Goal: Answer question/provide support: Share knowledge or assist other users

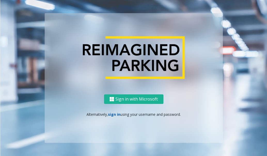
click at [116, 114] on link "sign in" at bounding box center [114, 114] width 12 height 5
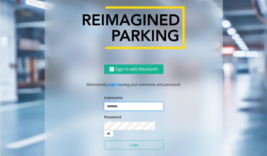
type input "**********"
click at [125, 141] on button "Login" at bounding box center [133, 145] width 59 height 9
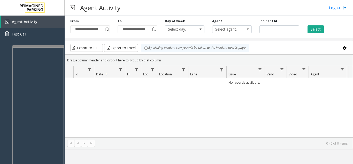
click at [45, 47] on div at bounding box center [38, 105] width 52 height 121
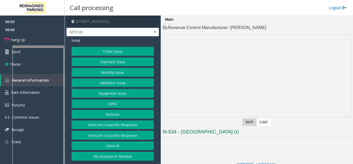
scroll to position [103, 0]
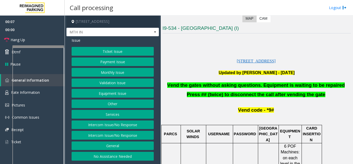
click at [123, 113] on button "Services" at bounding box center [113, 114] width 82 height 9
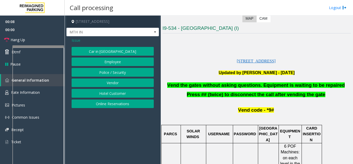
click at [110, 103] on button "Online Reservations" at bounding box center [113, 103] width 82 height 9
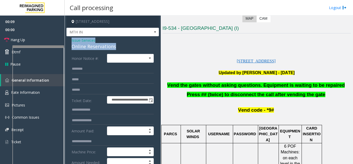
drag, startPoint x: 119, startPoint y: 46, endPoint x: 72, endPoint y: 38, distance: 47.8
click at [72, 38] on div "Issue - Services Online Reservations" at bounding box center [113, 43] width 82 height 12
copy div "Issue - Services Online Reservations"
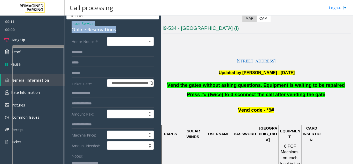
scroll to position [26, 0]
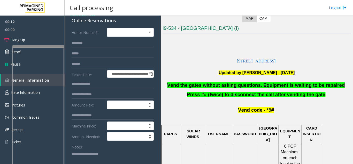
click at [83, 151] on textarea at bounding box center [111, 158] width 78 height 19
paste textarea "**********"
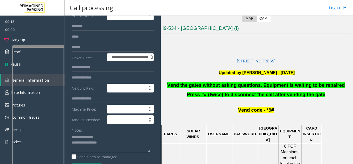
scroll to position [52, 0]
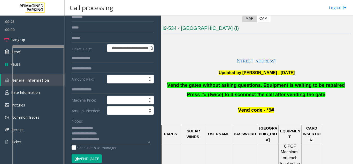
type textarea "**********"
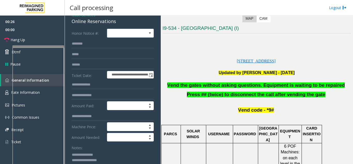
scroll to position [0, 0]
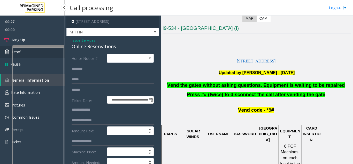
click at [6, 53] on icon at bounding box center [7, 51] width 5 height 5
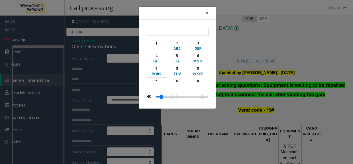
click at [156, 80] on div "*" at bounding box center [156, 80] width 14 height 5
click at [196, 70] on div "9" at bounding box center [198, 67] width 14 height 5
drag, startPoint x: 199, startPoint y: 82, endPoint x: 202, endPoint y: 19, distance: 62.9
click at [199, 81] on div "#" at bounding box center [198, 80] width 14 height 5
type input "***"
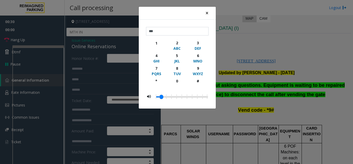
click at [209, 14] on button "×" at bounding box center [207, 13] width 10 height 13
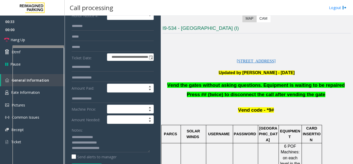
scroll to position [52, 0]
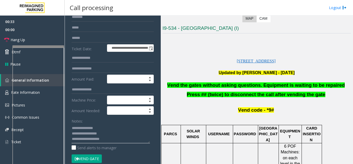
click at [116, 142] on textarea at bounding box center [111, 133] width 78 height 19
click at [110, 140] on textarea at bounding box center [111, 133] width 78 height 19
click at [109, 139] on textarea at bounding box center [111, 133] width 78 height 19
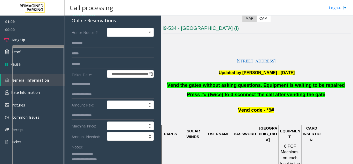
scroll to position [0, 0]
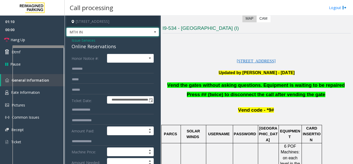
click at [97, 35] on span "MTH IN" at bounding box center [104, 32] width 74 height 8
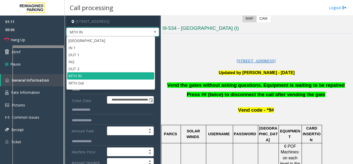
click at [170, 76] on p at bounding box center [257, 79] width 188 height 6
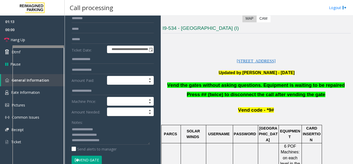
scroll to position [52, 0]
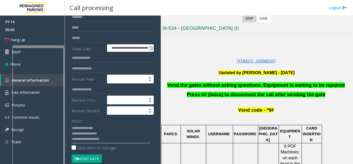
click at [124, 139] on textarea at bounding box center [111, 133] width 78 height 19
click at [110, 142] on textarea at bounding box center [111, 133] width 78 height 19
click at [31, 39] on link "Hang Up" at bounding box center [32, 40] width 65 height 12
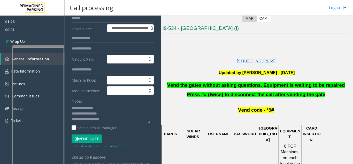
scroll to position [78, 0]
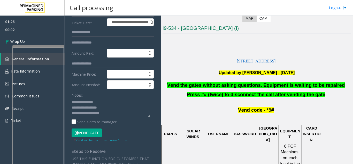
click at [108, 107] on textarea at bounding box center [111, 107] width 78 height 19
type textarea "**********"
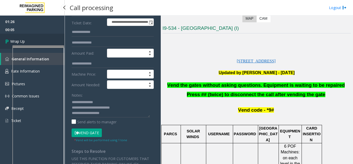
click at [22, 42] on span "Wrap Up" at bounding box center [17, 41] width 14 height 5
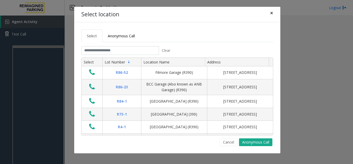
click at [273, 12] on button "×" at bounding box center [271, 13] width 10 height 13
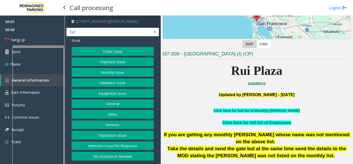
scroll to position [207, 0]
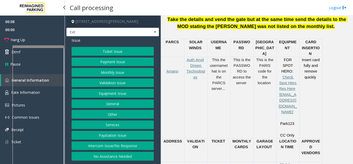
click at [108, 47] on button "Ticket Issue" at bounding box center [113, 51] width 82 height 9
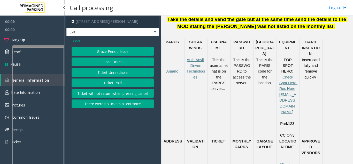
click at [109, 82] on button "Ticket Paid" at bounding box center [113, 82] width 82 height 9
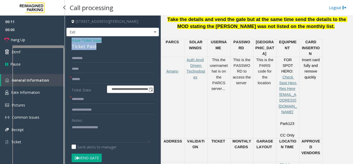
drag, startPoint x: 95, startPoint y: 45, endPoint x: 70, endPoint y: 40, distance: 26.5
click at [70, 40] on div "**********" at bounding box center [112, 159] width 93 height 247
click at [94, 134] on textarea at bounding box center [111, 132] width 78 height 19
type textarea "**********"
click at [90, 93] on label "Ticket Date:" at bounding box center [87, 89] width 35 height 8
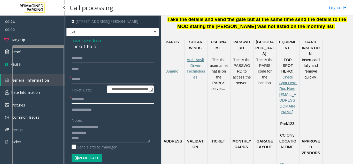
click at [92, 99] on input "text" at bounding box center [113, 99] width 82 height 9
type input "**"
click at [89, 80] on input "text" at bounding box center [113, 79] width 82 height 9
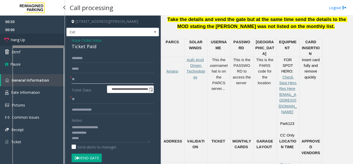
type input "**"
click at [50, 40] on link "Hang Up" at bounding box center [32, 40] width 65 height 12
click at [86, 139] on textarea at bounding box center [111, 132] width 78 height 19
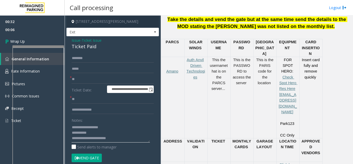
click at [86, 139] on textarea at bounding box center [111, 132] width 78 height 19
click at [144, 142] on textarea at bounding box center [111, 132] width 78 height 19
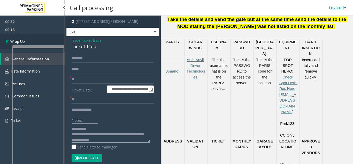
type textarea "**********"
click at [41, 38] on link "Wrap Up" at bounding box center [32, 41] width 65 height 15
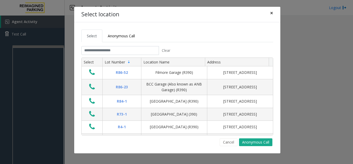
click at [270, 17] on button "×" at bounding box center [271, 13] width 10 height 13
click at [38, 22] on div "Select location × Select Anonymous Call Clear Select Lot Number Location Name A…" at bounding box center [176, 82] width 353 height 164
click at [267, 12] on button "×" at bounding box center [271, 13] width 10 height 13
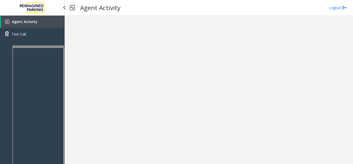
click at [28, 6] on img at bounding box center [32, 8] width 31 height 16
click at [29, 16] on link "Agent Activity" at bounding box center [33, 22] width 64 height 12
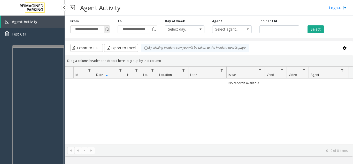
click at [106, 31] on span "Toggle popup" at bounding box center [107, 29] width 4 height 4
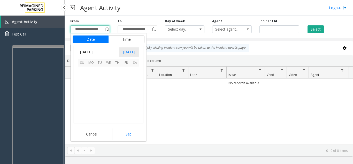
scroll to position [92760, 0]
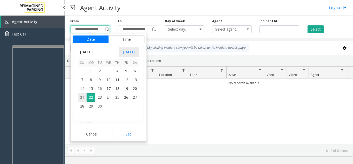
click at [82, 94] on span "21" at bounding box center [82, 97] width 9 height 9
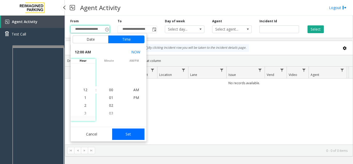
click at [131, 136] on button "Set" at bounding box center [128, 133] width 33 height 11
type input "**********"
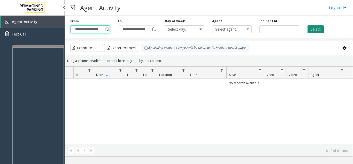
click at [320, 30] on button "Select" at bounding box center [316, 29] width 16 height 8
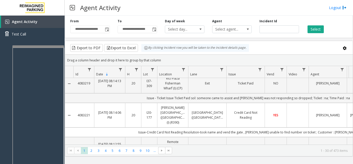
scroll to position [0, 0]
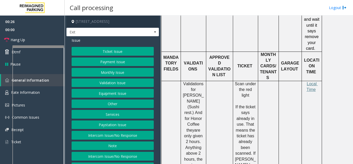
scroll to position [310, 0]
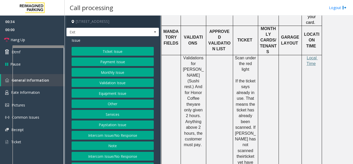
click at [114, 82] on button "Validation Issue" at bounding box center [113, 82] width 82 height 9
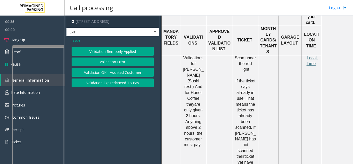
click at [102, 60] on button "Validation Error" at bounding box center [113, 61] width 82 height 9
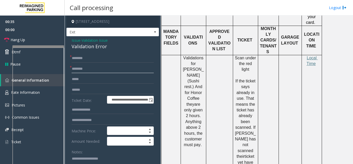
click at [100, 70] on input "text" at bounding box center [113, 68] width 82 height 9
type input "**********"
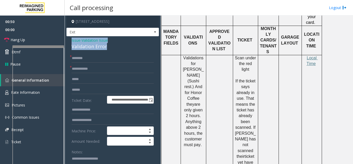
drag, startPoint x: 113, startPoint y: 46, endPoint x: 65, endPoint y: 42, distance: 48.0
click at [65, 42] on app-call-processing-form "**********" at bounding box center [113, 90] width 96 height 148
copy div "Issue - Validation Issue Validation Error"
click at [91, 162] on textarea at bounding box center [111, 163] width 78 height 19
paste textarea "**********"
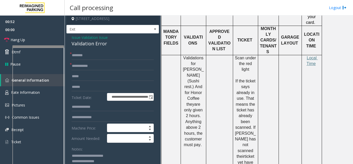
scroll to position [8, 0]
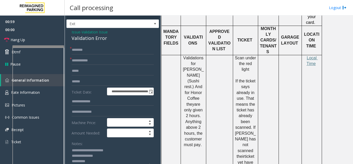
type textarea "**********"
drag, startPoint x: 85, startPoint y: 63, endPoint x: 72, endPoint y: 63, distance: 13.7
click at [72, 63] on input "**********" at bounding box center [113, 60] width 82 height 9
click at [110, 65] on form "**********" at bounding box center [113, 117] width 82 height 145
click at [103, 59] on input "******" at bounding box center [113, 60] width 82 height 9
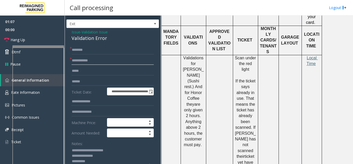
type input "**********"
click at [312, 58] on span "Local Time" at bounding box center [312, 61] width 11 height 10
click at [121, 161] on textarea at bounding box center [111, 155] width 78 height 19
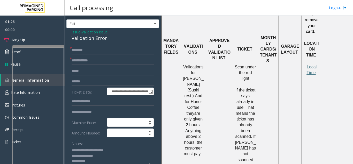
scroll to position [310, 0]
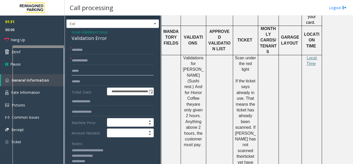
click at [107, 72] on input "text" at bounding box center [113, 70] width 82 height 9
click at [105, 82] on input "text" at bounding box center [113, 81] width 82 height 9
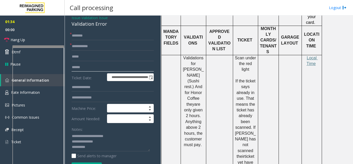
scroll to position [34, 0]
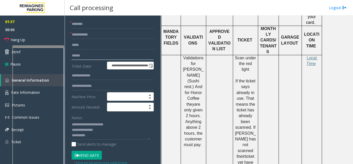
click at [84, 56] on input "text" at bounding box center [113, 55] width 82 height 9
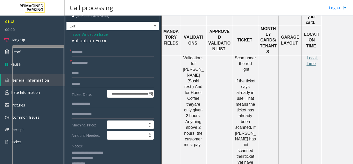
scroll to position [0, 0]
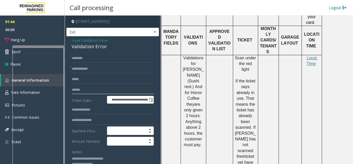
type input "******"
click at [83, 57] on input "text" at bounding box center [113, 58] width 82 height 9
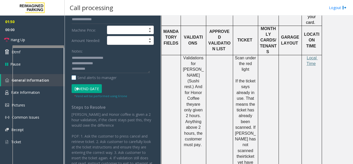
scroll to position [103, 0]
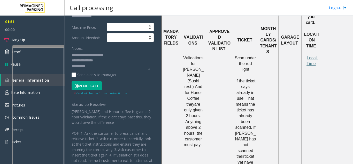
type input "*****"
click at [84, 86] on button "Vend Gate" at bounding box center [87, 85] width 30 height 9
click at [102, 63] on textarea at bounding box center [111, 60] width 78 height 19
click at [103, 63] on textarea at bounding box center [111, 60] width 78 height 19
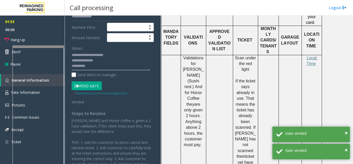
click at [102, 62] on textarea at bounding box center [111, 60] width 78 height 19
click at [43, 37] on link "Hang Up" at bounding box center [32, 40] width 65 height 12
click at [122, 63] on textarea at bounding box center [111, 60] width 78 height 19
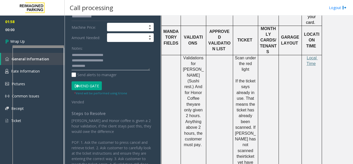
click at [126, 62] on textarea at bounding box center [111, 60] width 78 height 19
click at [115, 66] on textarea at bounding box center [111, 60] width 78 height 19
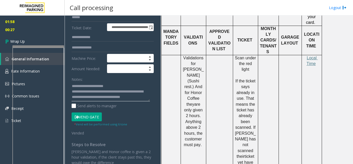
scroll to position [0, 0]
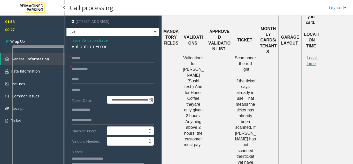
type textarea "**********"
click at [27, 30] on span "00:28" at bounding box center [32, 30] width 65 height 8
click at [33, 40] on link "Wrap Up" at bounding box center [32, 41] width 65 height 15
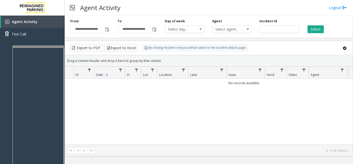
click at [110, 29] on div "**********" at bounding box center [89, 26] width 47 height 14
click at [106, 29] on span "Toggle popup" at bounding box center [107, 29] width 4 height 4
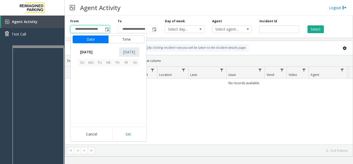
scroll to position [92760, 0]
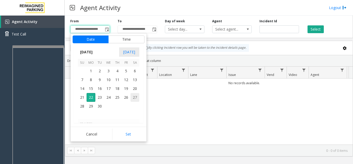
click at [83, 94] on span "21" at bounding box center [82, 97] width 9 height 9
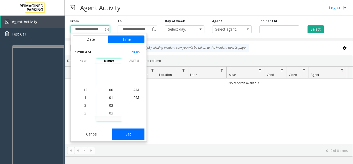
click at [132, 133] on button "Set" at bounding box center [128, 133] width 33 height 11
type input "**********"
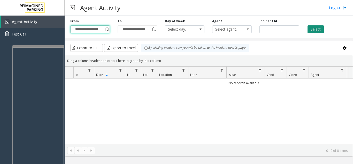
click at [312, 29] on button "Select" at bounding box center [316, 29] width 16 height 8
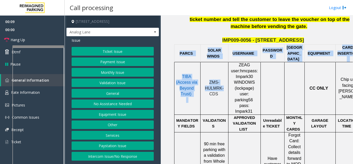
scroll to position [233, 11]
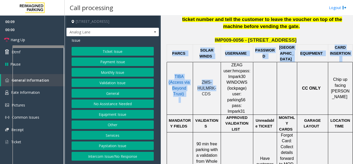
drag, startPoint x: 203, startPoint y: 85, endPoint x: 353, endPoint y: 80, distance: 149.7
click at [353, 80] on app-call-processing "[STREET_ADDRESS] Analog Lane Issue Ticket Issue Payment Issue Monthly Issue Val…" at bounding box center [209, 90] width 288 height 148
click at [285, 84] on div at bounding box center [287, 88] width 16 height 12
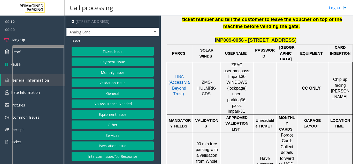
click at [105, 62] on button "Payment Issue" at bounding box center [113, 61] width 82 height 9
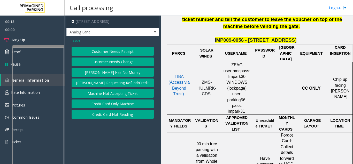
click at [105, 103] on button "Credit Card Only Machine" at bounding box center [113, 103] width 82 height 9
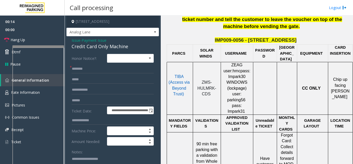
click at [79, 41] on span "Issue" at bounding box center [76, 39] width 9 height 5
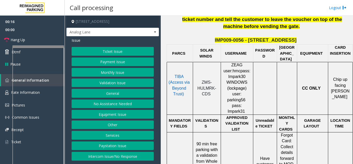
click at [102, 64] on button "Payment Issue" at bounding box center [113, 61] width 82 height 9
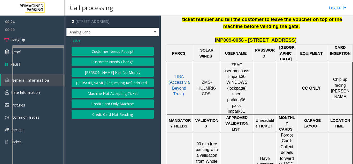
click at [106, 117] on button "Credit Card Not Reading" at bounding box center [113, 114] width 82 height 9
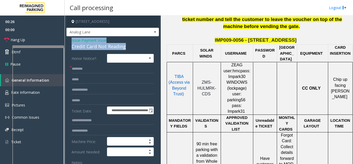
drag, startPoint x: 127, startPoint y: 46, endPoint x: 67, endPoint y: 43, distance: 59.8
copy div "Issue - Payment Issue Credit Card Not Reading"
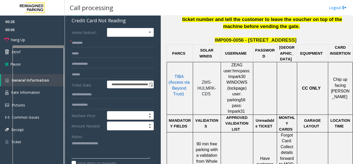
click at [84, 146] on textarea at bounding box center [111, 148] width 78 height 19
paste textarea "**********"
type textarea "**********"
click at [92, 78] on input "text" at bounding box center [113, 74] width 82 height 9
type input "********"
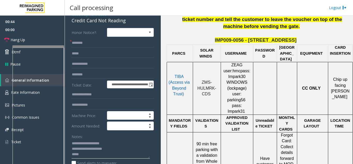
click at [86, 157] on textarea at bounding box center [111, 148] width 78 height 19
type textarea "**********"
click at [81, 45] on input "text" at bounding box center [113, 43] width 82 height 9
click at [75, 45] on input "******" at bounding box center [113, 43] width 82 height 9
type input "*****"
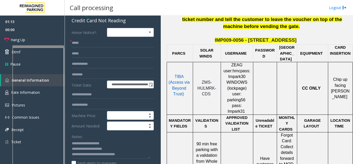
drag, startPoint x: 75, startPoint y: 45, endPoint x: 151, endPoint y: 39, distance: 76.0
click at [151, 39] on div "**********" at bounding box center [113, 156] width 90 height 256
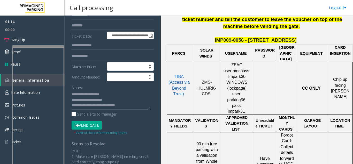
scroll to position [78, 0]
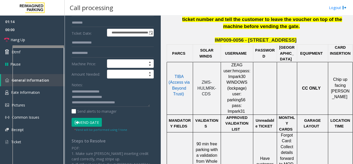
click at [86, 122] on button "Vend Gate" at bounding box center [87, 122] width 30 height 9
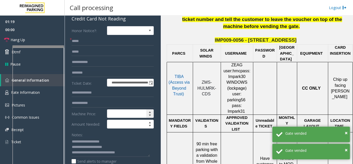
scroll to position [26, 0]
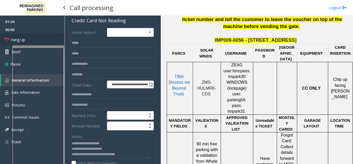
click at [33, 42] on link "Hang Up" at bounding box center [32, 40] width 65 height 12
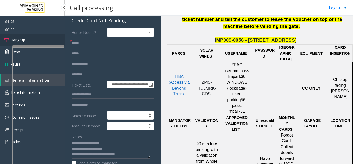
click at [33, 42] on link "Hang Up" at bounding box center [32, 40] width 65 height 12
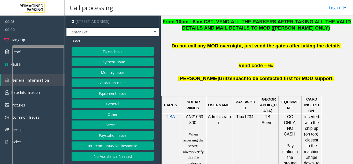
scroll to position [284, 0]
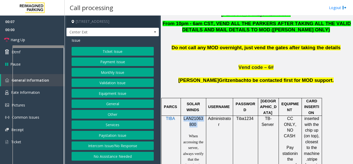
drag, startPoint x: 197, startPoint y: 97, endPoint x: 184, endPoint y: 92, distance: 13.5
click at [184, 116] on p "LAN21063800" at bounding box center [193, 122] width 21 height 12
copy p "LAN21063800"
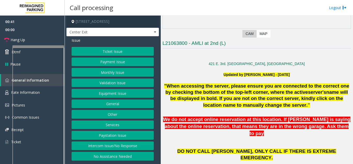
scroll to position [78, 0]
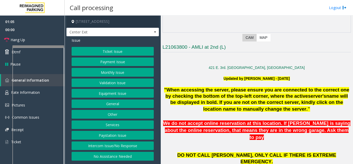
click at [110, 62] on button "Payment Issue" at bounding box center [113, 61] width 82 height 9
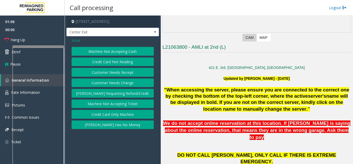
click at [110, 62] on button "Credit Card Not Reading" at bounding box center [113, 61] width 82 height 9
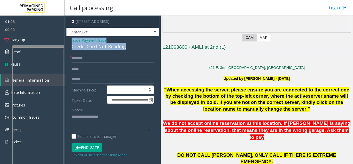
drag, startPoint x: 128, startPoint y: 46, endPoint x: 70, endPoint y: 39, distance: 59.1
click at [70, 39] on div "**********" at bounding box center [112, 135] width 93 height 199
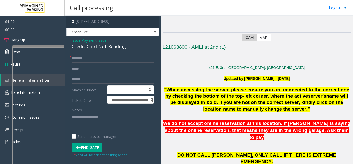
drag, startPoint x: 91, startPoint y: 50, endPoint x: 87, endPoint y: 119, distance: 68.9
click at [87, 119] on div "**********" at bounding box center [112, 135] width 93 height 199
click at [127, 47] on div "Credit Card Not Reading" at bounding box center [113, 46] width 82 height 7
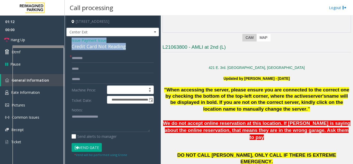
drag, startPoint x: 126, startPoint y: 46, endPoint x: 67, endPoint y: 42, distance: 59.6
click at [67, 42] on div "**********" at bounding box center [112, 135] width 93 height 199
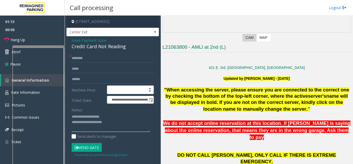
click at [117, 123] on textarea at bounding box center [111, 121] width 78 height 19
click at [81, 127] on textarea at bounding box center [111, 121] width 78 height 19
type textarea "**********"
click at [74, 58] on input "text" at bounding box center [113, 58] width 82 height 9
type input "**"
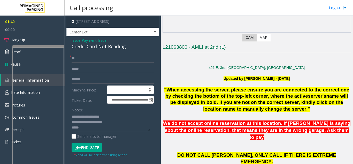
click at [85, 132] on div "Notes: Send alerts to manager" at bounding box center [113, 122] width 82 height 34
click at [78, 127] on textarea at bounding box center [111, 121] width 78 height 19
click at [36, 40] on link "Hang Up" at bounding box center [32, 40] width 65 height 12
click at [97, 132] on div "Notes: Send alerts to manager" at bounding box center [113, 122] width 82 height 34
click at [95, 129] on textarea at bounding box center [111, 121] width 78 height 19
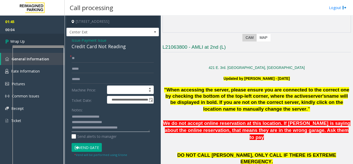
type textarea "**********"
click at [30, 43] on link "Wrap Up" at bounding box center [32, 41] width 65 height 15
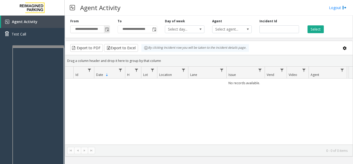
click at [106, 31] on span "Toggle popup" at bounding box center [107, 29] width 4 height 4
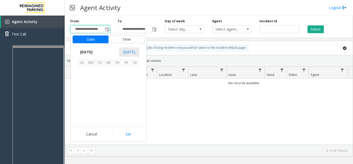
scroll to position [92760, 0]
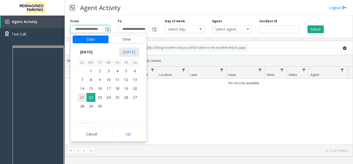
click at [79, 100] on span "21" at bounding box center [82, 97] width 9 height 9
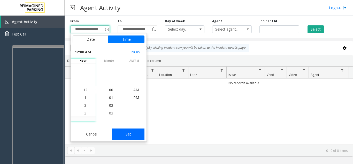
click at [132, 134] on button "Set" at bounding box center [128, 133] width 33 height 11
type input "**********"
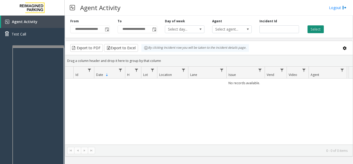
click at [317, 26] on button "Select" at bounding box center [316, 29] width 16 height 8
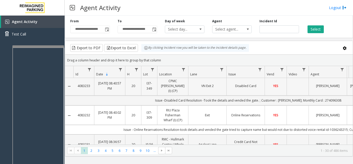
scroll to position [52, 0]
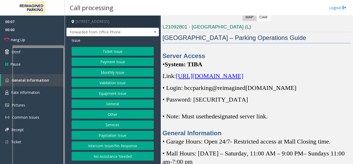
scroll to position [103, 0]
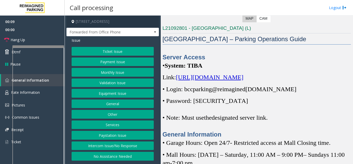
click at [208, 80] on span "[URL][DOMAIN_NAME]" at bounding box center [209, 77] width 67 height 7
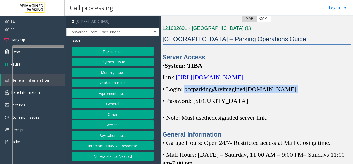
drag, startPoint x: 185, startPoint y: 100, endPoint x: 285, endPoint y: 100, distance: 99.8
click at [285, 93] on p "• Login: bccparking@re imagined [DOMAIN_NAME]" at bounding box center [257, 89] width 188 height 8
copy p "bccparking@re imagined [DOMAIN_NAME]"
click at [116, 51] on button "Ticket Issue" at bounding box center [113, 51] width 82 height 9
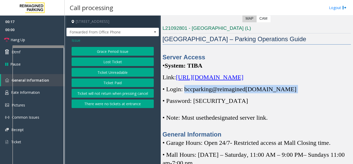
click at [113, 71] on button "Ticket Unreadable" at bounding box center [113, 72] width 82 height 9
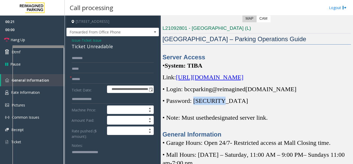
drag, startPoint x: 196, startPoint y: 110, endPoint x: 221, endPoint y: 111, distance: 25.1
click at [221, 105] on p "• Password: [SECURITY_DATA]" at bounding box center [257, 100] width 188 height 8
copy span "Parking1!"
click at [121, 76] on input "text" at bounding box center [113, 79] width 82 height 9
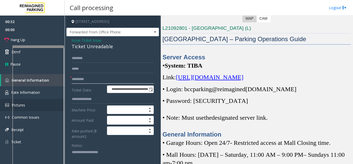
type input "*********"
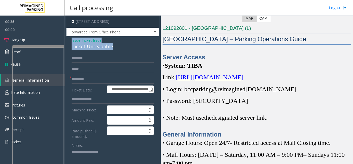
drag, startPoint x: 113, startPoint y: 46, endPoint x: 69, endPoint y: 41, distance: 44.2
copy div "Issue - Ticket Issue Ticket Unreadable"
click at [90, 155] on textarea at bounding box center [111, 157] width 78 height 19
paste textarea "**********"
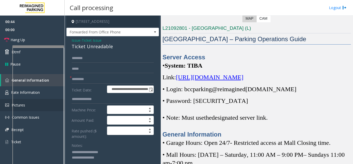
type textarea "**********"
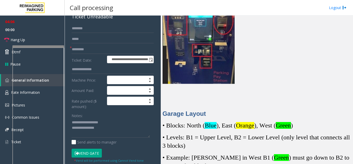
scroll to position [0, 0]
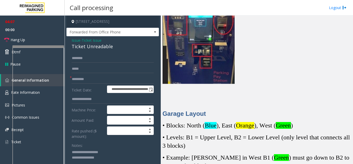
click at [78, 42] on span "Issue" at bounding box center [76, 39] width 9 height 5
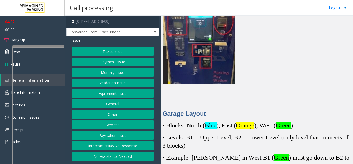
click at [87, 52] on button "Ticket Issue" at bounding box center [113, 51] width 82 height 9
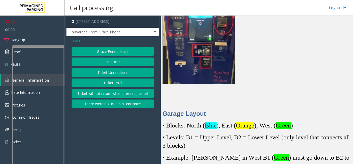
click at [100, 82] on button "Ticket Paid" at bounding box center [113, 82] width 82 height 9
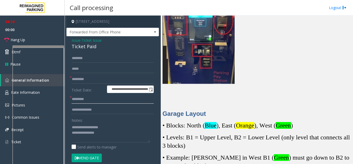
click at [93, 97] on input "text" at bounding box center [113, 99] width 82 height 9
type input "*****"
click at [112, 134] on textarea at bounding box center [111, 132] width 78 height 19
click at [93, 138] on textarea at bounding box center [111, 132] width 78 height 19
click at [72, 138] on textarea at bounding box center [111, 132] width 78 height 19
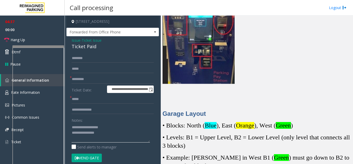
scroll to position [4, 0]
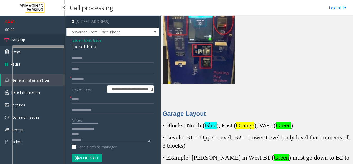
click at [21, 38] on span "Hang Up" at bounding box center [18, 39] width 14 height 5
click at [102, 133] on textarea at bounding box center [111, 132] width 78 height 19
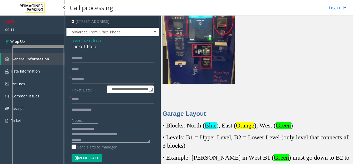
type textarea "**********"
click at [39, 37] on link "Wrap Up" at bounding box center [32, 41] width 65 height 15
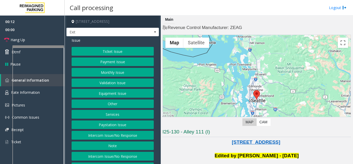
click at [93, 83] on button "Validation Issue" at bounding box center [113, 82] width 82 height 9
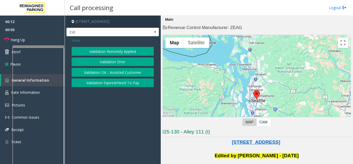
click at [99, 62] on button "Validation Error" at bounding box center [113, 61] width 82 height 9
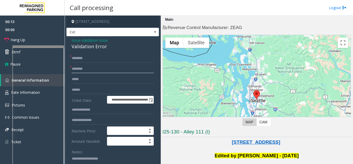
click at [91, 69] on input "text" at bounding box center [113, 68] width 82 height 9
type input "*******"
click at [82, 60] on input "text" at bounding box center [113, 58] width 82 height 9
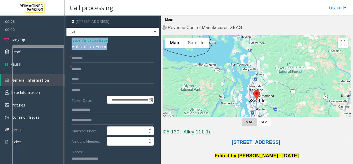
drag, startPoint x: 109, startPoint y: 46, endPoint x: 70, endPoint y: 38, distance: 39.8
copy div "Issue - Validation Issue Validation Error"
click at [73, 157] on textarea at bounding box center [111, 163] width 78 height 19
paste textarea "**********"
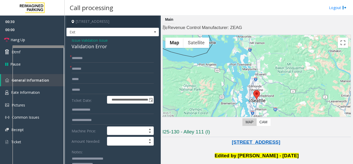
type textarea "**********"
click at [94, 70] on input "*******" at bounding box center [113, 68] width 82 height 9
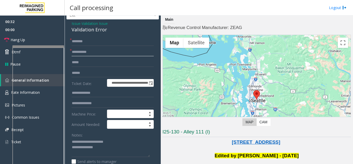
scroll to position [26, 0]
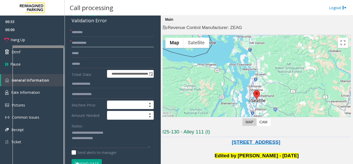
type input "**********"
click at [101, 137] on textarea at bounding box center [111, 137] width 78 height 19
click at [85, 64] on input "text" at bounding box center [113, 63] width 82 height 9
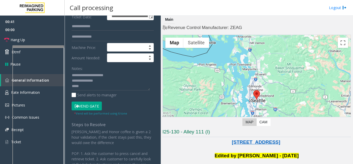
scroll to position [52, 0]
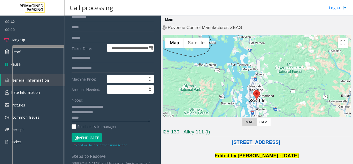
click at [117, 116] on textarea at bounding box center [111, 112] width 78 height 19
click at [104, 113] on textarea at bounding box center [111, 112] width 78 height 19
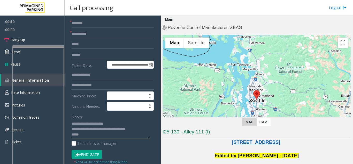
scroll to position [26, 0]
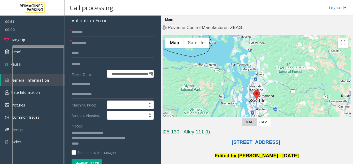
type textarea "**********"
click at [81, 64] on input "text" at bounding box center [113, 63] width 82 height 9
type input "******"
click at [145, 141] on textarea at bounding box center [111, 137] width 78 height 19
click at [147, 139] on textarea at bounding box center [111, 137] width 78 height 19
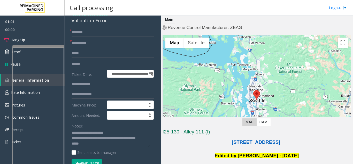
type textarea "**********"
click at [118, 32] on input "text" at bounding box center [113, 32] width 82 height 9
type input "***"
click at [89, 143] on textarea at bounding box center [111, 137] width 78 height 19
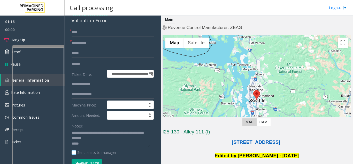
drag, startPoint x: 88, startPoint y: 161, endPoint x: 97, endPoint y: 149, distance: 14.8
click at [89, 160] on button "Vend Gate" at bounding box center [87, 163] width 30 height 9
click at [105, 141] on textarea at bounding box center [111, 137] width 78 height 19
click at [108, 139] on textarea at bounding box center [111, 137] width 78 height 19
click at [45, 37] on link "Hang Up" at bounding box center [32, 40] width 65 height 12
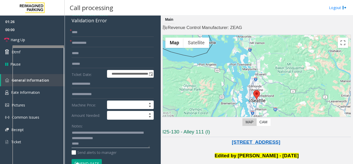
click at [129, 139] on textarea at bounding box center [111, 137] width 78 height 19
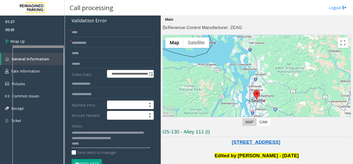
click at [87, 146] on textarea at bounding box center [111, 137] width 78 height 19
type textarea "**********"
click at [46, 40] on link "Wrap Up" at bounding box center [32, 41] width 65 height 15
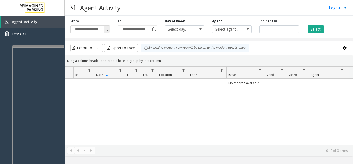
click at [107, 32] on span "Toggle popup" at bounding box center [107, 29] width 6 height 8
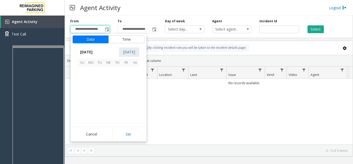
scroll to position [92760, 0]
click at [80, 95] on span "21" at bounding box center [82, 97] width 9 height 9
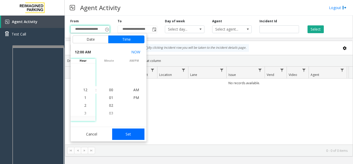
click at [126, 130] on button "Set" at bounding box center [128, 133] width 33 height 11
type input "**********"
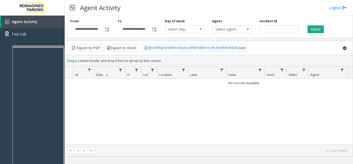
click at [318, 33] on div "**********" at bounding box center [209, 25] width 288 height 25
click at [311, 28] on button "Select" at bounding box center [316, 29] width 16 height 8
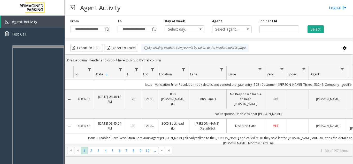
scroll to position [155, 0]
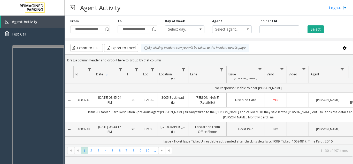
click at [297, 122] on td "Data table" at bounding box center [298, 129] width 22 height 14
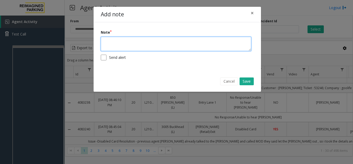
click at [114, 50] on textarea at bounding box center [176, 44] width 150 height 14
type textarea "**********"
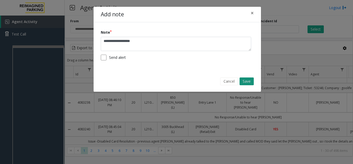
click at [242, 83] on button "Save" at bounding box center [247, 81] width 14 height 8
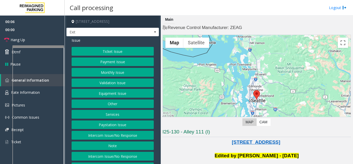
click at [128, 83] on button "Validation Issue" at bounding box center [113, 82] width 82 height 9
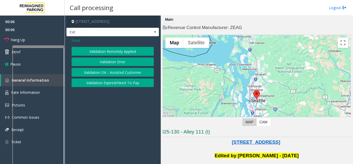
click at [104, 61] on button "Validation Error" at bounding box center [113, 61] width 82 height 9
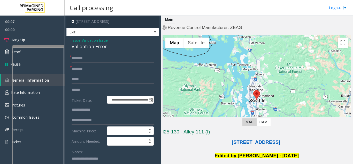
click at [89, 69] on input "text" at bounding box center [113, 68] width 82 height 9
type input "**********"
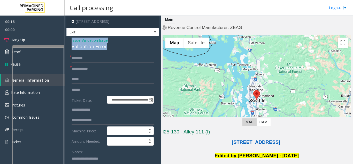
drag, startPoint x: 110, startPoint y: 45, endPoint x: 67, endPoint y: 43, distance: 42.5
copy div "Issue - Validation Issue Validation Error"
click at [76, 163] on textarea at bounding box center [111, 163] width 78 height 19
paste textarea "**********"
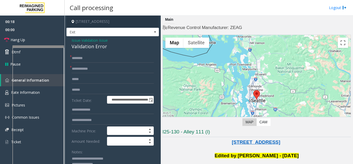
scroll to position [3, 0]
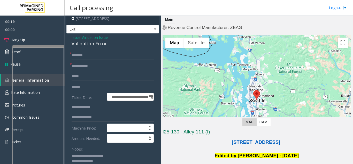
type textarea "**********"
click at [88, 85] on input "text" at bounding box center [113, 86] width 82 height 9
click at [101, 87] on input "text" at bounding box center [113, 86] width 82 height 9
type input "******"
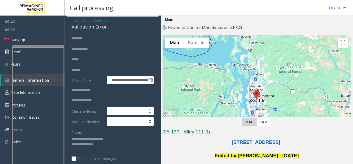
scroll to position [29, 0]
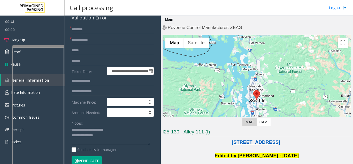
click at [106, 136] on textarea at bounding box center [111, 135] width 78 height 19
paste textarea "**********"
click at [100, 138] on textarea at bounding box center [111, 135] width 78 height 19
click at [99, 138] on textarea at bounding box center [111, 135] width 78 height 19
type textarea "**********"
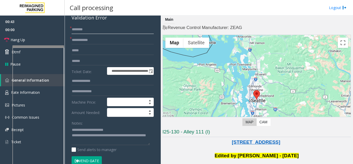
click at [75, 29] on input "text" at bounding box center [113, 29] width 82 height 9
type input "*"
drag, startPoint x: 75, startPoint y: 29, endPoint x: 80, endPoint y: 26, distance: 6.5
click at [80, 26] on input "******" at bounding box center [113, 29] width 82 height 9
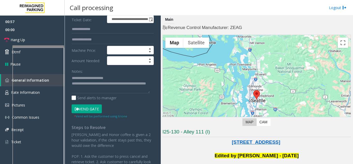
scroll to position [55, 0]
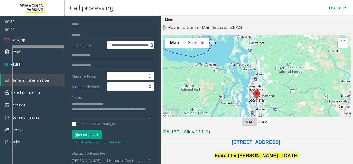
type input "******"
click at [93, 116] on textarea at bounding box center [111, 109] width 78 height 19
click at [90, 135] on button "Vend Gate" at bounding box center [87, 134] width 30 height 9
click at [109, 117] on textarea at bounding box center [111, 109] width 78 height 19
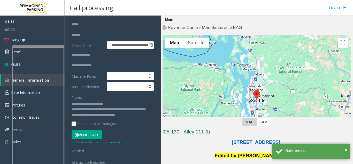
scroll to position [5, 0]
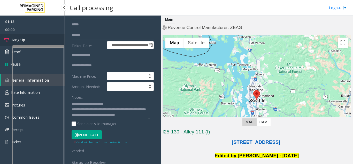
type textarea "**********"
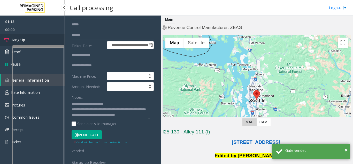
click at [38, 39] on link "Hang Up" at bounding box center [32, 40] width 65 height 12
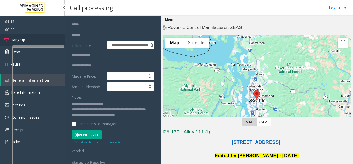
click at [38, 39] on link "Hang Up" at bounding box center [32, 40] width 65 height 12
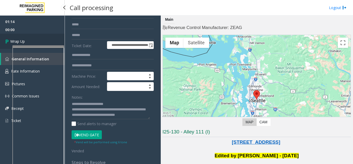
click at [38, 39] on link "Wrap Up" at bounding box center [32, 41] width 65 height 15
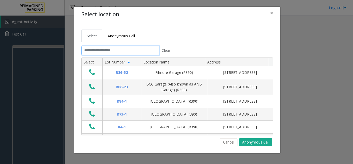
click at [105, 48] on input "text" at bounding box center [120, 50] width 78 height 9
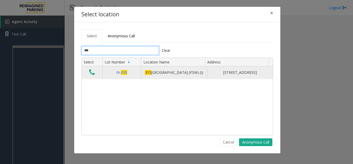
type input "***"
click at [91, 75] on icon "Data table" at bounding box center [92, 71] width 6 height 7
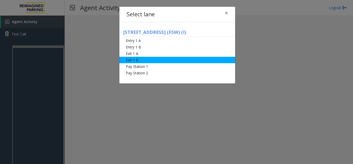
click at [133, 60] on li "Exit 1 B" at bounding box center [177, 60] width 116 height 6
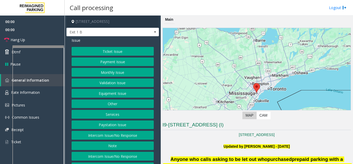
click at [114, 52] on button "Ticket Issue" at bounding box center [113, 51] width 82 height 9
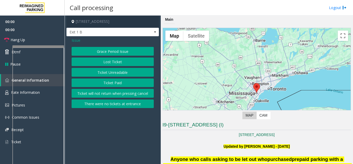
click at [105, 82] on button "Ticket Paid" at bounding box center [113, 82] width 82 height 9
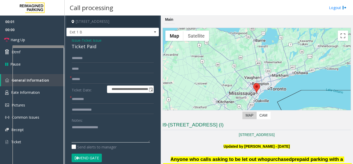
click at [91, 126] on textarea at bounding box center [111, 132] width 78 height 19
drag, startPoint x: 99, startPoint y: 46, endPoint x: 70, endPoint y: 41, distance: 29.8
click at [70, 41] on div "**********" at bounding box center [112, 159] width 93 height 247
copy div "Issue - Ticket Issue Ticket Paid"
click at [84, 139] on textarea at bounding box center [111, 132] width 78 height 19
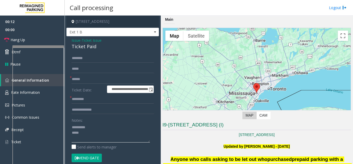
paste textarea "**********"
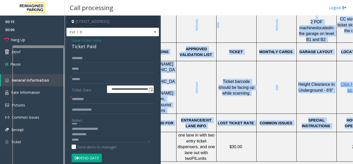
scroll to position [207, 96]
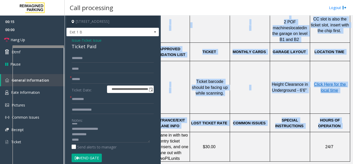
drag, startPoint x: 278, startPoint y: 119, endPoint x: 353, endPoint y: 98, distance: 77.9
click at [353, 98] on app-call-processing "**********" at bounding box center [209, 90] width 288 height 148
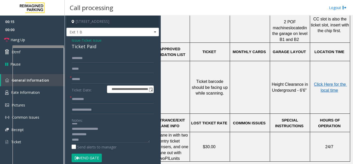
click at [275, 82] on span "Height Clearance in Underground - 6'6"" at bounding box center [290, 87] width 37 height 10
click at [320, 82] on span "Click Here for the local time" at bounding box center [330, 87] width 33 height 10
click at [86, 126] on textarea at bounding box center [111, 132] width 78 height 19
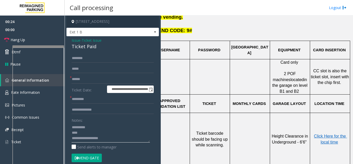
click at [95, 134] on textarea at bounding box center [111, 132] width 78 height 19
click at [83, 78] on input "text" at bounding box center [113, 79] width 82 height 9
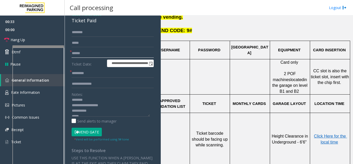
scroll to position [11, 0]
click at [91, 110] on textarea at bounding box center [111, 106] width 78 height 19
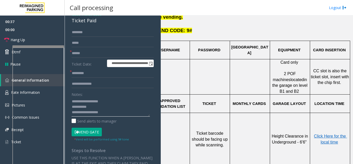
type textarea "**********"
click at [94, 55] on input "text" at bounding box center [113, 53] width 82 height 9
type input "******"
click at [118, 115] on textarea at bounding box center [111, 106] width 78 height 19
type textarea "**********"
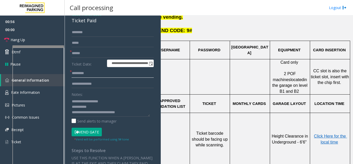
click at [93, 71] on input "text" at bounding box center [113, 73] width 82 height 9
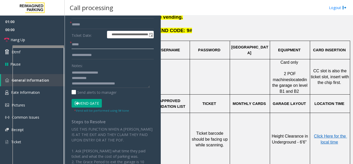
scroll to position [78, 0]
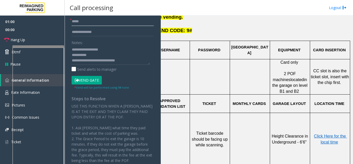
type input "*****"
click at [91, 82] on button "Vend Gate" at bounding box center [87, 80] width 30 height 9
click at [90, 82] on button "Vend Gate" at bounding box center [87, 80] width 30 height 9
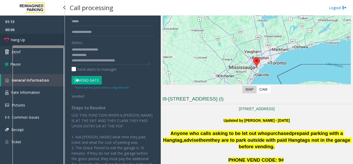
click at [43, 39] on link "Hang Up" at bounding box center [32, 40] width 65 height 12
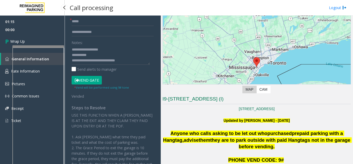
click at [43, 39] on link "Wrap Up" at bounding box center [32, 41] width 65 height 15
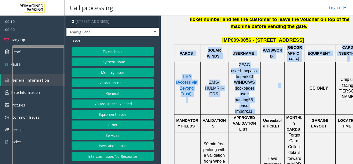
scroll to position [233, 11]
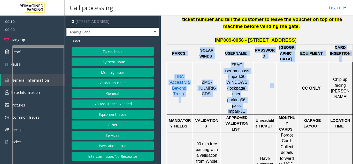
drag, startPoint x: 276, startPoint y: 89, endPoint x: 353, endPoint y: 90, distance: 77.0
click at [353, 90] on app-call-processing "[STREET_ADDRESS] Analog Lane Issue Ticket Issue Payment Issue Monthly Issue Val…" at bounding box center [209, 90] width 288 height 148
click at [107, 62] on button "Payment Issue" at bounding box center [113, 61] width 82 height 9
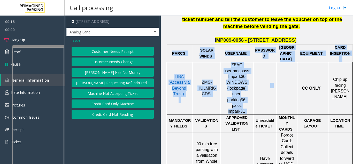
click at [115, 113] on button "Credit Card Not Reading" at bounding box center [113, 114] width 82 height 9
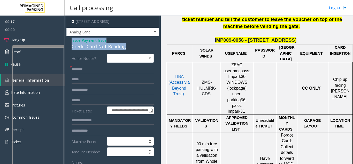
drag, startPoint x: 128, startPoint y: 46, endPoint x: 72, endPoint y: 39, distance: 57.0
click at [72, 39] on div "Issue - Payment Issue Credit Card Not Reading" at bounding box center [113, 43] width 82 height 12
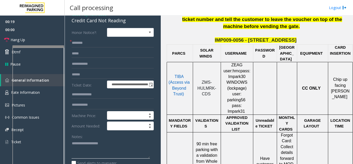
click at [97, 147] on textarea at bounding box center [111, 148] width 78 height 19
paste textarea "**********"
click at [120, 155] on textarea at bounding box center [111, 148] width 78 height 19
type textarea "**********"
click at [84, 76] on input "text" at bounding box center [113, 74] width 82 height 9
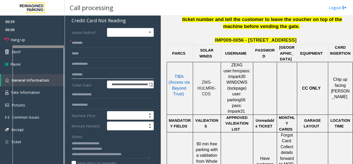
type input "********"
click at [79, 44] on input "text" at bounding box center [113, 43] width 82 height 9
click at [80, 41] on input "text" at bounding box center [113, 43] width 82 height 9
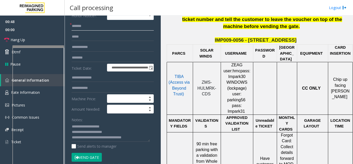
scroll to position [52, 0]
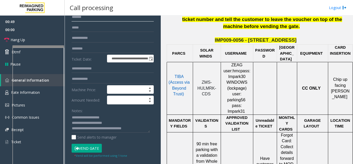
type input "*******"
click at [95, 146] on button "Vend Gate" at bounding box center [87, 147] width 30 height 9
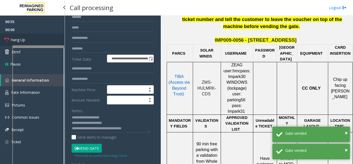
click at [36, 40] on link "Hang Up" at bounding box center [32, 40] width 65 height 12
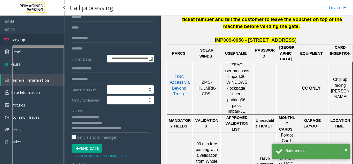
click at [36, 40] on link "Hang Up" at bounding box center [32, 40] width 65 height 12
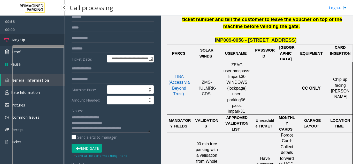
click at [36, 40] on link "Hang Up" at bounding box center [32, 40] width 65 height 12
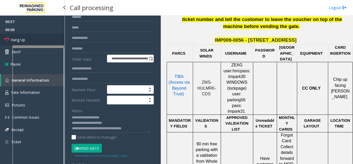
click at [36, 40] on link "Hang Up" at bounding box center [32, 40] width 65 height 12
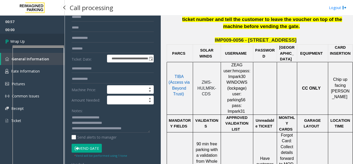
click at [36, 40] on link "Wrap Up" at bounding box center [32, 41] width 65 height 15
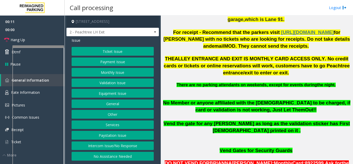
scroll to position [284, 0]
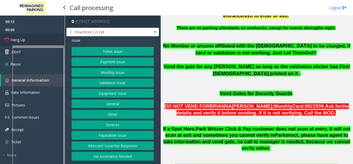
click at [42, 42] on link "Hang Up" at bounding box center [32, 40] width 65 height 12
click at [93, 54] on button "Ticket Issue" at bounding box center [113, 51] width 82 height 9
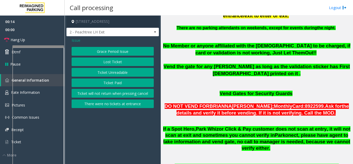
click at [108, 69] on button "Ticket Unreadable" at bounding box center [113, 72] width 82 height 9
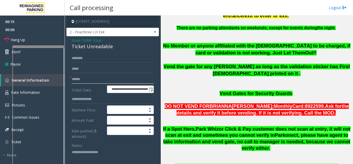
click at [99, 83] on input "text" at bounding box center [113, 79] width 82 height 9
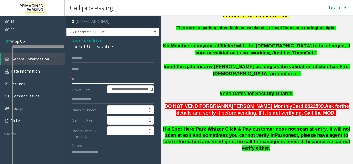
type input "**"
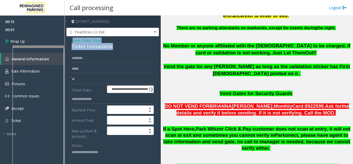
drag, startPoint x: 116, startPoint y: 53, endPoint x: 73, endPoint y: 42, distance: 44.4
click at [73, 42] on div "Issue - Ticket Issue Ticket Unreadable" at bounding box center [113, 43] width 82 height 12
drag, startPoint x: 126, startPoint y: 47, endPoint x: 122, endPoint y: 49, distance: 4.4
click at [126, 47] on div "Issue - Ticket Issue Ticket Unreadable" at bounding box center [113, 43] width 82 height 12
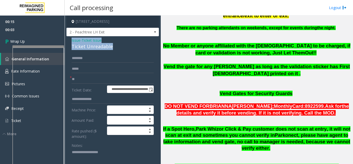
drag, startPoint x: 119, startPoint y: 51, endPoint x: 69, endPoint y: 43, distance: 50.4
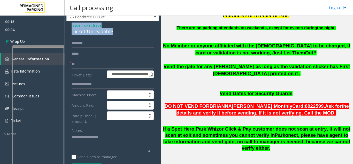
scroll to position [52, 0]
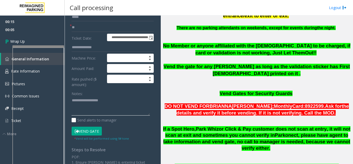
click at [90, 114] on textarea at bounding box center [111, 105] width 78 height 19
paste textarea "**********"
type textarea "**********"
click at [36, 43] on link "Wrap Up" at bounding box center [32, 41] width 65 height 15
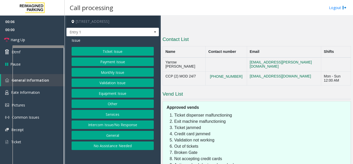
scroll to position [465, 0]
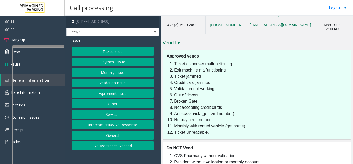
click at [137, 123] on button "Intercom Issue/No Response" at bounding box center [113, 124] width 82 height 9
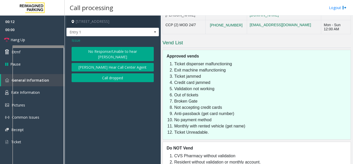
click at [95, 47] on button "No Response/Unable to hear [PERSON_NAME]" at bounding box center [113, 54] width 82 height 14
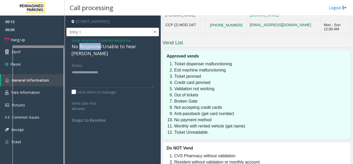
click at [95, 47] on div "No Response/Unable to hear [PERSON_NAME]" at bounding box center [113, 50] width 82 height 14
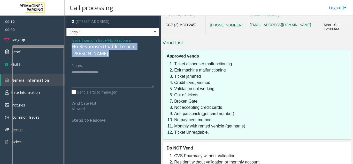
click at [95, 47] on div "No Response/Unable to hear [PERSON_NAME]" at bounding box center [113, 50] width 82 height 14
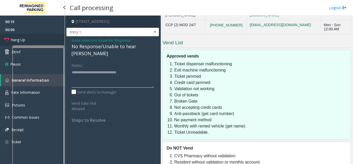
type textarea "**********"
click at [1, 38] on link "Hang Up" at bounding box center [32, 40] width 65 height 12
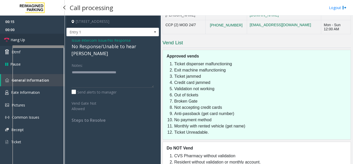
click at [1, 38] on link "Hang Up" at bounding box center [32, 40] width 65 height 12
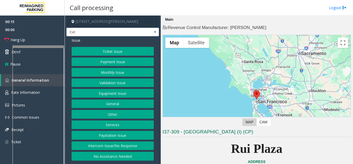
click at [113, 95] on button "Equipment Issue" at bounding box center [113, 93] width 82 height 9
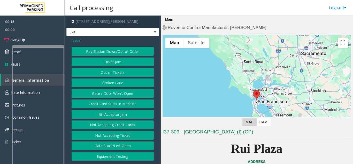
click at [113, 95] on button "Gate / Door Won't Open" at bounding box center [113, 93] width 82 height 9
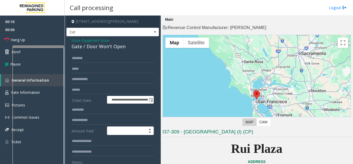
scroll to position [52, 0]
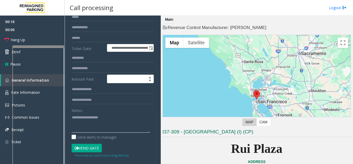
click at [105, 122] on textarea at bounding box center [111, 122] width 78 height 19
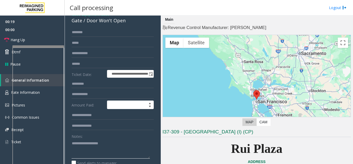
scroll to position [0, 0]
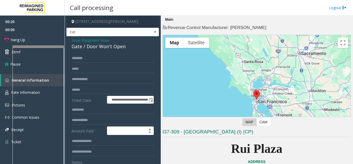
click at [78, 41] on span "Issue" at bounding box center [76, 39] width 9 height 5
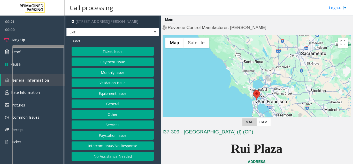
click at [111, 125] on button "Services" at bounding box center [113, 124] width 82 height 9
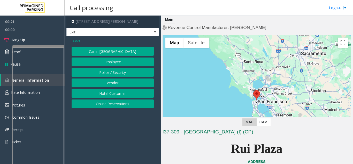
click at [117, 105] on button "Online Reservations" at bounding box center [113, 103] width 82 height 9
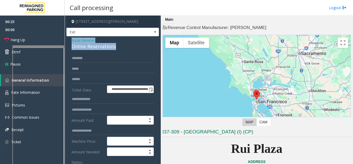
drag, startPoint x: 118, startPoint y: 45, endPoint x: 67, endPoint y: 38, distance: 50.8
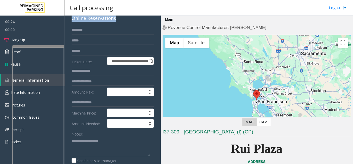
scroll to position [78, 0]
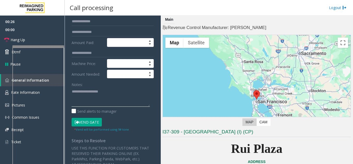
click at [80, 93] on textarea at bounding box center [111, 96] width 78 height 19
paste textarea "**********"
click at [82, 96] on textarea at bounding box center [111, 96] width 78 height 19
click at [84, 104] on textarea at bounding box center [111, 96] width 78 height 19
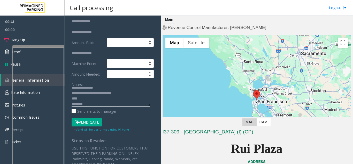
click at [78, 98] on textarea at bounding box center [111, 96] width 78 height 19
click at [86, 106] on div "Notes: Send alerts to manager" at bounding box center [113, 97] width 82 height 34
click at [87, 104] on textarea at bounding box center [111, 96] width 78 height 19
click at [97, 121] on button "Vend Gate" at bounding box center [87, 122] width 30 height 9
click at [93, 100] on textarea at bounding box center [111, 96] width 78 height 19
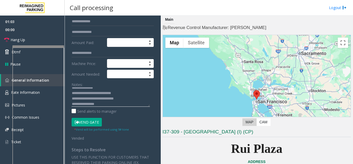
click at [78, 101] on textarea at bounding box center [111, 96] width 78 height 19
click at [77, 101] on textarea at bounding box center [111, 96] width 78 height 19
type textarea "**********"
drag, startPoint x: 77, startPoint y: 101, endPoint x: 33, endPoint y: 37, distance: 77.6
click at [33, 37] on link "Hang Up" at bounding box center [32, 40] width 65 height 12
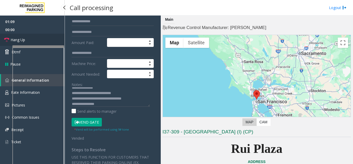
click at [33, 37] on link "Hang Up" at bounding box center [32, 40] width 65 height 12
click at [36, 37] on link "Hang Up" at bounding box center [32, 40] width 65 height 12
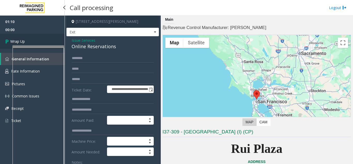
click at [34, 37] on link "Wrap Up" at bounding box center [32, 41] width 65 height 15
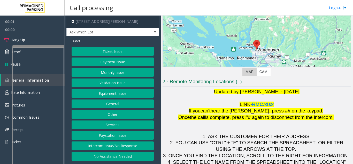
scroll to position [76, 0]
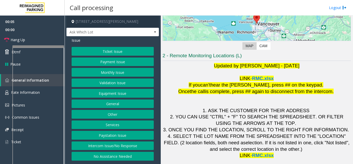
click at [105, 92] on button "Equipment Issue" at bounding box center [113, 93] width 82 height 9
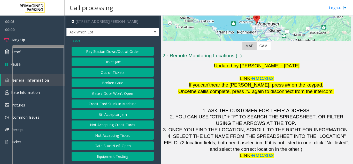
click at [105, 92] on button "Gate / Door Won't Open" at bounding box center [113, 93] width 82 height 9
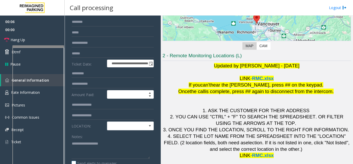
scroll to position [103, 0]
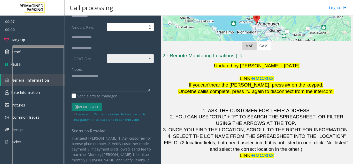
click at [132, 62] on span at bounding box center [125, 58] width 37 height 8
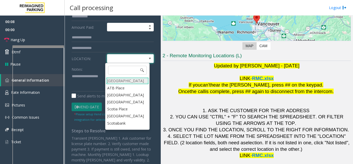
click at [123, 81] on Village "[GEOGRAPHIC_DATA]" at bounding box center [127, 80] width 43 height 7
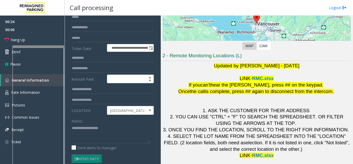
scroll to position [0, 0]
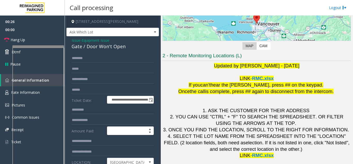
click at [76, 43] on div "Gate / Door Won't Open" at bounding box center [113, 46] width 82 height 7
click at [75, 41] on span "Issue" at bounding box center [76, 39] width 9 height 5
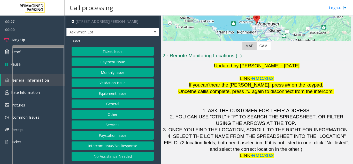
click at [106, 81] on button "Validation Issue" at bounding box center [113, 82] width 82 height 9
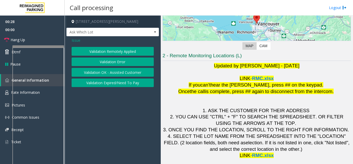
click at [109, 61] on button "Validation Error" at bounding box center [113, 61] width 82 height 9
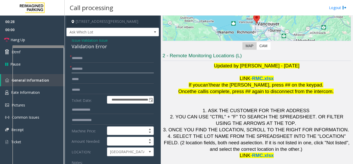
click at [86, 72] on input "text" at bounding box center [113, 68] width 82 height 9
type input "********"
click at [109, 47] on div "Validation Error" at bounding box center [113, 46] width 82 height 7
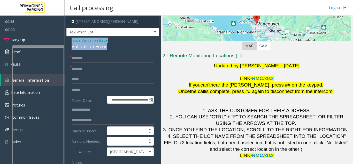
drag, startPoint x: 109, startPoint y: 48, endPoint x: 70, endPoint y: 41, distance: 39.3
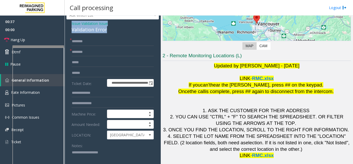
scroll to position [26, 0]
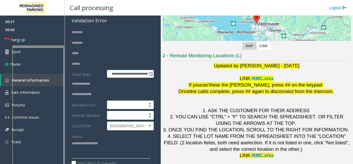
click at [87, 152] on textarea at bounding box center [111, 148] width 78 height 19
paste textarea "**********"
type textarea "**********"
click at [82, 63] on input "text" at bounding box center [113, 63] width 82 height 9
click at [92, 65] on input "text" at bounding box center [113, 63] width 82 height 9
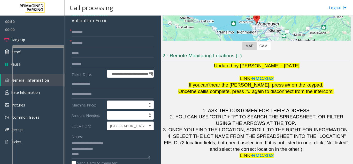
type input "*******"
click at [89, 152] on textarea at bounding box center [111, 148] width 78 height 19
click at [75, 31] on input "text" at bounding box center [113, 32] width 82 height 9
click at [76, 34] on input "text" at bounding box center [113, 32] width 82 height 9
drag, startPoint x: 76, startPoint y: 34, endPoint x: 86, endPoint y: 32, distance: 9.5
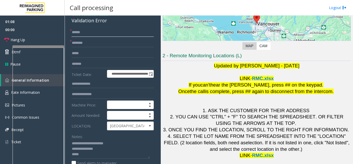
click at [86, 32] on input "******" at bounding box center [113, 32] width 82 height 9
type input "******"
click at [81, 156] on textarea at bounding box center [111, 148] width 78 height 19
click at [106, 159] on div "Notes: Send alerts to manager" at bounding box center [113, 149] width 82 height 34
click at [103, 157] on textarea at bounding box center [111, 148] width 78 height 19
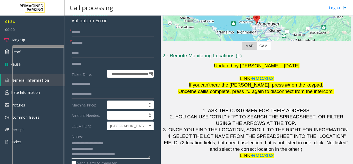
type textarea "**********"
click at [52, 41] on link "Hang Up" at bounding box center [32, 40] width 65 height 12
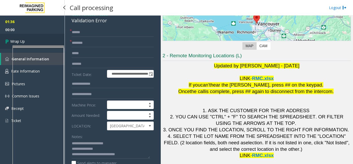
click at [52, 41] on link "Wrap Up" at bounding box center [32, 41] width 65 height 15
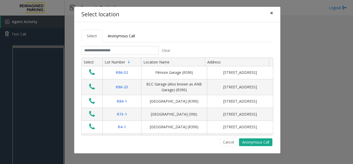
click at [270, 14] on span "×" at bounding box center [271, 12] width 3 height 7
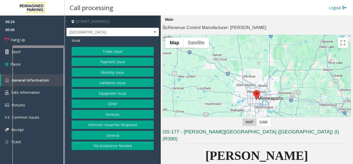
click at [109, 50] on button "Ticket Issue" at bounding box center [113, 51] width 82 height 9
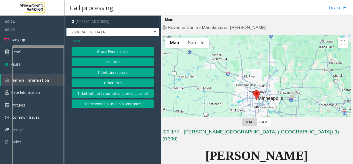
click at [104, 69] on button "Ticket Unreadable" at bounding box center [113, 72] width 82 height 9
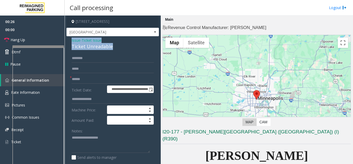
drag, startPoint x: 114, startPoint y: 45, endPoint x: 68, endPoint y: 38, distance: 46.0
click at [68, 38] on div "**********" at bounding box center [112, 162] width 93 height 252
click at [85, 134] on textarea at bounding box center [111, 142] width 78 height 19
paste textarea "**********"
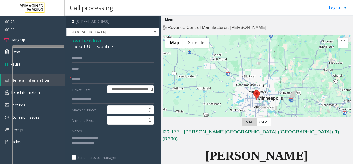
scroll to position [26, 0]
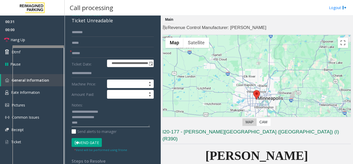
type textarea "**********"
drag, startPoint x: 87, startPoint y: 122, endPoint x: 128, endPoint y: 116, distance: 41.0
click at [128, 116] on textarea at bounding box center [111, 117] width 78 height 19
click at [119, 121] on textarea at bounding box center [111, 117] width 78 height 19
click at [84, 53] on input "text" at bounding box center [113, 53] width 82 height 9
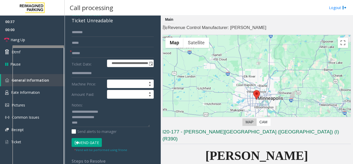
click at [90, 143] on button "Vend Gate" at bounding box center [87, 142] width 30 height 9
click at [89, 138] on button "Vend Gate" at bounding box center [87, 142] width 30 height 9
click at [90, 55] on input "text" at bounding box center [113, 53] width 82 height 9
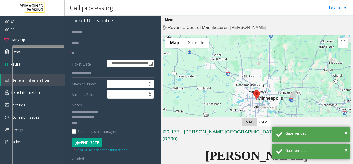
type input "**"
click at [87, 124] on textarea at bounding box center [111, 117] width 78 height 19
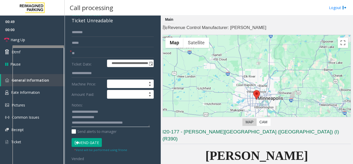
click at [79, 125] on textarea at bounding box center [111, 117] width 78 height 19
click at [77, 125] on textarea at bounding box center [111, 117] width 78 height 19
type textarea "**********"
click at [30, 37] on link "Hang Up" at bounding box center [32, 40] width 65 height 12
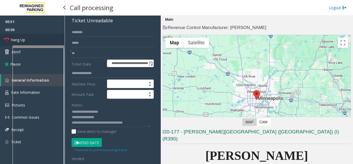
click at [30, 37] on link "Hang Up" at bounding box center [32, 40] width 65 height 12
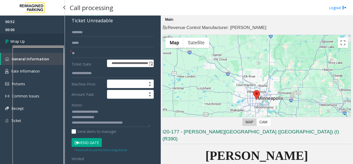
click at [30, 37] on link "Wrap Up" at bounding box center [32, 41] width 65 height 15
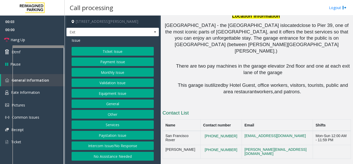
scroll to position [508, 0]
click at [114, 126] on button "Services" at bounding box center [113, 124] width 82 height 9
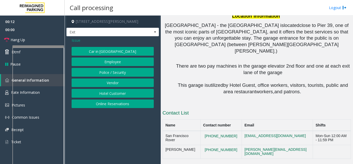
click at [107, 102] on button "Online Reservations" at bounding box center [113, 103] width 82 height 9
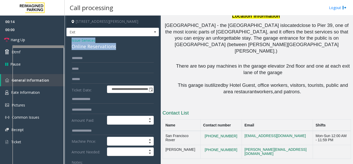
drag, startPoint x: 119, startPoint y: 46, endPoint x: 70, endPoint y: 41, distance: 49.3
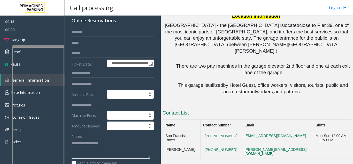
click at [96, 143] on textarea at bounding box center [111, 148] width 78 height 19
paste textarea "**********"
click at [94, 148] on textarea at bounding box center [111, 148] width 78 height 19
click at [89, 156] on textarea at bounding box center [111, 148] width 78 height 19
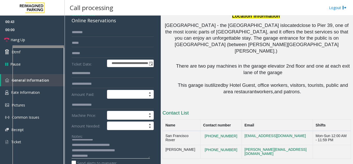
click at [91, 156] on textarea at bounding box center [111, 148] width 78 height 19
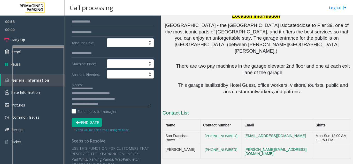
scroll to position [78, 0]
type textarea "**********"
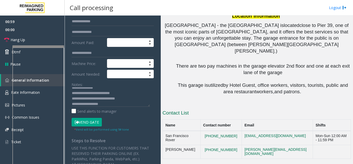
click at [92, 120] on button "Vend Gate" at bounding box center [87, 122] width 30 height 9
click at [37, 45] on div at bounding box center [38, 46] width 52 height 2
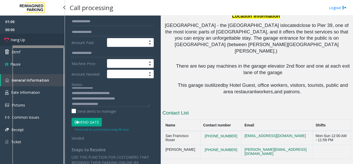
click at [35, 43] on link "Hang Up" at bounding box center [32, 40] width 65 height 12
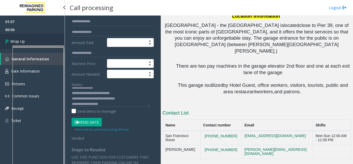
click at [35, 43] on link "Wrap Up" at bounding box center [32, 41] width 65 height 15
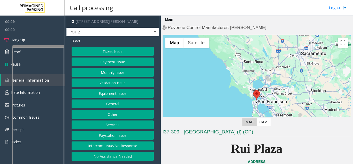
click at [118, 145] on button "Intercom Issue/No Response" at bounding box center [113, 145] width 82 height 9
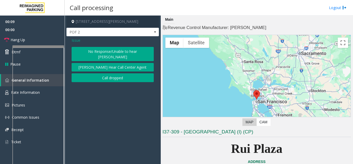
click at [109, 46] on div "Issue No Response/Unable to hear [PERSON_NAME] Cannot Hear Call Center Agent Ca…" at bounding box center [112, 60] width 93 height 48
click at [109, 50] on button "No Response/Unable to hear [PERSON_NAME]" at bounding box center [113, 54] width 82 height 14
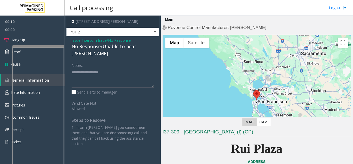
click at [108, 48] on div "No Response/Unable to hear [PERSON_NAME]" at bounding box center [113, 50] width 82 height 14
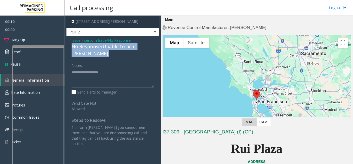
click at [108, 48] on div "No Response/Unable to hear [PERSON_NAME]" at bounding box center [113, 50] width 82 height 14
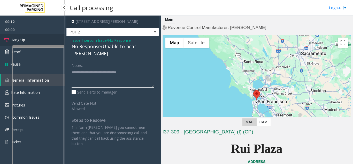
type textarea "**********"
click at [43, 37] on link "Hang Up" at bounding box center [32, 40] width 65 height 12
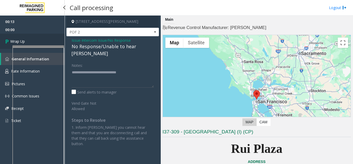
click at [43, 37] on link "Wrap Up" at bounding box center [32, 41] width 65 height 15
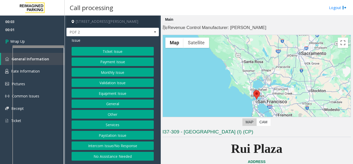
click at [111, 146] on button "Intercom Issue/No Response" at bounding box center [113, 145] width 82 height 9
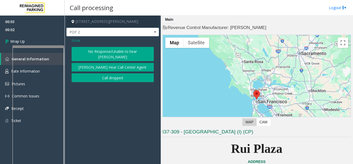
click at [94, 63] on button "[PERSON_NAME] Hear Call Center Agent" at bounding box center [113, 67] width 82 height 9
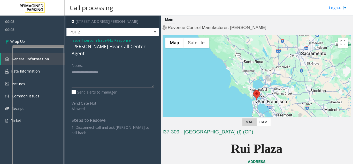
drag, startPoint x: 78, startPoint y: 41, endPoint x: 74, endPoint y: 43, distance: 4.2
click at [77, 41] on span "Issue" at bounding box center [76, 39] width 9 height 5
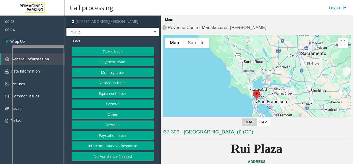
click at [105, 143] on button "Intercom Issue/No Response" at bounding box center [113, 145] width 82 height 9
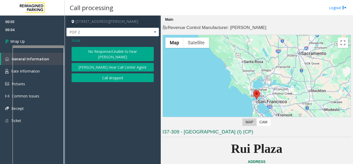
click at [107, 73] on button "Call dropped" at bounding box center [113, 77] width 82 height 9
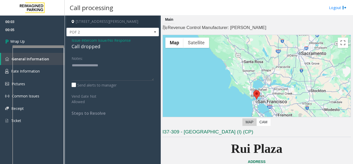
click at [78, 44] on div "Call dropped" at bounding box center [113, 46] width 82 height 7
type textarea "**********"
click at [39, 39] on link "Wrap Up" at bounding box center [32, 41] width 65 height 15
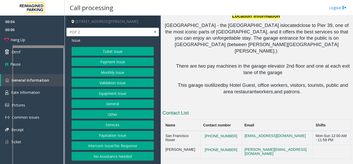
scroll to position [508, 0]
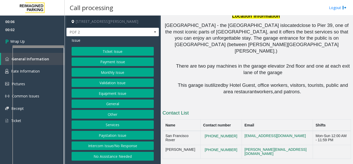
click at [111, 144] on button "Intercom Issue/No Response" at bounding box center [113, 145] width 82 height 9
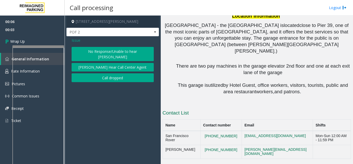
click at [99, 76] on button "Call dropped" at bounding box center [113, 77] width 82 height 9
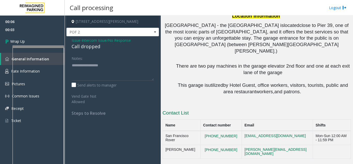
click at [81, 48] on div "Call dropped" at bounding box center [113, 46] width 82 height 7
type textarea "**********"
click at [19, 36] on link "Wrap Up" at bounding box center [32, 41] width 65 height 15
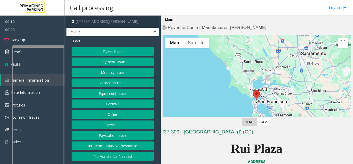
click at [105, 144] on button "Intercom Issue/No Response" at bounding box center [113, 145] width 82 height 9
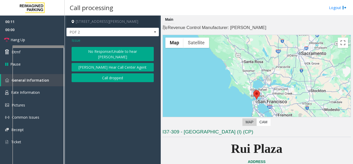
click at [89, 49] on button "No Response/Unable to hear [PERSON_NAME]" at bounding box center [113, 54] width 82 height 14
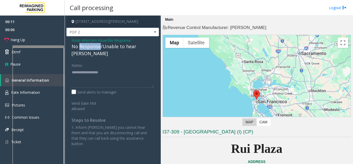
click at [89, 48] on div "No Response/Unable to hear [PERSON_NAME]" at bounding box center [113, 50] width 82 height 14
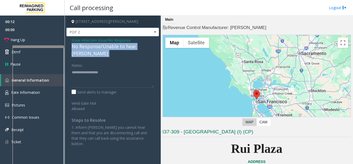
click at [89, 48] on div "No Response/Unable to hear [PERSON_NAME]" at bounding box center [113, 50] width 82 height 14
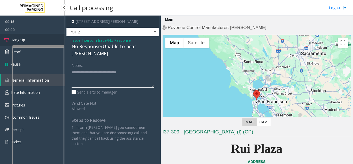
type textarea "**********"
click at [47, 42] on link "Hang Up" at bounding box center [32, 40] width 65 height 12
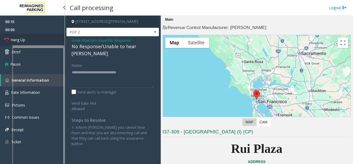
click at [47, 42] on link "Hang Up" at bounding box center [32, 40] width 65 height 12
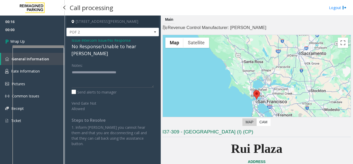
click at [47, 42] on link "Wrap Up" at bounding box center [32, 41] width 65 height 15
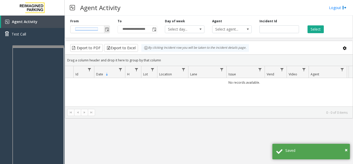
click at [110, 30] on div "**********" at bounding box center [89, 26] width 47 height 14
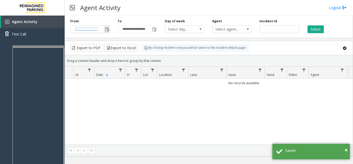
click at [107, 31] on span "Toggle popup" at bounding box center [107, 29] width 4 height 4
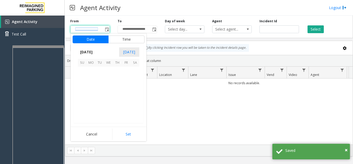
scroll to position [92760, 0]
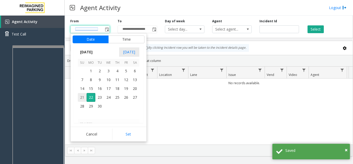
click at [79, 101] on span "21" at bounding box center [82, 97] width 9 height 9
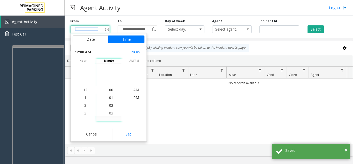
click at [126, 128] on div "Cancel Set" at bounding box center [109, 133] width 76 height 15
click at [127, 130] on button "Set" at bounding box center [128, 133] width 33 height 11
type input "**********"
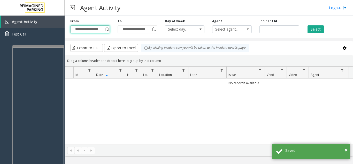
click at [325, 27] on div "Select" at bounding box center [326, 26] width 47 height 14
click at [317, 32] on button "Select" at bounding box center [316, 29] width 16 height 8
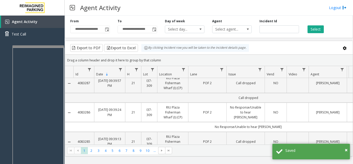
scroll to position [0, 0]
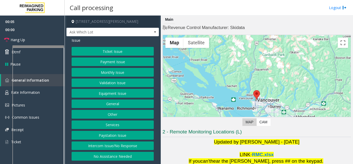
click at [116, 95] on button "Equipment Issue" at bounding box center [113, 93] width 82 height 9
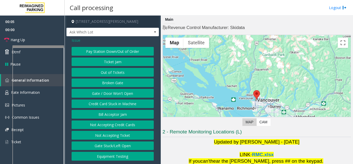
click at [116, 95] on button "Gate / Door Won't Open" at bounding box center [113, 93] width 82 height 9
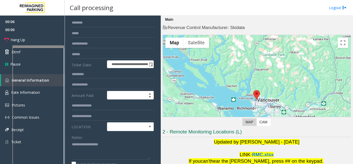
scroll to position [78, 0]
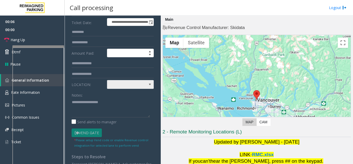
click at [113, 87] on span at bounding box center [125, 84] width 37 height 8
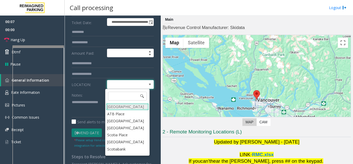
click at [117, 106] on Village "[GEOGRAPHIC_DATA]" at bounding box center [127, 106] width 43 height 7
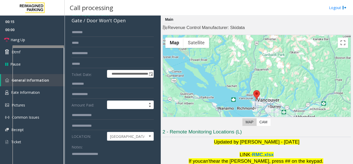
scroll to position [0, 0]
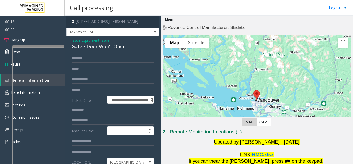
click at [76, 42] on span "Issue" at bounding box center [76, 39] width 9 height 5
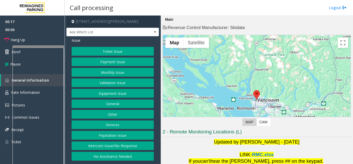
click at [103, 50] on button "Ticket Issue" at bounding box center [113, 51] width 82 height 9
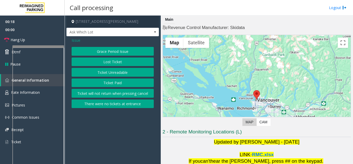
click at [116, 73] on button "Ticket Unreadable" at bounding box center [113, 72] width 82 height 9
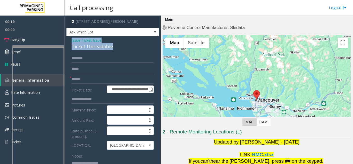
drag, startPoint x: 112, startPoint y: 45, endPoint x: 67, endPoint y: 41, distance: 45.5
paste textarea "**********"
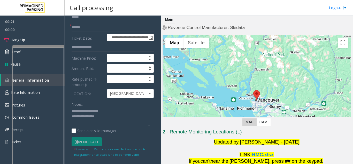
scroll to position [59, 0]
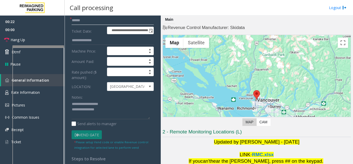
click at [83, 23] on input "text" at bounding box center [113, 20] width 82 height 9
click at [108, 110] on textarea at bounding box center [111, 109] width 78 height 19
type textarea "**********"
click at [84, 21] on input "text" at bounding box center [113, 20] width 82 height 9
type input "**"
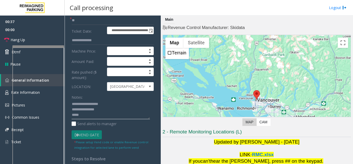
click at [96, 114] on textarea at bounding box center [111, 109] width 78 height 19
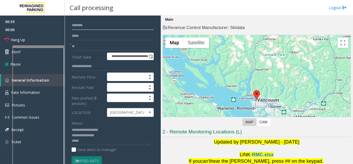
click at [90, 24] on input "text" at bounding box center [113, 25] width 82 height 9
type input "******"
click at [87, 142] on textarea at bounding box center [111, 135] width 78 height 19
type textarea "**********"
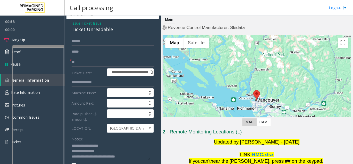
scroll to position [0, 0]
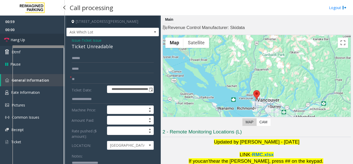
click at [41, 36] on link "Hang Up" at bounding box center [32, 40] width 65 height 12
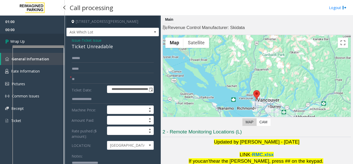
click at [41, 36] on link "Wrap Up" at bounding box center [32, 41] width 65 height 15
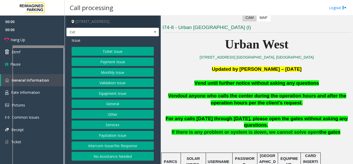
scroll to position [129, 0]
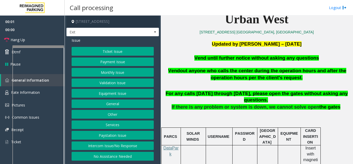
click at [113, 93] on button "Equipment Issue" at bounding box center [113, 93] width 82 height 9
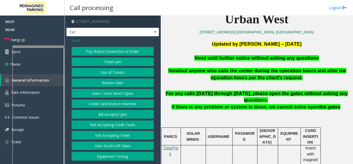
click at [113, 93] on button "Gate / Door Won't Open" at bounding box center [113, 93] width 82 height 9
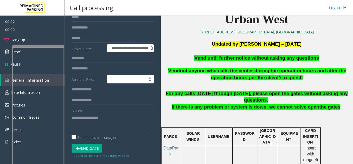
scroll to position [52, 0]
click at [100, 126] on textarea at bounding box center [111, 122] width 78 height 19
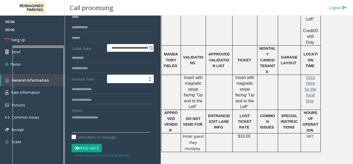
scroll to position [310, 0]
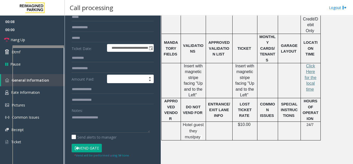
click at [98, 147] on button "Vend Gate" at bounding box center [87, 147] width 30 height 9
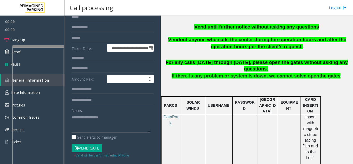
scroll to position [155, 0]
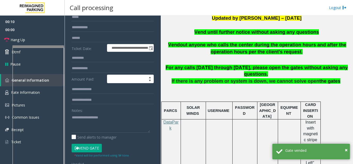
click at [220, 34] on span "Vend until further notice without asking any questions" at bounding box center [256, 31] width 125 height 5
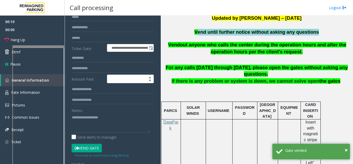
click at [220, 34] on span "Vend until further notice without asking any questions" at bounding box center [256, 31] width 125 height 5
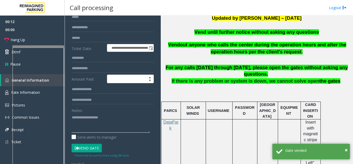
click at [95, 118] on textarea at bounding box center [111, 122] width 78 height 19
paste textarea "**********"
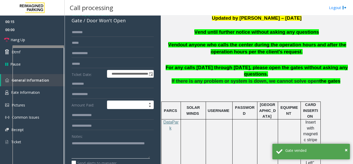
scroll to position [0, 0]
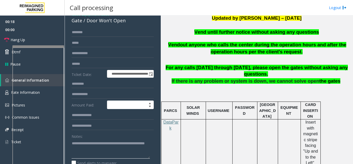
click at [99, 152] on textarea at bounding box center [111, 148] width 78 height 19
type textarea "**********"
click at [28, 38] on link "Hang Up" at bounding box center [32, 40] width 65 height 12
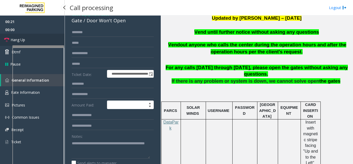
click at [28, 38] on link "Hang Up" at bounding box center [32, 40] width 65 height 12
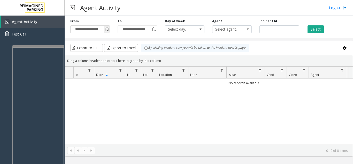
click at [109, 32] on span "Toggle popup" at bounding box center [107, 29] width 6 height 8
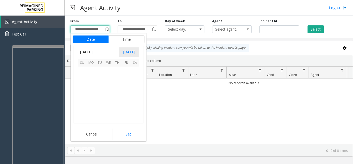
scroll to position [92760, 0]
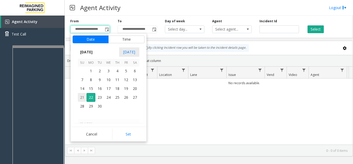
click at [80, 100] on span "21" at bounding box center [82, 97] width 9 height 9
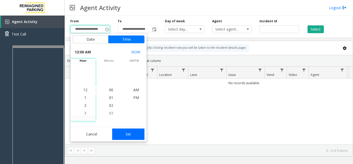
click at [124, 133] on button "Set" at bounding box center [128, 133] width 33 height 11
type input "**********"
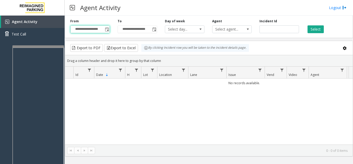
click at [315, 35] on div "**********" at bounding box center [209, 25] width 288 height 25
click at [314, 30] on button "Select" at bounding box center [316, 29] width 16 height 8
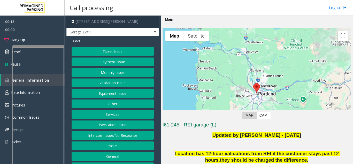
click at [118, 138] on button "Intercom Issue/No Response" at bounding box center [113, 135] width 82 height 9
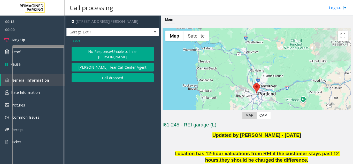
click at [94, 51] on button "No Response/Unable to hear [PERSON_NAME]" at bounding box center [113, 54] width 82 height 14
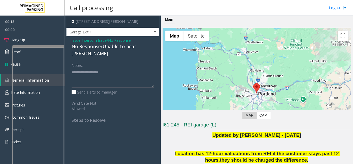
click at [94, 47] on div "No Response/Unable to hear [PERSON_NAME]" at bounding box center [113, 50] width 82 height 14
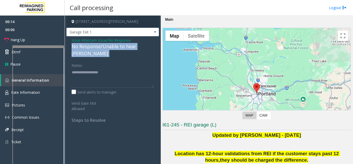
click at [94, 47] on div "No Response/Unable to hear [PERSON_NAME]" at bounding box center [113, 50] width 82 height 14
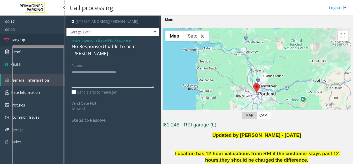
type textarea "**********"
click at [43, 43] on link "Hang Up" at bounding box center [32, 40] width 65 height 12
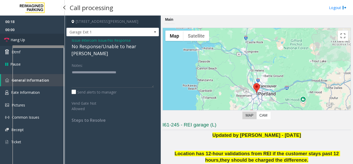
click at [43, 43] on link "Hang Up" at bounding box center [32, 40] width 65 height 12
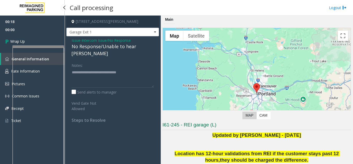
click at [43, 43] on link "Wrap Up" at bounding box center [32, 41] width 65 height 15
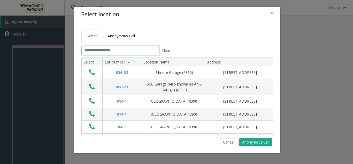
click at [98, 53] on input "text" at bounding box center [120, 50] width 78 height 9
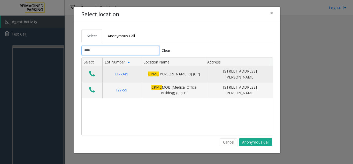
type input "****"
click at [94, 73] on icon "Data table" at bounding box center [92, 73] width 6 height 7
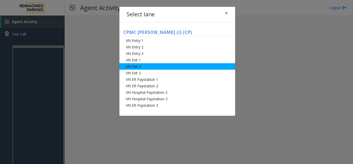
click at [141, 65] on li "VN Exit 2" at bounding box center [177, 66] width 116 height 6
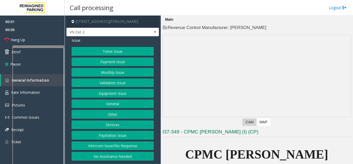
click at [108, 71] on button "Monthly Issue" at bounding box center [113, 72] width 82 height 9
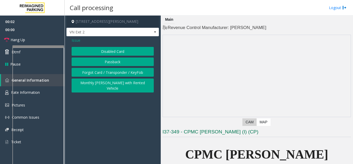
click at [104, 50] on button "Disabled Card" at bounding box center [113, 51] width 82 height 9
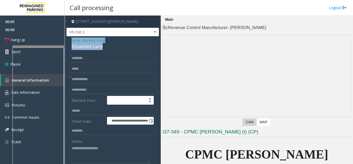
drag, startPoint x: 108, startPoint y: 47, endPoint x: 67, endPoint y: 41, distance: 40.9
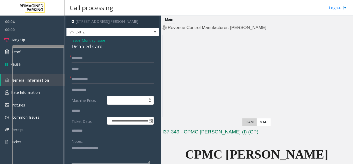
click at [89, 155] on textarea at bounding box center [111, 153] width 78 height 19
paste textarea "**********"
type textarea "**********"
click at [82, 77] on input "text" at bounding box center [113, 79] width 82 height 9
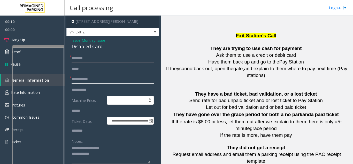
scroll to position [750, 0]
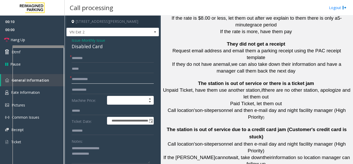
click at [100, 79] on input "text" at bounding box center [113, 79] width 82 height 9
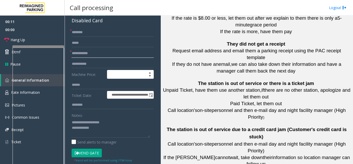
click at [91, 54] on input "text" at bounding box center [113, 53] width 82 height 9
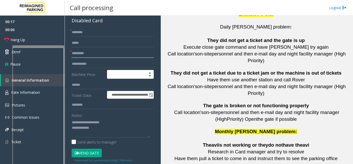
scroll to position [1266, 0]
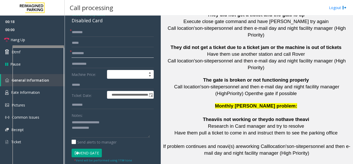
type input "*********"
drag, startPoint x: 233, startPoint y: 125, endPoint x: 216, endPoint y: 121, distance: 17.7
drag, startPoint x: 234, startPoint y: 128, endPoint x: 215, endPoint y: 120, distance: 20.8
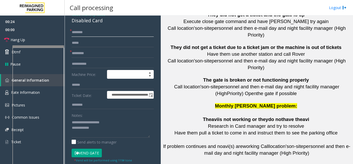
click at [85, 32] on input "text" at bounding box center [113, 32] width 82 height 9
click at [92, 35] on input "******" at bounding box center [113, 32] width 82 height 9
type input "******"
click at [105, 132] on textarea at bounding box center [111, 127] width 78 height 19
click at [96, 132] on textarea at bounding box center [111, 127] width 78 height 19
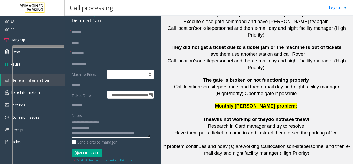
scroll to position [4, 0]
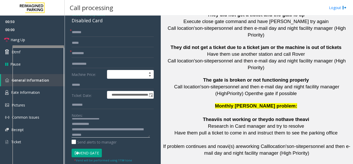
type textarea "**********"
click at [115, 134] on textarea at bounding box center [111, 127] width 78 height 19
click at [117, 135] on textarea at bounding box center [111, 127] width 78 height 19
click at [80, 154] on button "Vend Gate" at bounding box center [87, 152] width 30 height 9
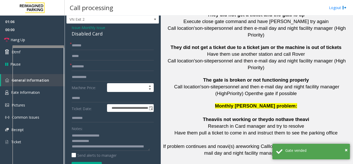
scroll to position [0, 0]
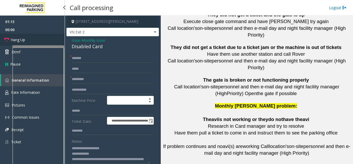
click at [37, 42] on link "Hang Up" at bounding box center [32, 40] width 65 height 12
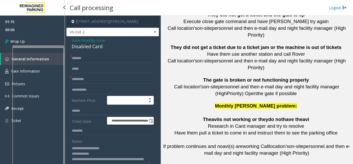
click at [37, 42] on link "Wrap Up" at bounding box center [32, 41] width 65 height 15
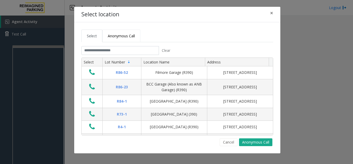
click at [125, 34] on span "Anonymous Call" at bounding box center [121, 35] width 27 height 5
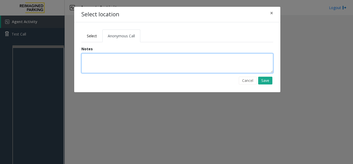
click at [116, 55] on textarea at bounding box center [177, 63] width 192 height 20
type textarea "**********"
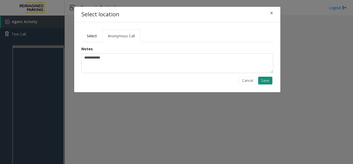
click at [266, 83] on button "Save" at bounding box center [265, 81] width 14 height 8
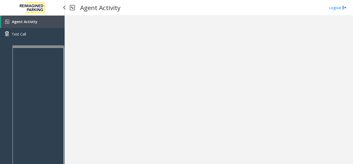
click at [40, 24] on link "Agent Activity" at bounding box center [33, 22] width 64 height 12
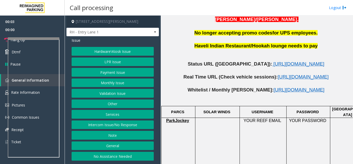
scroll to position [258, 0]
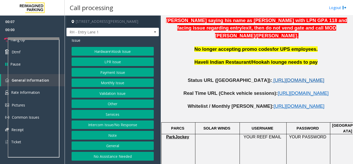
click at [273, 77] on span "[URL][DOMAIN_NAME]" at bounding box center [298, 79] width 51 height 5
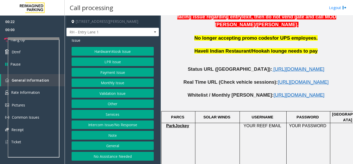
scroll to position [233, 0]
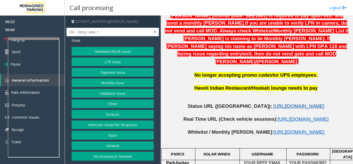
click at [273, 103] on span "https://www.parkjockey.com/en-us/manage/1633/status" at bounding box center [298, 105] width 51 height 5
click at [106, 114] on button "Services" at bounding box center [113, 114] width 82 height 9
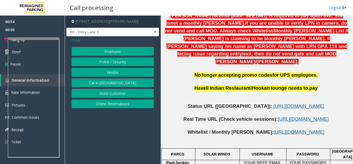
click at [104, 58] on button "Police / Security" at bounding box center [113, 61] width 82 height 9
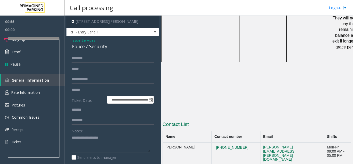
scroll to position [602, 0]
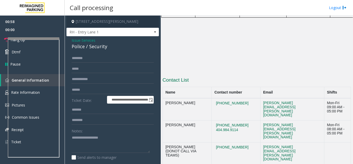
drag, startPoint x: 239, startPoint y: 96, endPoint x: 210, endPoint y: 95, distance: 29.2
copy button "404-220-2553"
drag, startPoint x: 85, startPoint y: 49, endPoint x: 68, endPoint y: 39, distance: 19.8
click at [68, 39] on div "**********" at bounding box center [112, 126] width 93 height 180
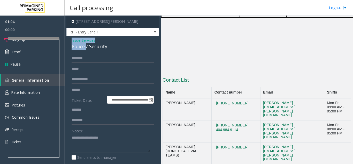
copy div "Issue - Services Police"
click at [88, 140] on textarea at bounding box center [111, 142] width 78 height 19
paste textarea "**********"
click at [84, 143] on textarea at bounding box center [111, 142] width 78 height 19
drag, startPoint x: 84, startPoint y: 143, endPoint x: 90, endPoint y: 140, distance: 6.8
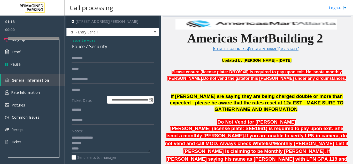
scroll to position [129, 0]
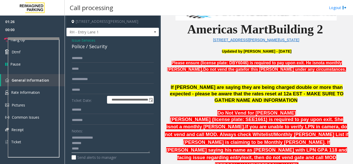
click at [91, 150] on textarea at bounding box center [111, 142] width 78 height 19
click at [119, 141] on textarea at bounding box center [111, 142] width 78 height 19
click at [97, 146] on textarea at bounding box center [111, 142] width 78 height 19
click at [98, 150] on textarea at bounding box center [111, 142] width 78 height 19
click at [3, 41] on link "Hang Up" at bounding box center [32, 40] width 65 height 12
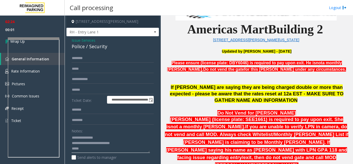
click at [96, 151] on textarea at bounding box center [111, 142] width 78 height 19
type textarea "**********"
click at [34, 25] on span "02:24" at bounding box center [32, 22] width 65 height 8
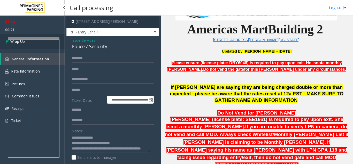
click at [7, 43] on icon at bounding box center [7, 41] width 5 height 9
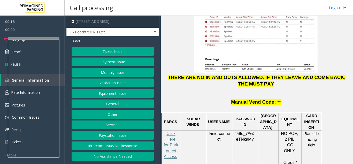
scroll to position [724, 0]
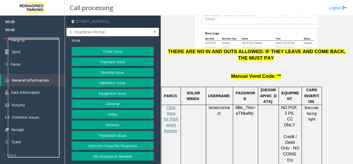
click at [106, 60] on button "Payment Issue" at bounding box center [113, 61] width 82 height 9
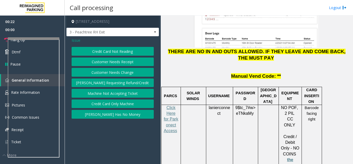
click at [108, 102] on button "Credit Card Only Machine" at bounding box center [113, 103] width 82 height 9
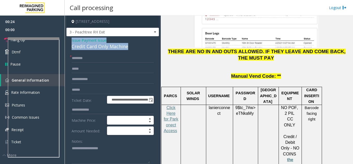
drag, startPoint x: 133, startPoint y: 51, endPoint x: 67, endPoint y: 44, distance: 66.1
copy div "Issue - Payment Issue Credit Card Only Machine"
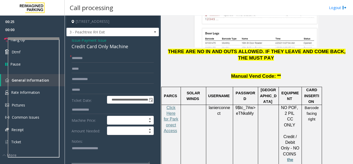
click at [89, 162] on textarea at bounding box center [111, 153] width 78 height 19
paste textarea "**********"
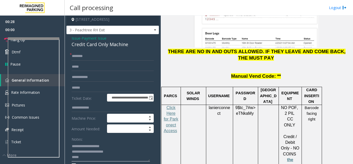
type textarea "**********"
click at [99, 92] on input "text" at bounding box center [113, 87] width 82 height 9
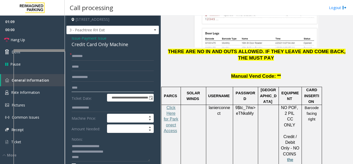
click at [47, 49] on div at bounding box center [39, 50] width 52 height 2
click at [101, 92] on input "****" at bounding box center [113, 87] width 82 height 9
type input "*"
click at [96, 60] on input "text" at bounding box center [113, 56] width 82 height 9
type input "**"
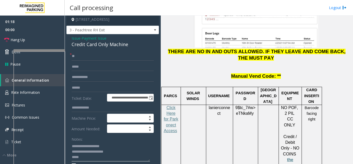
click at [86, 160] on textarea at bounding box center [111, 151] width 78 height 19
click at [49, 35] on link "Hang Up" at bounding box center [32, 40] width 65 height 12
click at [90, 161] on textarea at bounding box center [111, 151] width 78 height 19
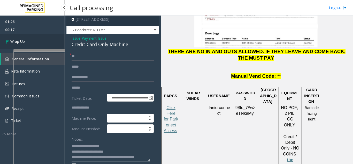
type textarea "**********"
click at [10, 34] on link "Wrap Up" at bounding box center [32, 41] width 65 height 15
click at [17, 42] on span "Wrap Up" at bounding box center [17, 41] width 14 height 5
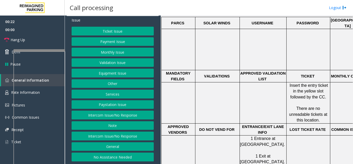
scroll to position [258, 0]
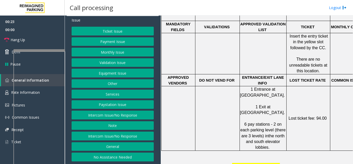
click at [112, 97] on button "Services" at bounding box center [113, 93] width 82 height 9
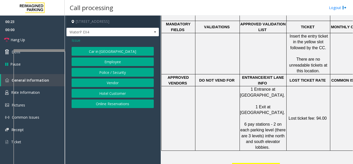
scroll to position [0, 0]
click at [109, 106] on button "Online Reservations" at bounding box center [113, 103] width 82 height 9
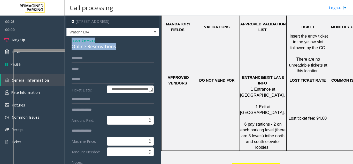
drag, startPoint x: 121, startPoint y: 46, endPoint x: 71, endPoint y: 40, distance: 51.3
copy div "Issue - Services Online Reservations"
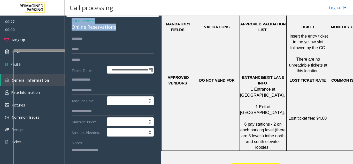
scroll to position [78, 0]
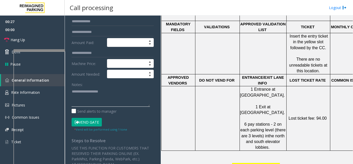
click at [90, 94] on textarea at bounding box center [111, 96] width 78 height 19
paste textarea "**********"
click at [89, 96] on textarea at bounding box center [111, 96] width 78 height 19
click at [88, 102] on textarea at bounding box center [111, 96] width 78 height 19
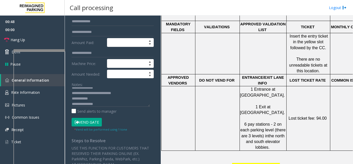
click at [86, 124] on button "Vend Gate" at bounding box center [87, 122] width 30 height 9
drag, startPoint x: 86, startPoint y: 124, endPoint x: 91, endPoint y: 116, distance: 9.0
click at [87, 124] on button "Vend Gate" at bounding box center [87, 122] width 30 height 9
click at [98, 97] on textarea at bounding box center [111, 96] width 78 height 19
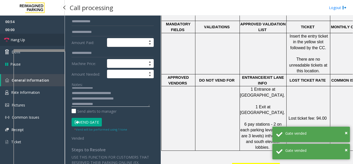
type textarea "**********"
click at [50, 42] on link "Hang Up" at bounding box center [32, 40] width 65 height 12
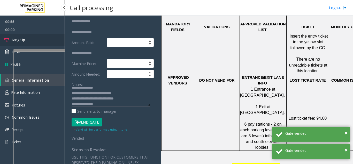
click at [50, 42] on link "Hang Up" at bounding box center [32, 40] width 65 height 12
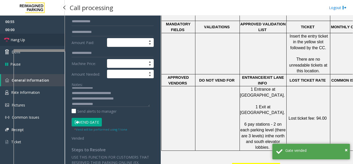
click at [50, 42] on link "Hang Up" at bounding box center [32, 40] width 65 height 12
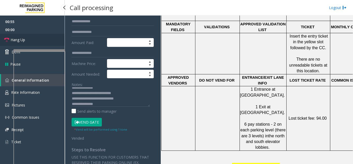
click at [50, 42] on link "Hang Up" at bounding box center [32, 40] width 65 height 12
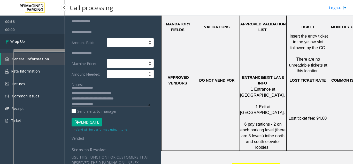
click at [50, 42] on link "Wrap Up" at bounding box center [32, 41] width 65 height 15
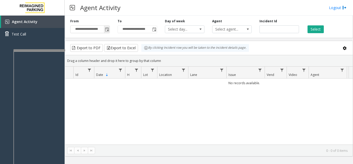
click at [107, 32] on span "Toggle popup" at bounding box center [107, 29] width 6 height 8
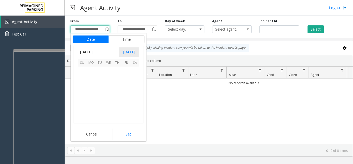
scroll to position [92760, 0]
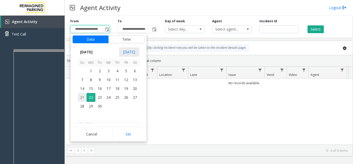
click at [79, 96] on span "21" at bounding box center [82, 97] width 9 height 9
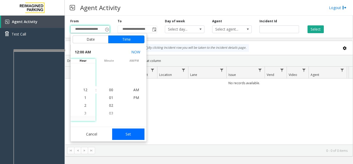
click at [132, 136] on button "Set" at bounding box center [128, 133] width 33 height 11
type input "**********"
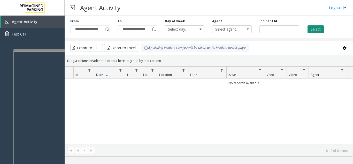
click at [312, 27] on button "Select" at bounding box center [316, 29] width 16 height 8
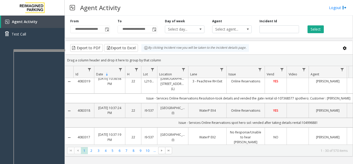
scroll to position [0, 0]
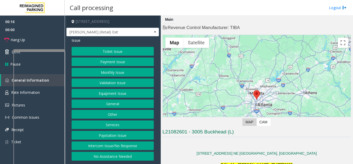
click at [121, 144] on button "Intercom Issue/No Response" at bounding box center [113, 145] width 82 height 9
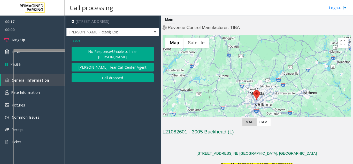
click at [95, 51] on button "No Response/Unable to hear [PERSON_NAME]" at bounding box center [113, 54] width 82 height 14
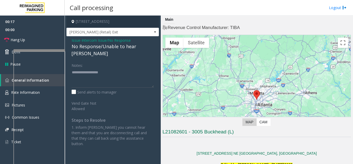
click at [90, 48] on div "No Response/Unable to hear [PERSON_NAME]" at bounding box center [113, 50] width 82 height 14
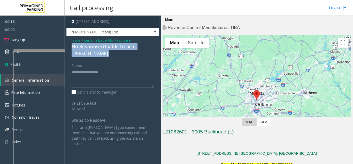
click at [90, 48] on div "No Response/Unable to hear [PERSON_NAME]" at bounding box center [113, 50] width 82 height 14
click at [40, 41] on link "Hang Up" at bounding box center [32, 40] width 65 height 12
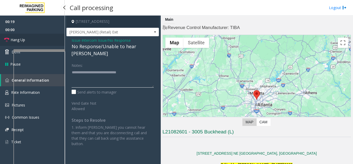
type textarea "**********"
click at [41, 42] on link "Hang Up" at bounding box center [32, 40] width 65 height 12
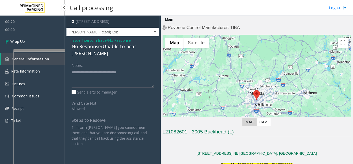
click at [41, 42] on link "Wrap Up" at bounding box center [32, 41] width 65 height 15
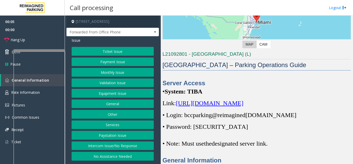
scroll to position [155, 0]
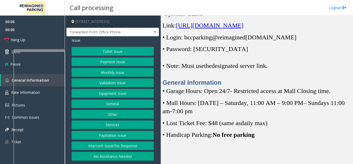
click at [211, 29] on span "[URL][DOMAIN_NAME]" at bounding box center [209, 25] width 67 height 7
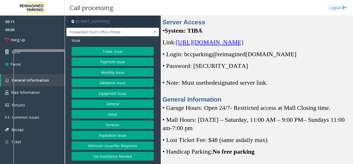
scroll to position [129, 0]
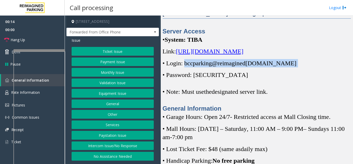
drag, startPoint x: 185, startPoint y: 74, endPoint x: 297, endPoint y: 72, distance: 112.4
click at [297, 67] on p "• Login: bccparking@re imagined [DOMAIN_NAME]" at bounding box center [257, 63] width 188 height 8
copy p "bccparking@re imagined [DOMAIN_NAME]"
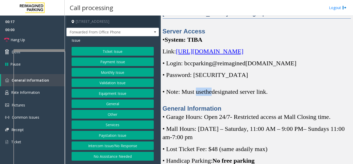
drag, startPoint x: 197, startPoint y: 88, endPoint x: 200, endPoint y: 88, distance: 3.6
click at [214, 89] on div "Server Access • System: TIBA Link: https://spark-cloud.tibaparking.net/reimagin…" at bounding box center [257, 70] width 188 height 86
click at [199, 88] on div "Server Access • System: TIBA Link: https://spark-cloud.tibaparking.net/reimagin…" at bounding box center [257, 70] width 188 height 86
drag, startPoint x: 196, startPoint y: 85, endPoint x: 229, endPoint y: 85, distance: 32.3
click at [229, 79] on p "• Password: [SECURITY_DATA]" at bounding box center [257, 75] width 188 height 8
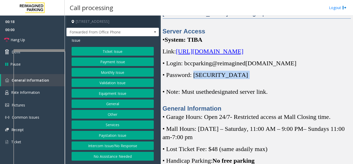
copy p "Parking1!"
click at [109, 73] on button "Monthly Issue" at bounding box center [113, 72] width 82 height 9
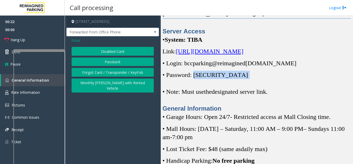
click at [104, 51] on button "Disabled Card" at bounding box center [113, 51] width 82 height 9
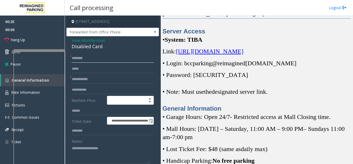
click at [88, 61] on input "text" at bounding box center [113, 58] width 82 height 9
click at [86, 58] on input "text" at bounding box center [113, 58] width 82 height 9
click at [83, 59] on input "text" at bounding box center [113, 58] width 82 height 9
type input "****"
click at [93, 152] on textarea at bounding box center [111, 153] width 78 height 19
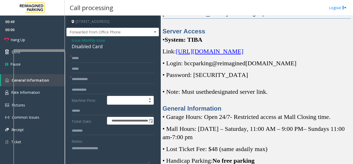
click at [76, 41] on span "Issue" at bounding box center [76, 39] width 9 height 5
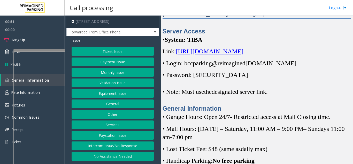
click at [102, 71] on button "Monthly Issue" at bounding box center [113, 72] width 82 height 9
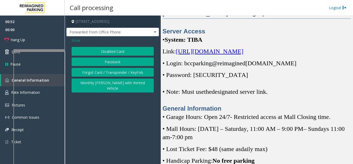
click at [100, 70] on button "Forgot Card / Transponder / KeyFob" at bounding box center [113, 72] width 82 height 9
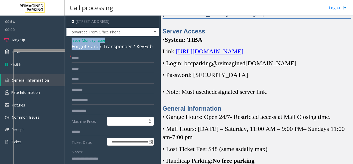
drag, startPoint x: 98, startPoint y: 46, endPoint x: 72, endPoint y: 39, distance: 27.5
click at [72, 39] on div "Issue - Monthly Issue Forgot Card / Transponder / KeyFob" at bounding box center [113, 43] width 82 height 12
copy div "Issue - Monthly Issue Forgot Card"
click at [86, 159] on textarea at bounding box center [111, 163] width 78 height 19
paste textarea "**********"
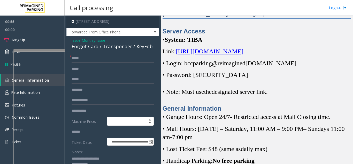
scroll to position [3, 0]
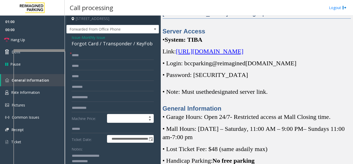
type textarea "**********"
click at [97, 62] on input "text" at bounding box center [113, 66] width 82 height 9
click at [94, 58] on input "****" at bounding box center [113, 55] width 82 height 9
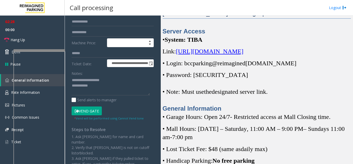
scroll to position [80, 0]
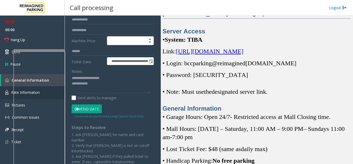
type input "**********"
click at [98, 87] on textarea at bounding box center [111, 83] width 78 height 19
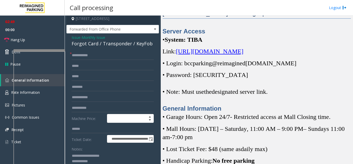
scroll to position [29, 0]
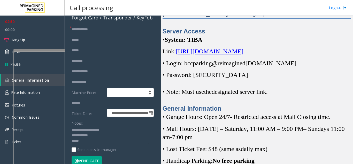
click at [98, 135] on textarea at bounding box center [111, 135] width 78 height 19
click at [44, 37] on link "Hang Up" at bounding box center [32, 40] width 65 height 12
click at [98, 144] on textarea at bounding box center [111, 135] width 78 height 19
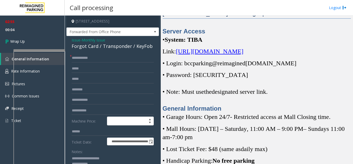
scroll to position [0, 0]
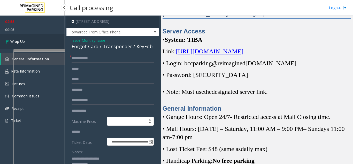
type textarea "**********"
click at [25, 43] on link "Wrap Up" at bounding box center [32, 41] width 65 height 15
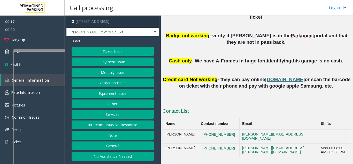
scroll to position [356, 0]
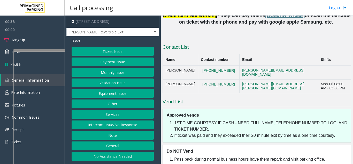
click at [104, 52] on button "Ticket Issue" at bounding box center [113, 51] width 82 height 9
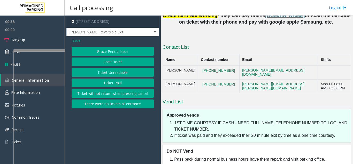
click at [107, 86] on button "Ticket Paid" at bounding box center [113, 82] width 82 height 9
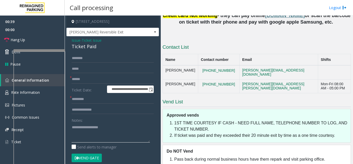
click at [84, 125] on textarea at bounding box center [111, 132] width 78 height 19
type textarea "********* ********"
click at [88, 79] on input "text" at bounding box center [113, 79] width 82 height 9
click at [81, 79] on input "text" at bounding box center [113, 79] width 82 height 9
type input "*******"
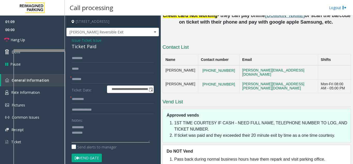
click at [90, 131] on textarea at bounding box center [111, 132] width 78 height 19
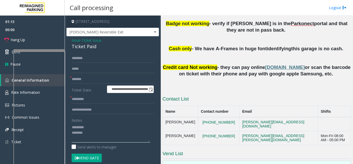
scroll to position [227, 0]
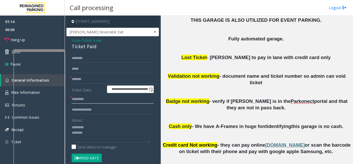
click at [95, 98] on input "text" at bounding box center [113, 99] width 82 height 9
type input "******"
click at [93, 157] on button "Vend Gate" at bounding box center [87, 157] width 30 height 9
drag, startPoint x: 87, startPoint y: 45, endPoint x: 66, endPoint y: 40, distance: 21.6
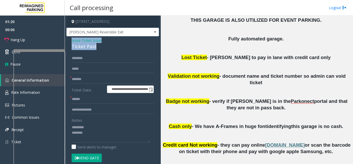
copy div "Issue - Ticket Issue Ticket Paid"
click at [97, 135] on textarea at bounding box center [111, 132] width 78 height 19
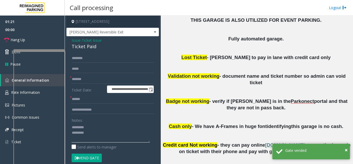
paste textarea "**********"
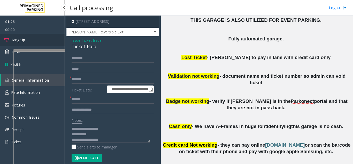
click at [43, 40] on link "Hang Up" at bounding box center [32, 40] width 65 height 12
click at [121, 139] on textarea at bounding box center [111, 132] width 78 height 19
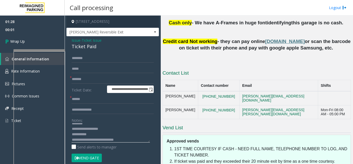
scroll to position [356, 0]
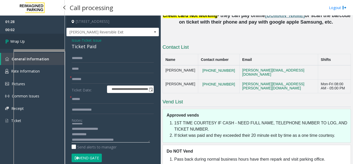
type textarea "**********"
click at [23, 42] on span "Wrap Up" at bounding box center [17, 41] width 14 height 5
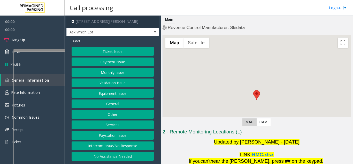
scroll to position [76, 0]
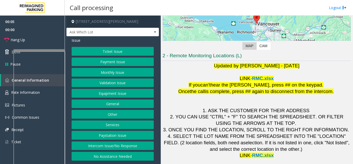
click at [106, 83] on button "Validation Issue" at bounding box center [113, 82] width 82 height 9
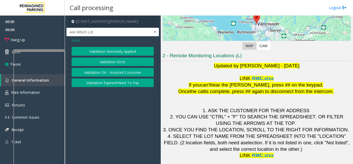
click at [102, 62] on button "Validation Error" at bounding box center [113, 61] width 82 height 9
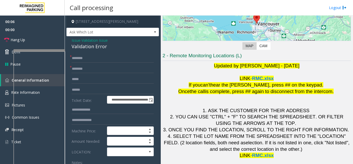
scroll to position [26, 0]
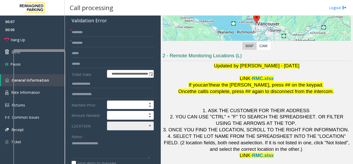
click at [114, 126] on span at bounding box center [125, 125] width 37 height 8
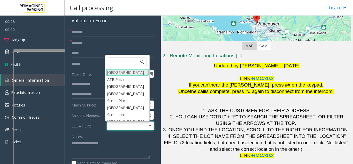
click at [113, 72] on Village "[GEOGRAPHIC_DATA]" at bounding box center [127, 72] width 43 height 7
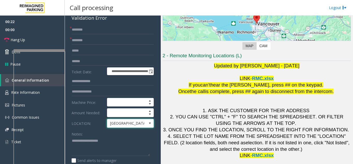
scroll to position [0, 0]
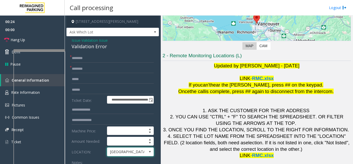
click at [74, 40] on span "Issue" at bounding box center [76, 39] width 9 height 5
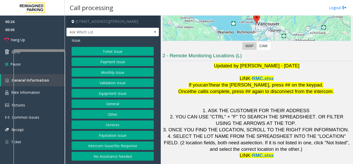
click at [90, 49] on button "Ticket Issue" at bounding box center [113, 51] width 82 height 9
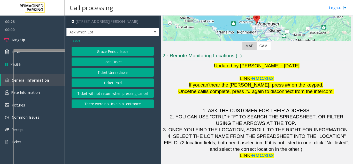
click at [105, 73] on button "Ticket Unreadable" at bounding box center [113, 72] width 82 height 9
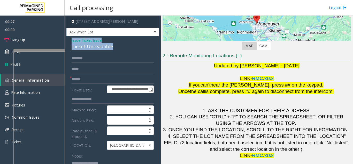
drag, startPoint x: 113, startPoint y: 46, endPoint x: 67, endPoint y: 40, distance: 47.2
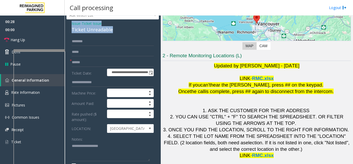
scroll to position [26, 0]
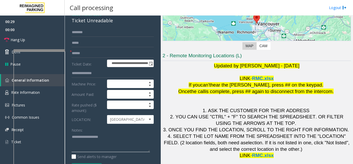
click at [80, 140] on textarea at bounding box center [111, 142] width 78 height 19
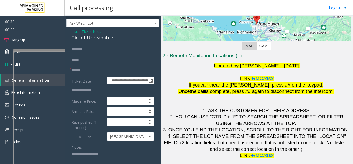
scroll to position [0, 0]
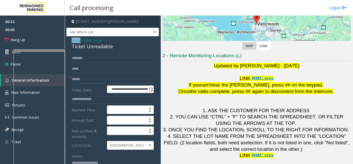
drag, startPoint x: 80, startPoint y: 41, endPoint x: 69, endPoint y: 38, distance: 11.5
copy span "Issue"
paste textarea "*****"
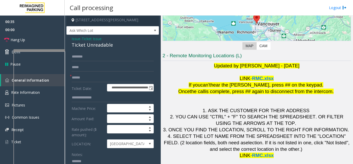
scroll to position [7, 0]
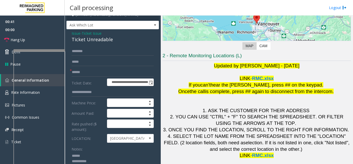
type textarea "**********"
click at [88, 74] on input "text" at bounding box center [113, 72] width 82 height 9
type input "*******"
drag, startPoint x: 105, startPoint y: 39, endPoint x: 71, endPoint y: 40, distance: 33.4
click at [71, 40] on div "**********" at bounding box center [112, 162] width 93 height 266
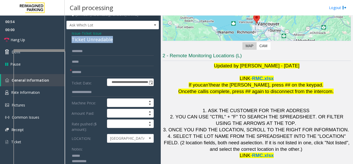
copy div "Ticket Unreadable"
click at [88, 156] on textarea at bounding box center [111, 160] width 78 height 19
paste textarea "**********"
click at [99, 162] on textarea at bounding box center [111, 160] width 78 height 19
click at [83, 156] on textarea at bounding box center [111, 160] width 78 height 19
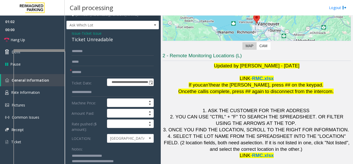
click at [83, 157] on textarea at bounding box center [111, 160] width 78 height 19
click at [82, 157] on textarea at bounding box center [111, 160] width 78 height 19
type textarea "**********"
click at [36, 40] on link "Hang Up" at bounding box center [32, 40] width 65 height 12
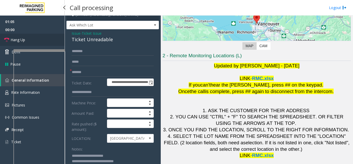
click at [36, 40] on link "Hang Up" at bounding box center [32, 40] width 65 height 12
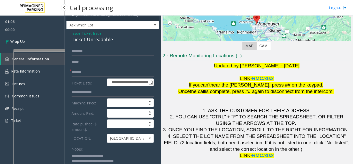
click at [36, 40] on link "Wrap Up" at bounding box center [32, 41] width 65 height 15
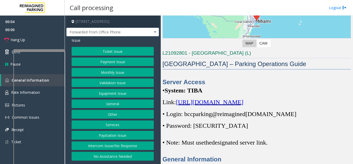
scroll to position [103, 0]
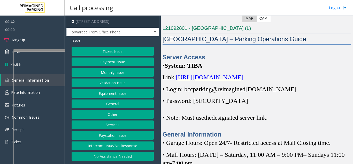
click at [108, 52] on button "Ticket Issue" at bounding box center [113, 51] width 82 height 9
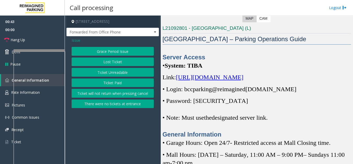
click at [105, 72] on button "Ticket Unreadable" at bounding box center [113, 72] width 82 height 9
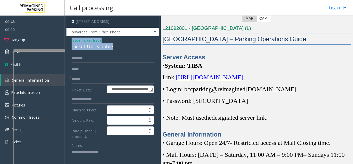
drag, startPoint x: 114, startPoint y: 46, endPoint x: 70, endPoint y: 41, distance: 45.0
click at [87, 160] on textarea at bounding box center [111, 157] width 78 height 19
paste textarea "**********"
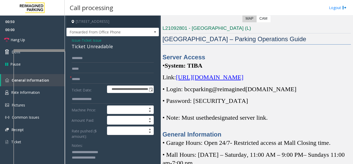
scroll to position [2, 0]
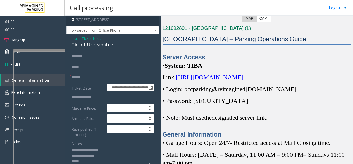
click at [88, 161] on textarea at bounding box center [111, 155] width 78 height 19
type textarea "**********"
click at [80, 79] on input "text" at bounding box center [113, 77] width 82 height 9
type input "*"
click at [78, 79] on input "text" at bounding box center [113, 77] width 82 height 9
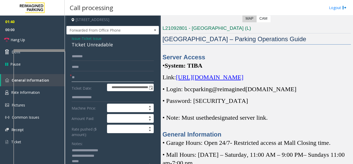
type input "**"
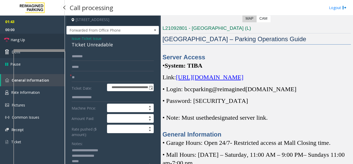
drag, startPoint x: 43, startPoint y: 43, endPoint x: 45, endPoint y: 46, distance: 3.5
click at [43, 43] on link "Hang Up" at bounding box center [32, 40] width 65 height 12
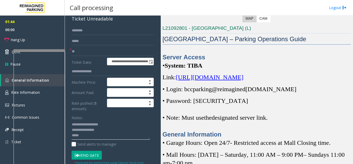
click at [107, 131] on textarea at bounding box center [111, 129] width 78 height 19
click at [105, 137] on textarea at bounding box center [111, 129] width 78 height 19
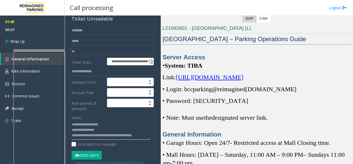
scroll to position [4, 0]
type textarea "**********"
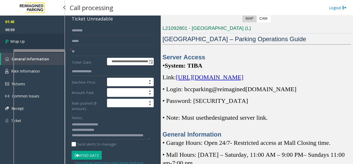
click at [30, 35] on link "Wrap Up" at bounding box center [32, 41] width 65 height 15
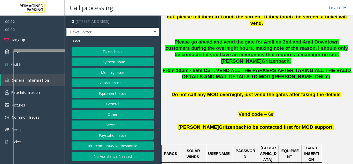
scroll to position [284, 0]
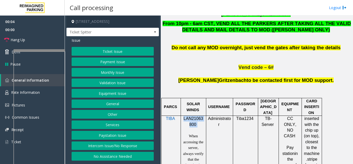
drag, startPoint x: 199, startPoint y: 100, endPoint x: 182, endPoint y: 92, distance: 18.3
click at [183, 116] on p "LAN21063800" at bounding box center [193, 122] width 21 height 12
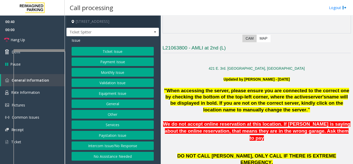
scroll to position [52, 0]
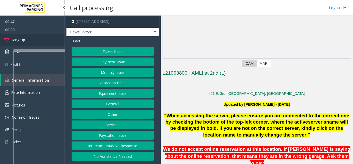
click at [53, 42] on link "Hang Up" at bounding box center [32, 40] width 65 height 12
click at [108, 115] on button "Other" at bounding box center [113, 114] width 82 height 9
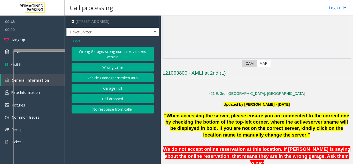
click at [95, 67] on button "Wrong Lane" at bounding box center [113, 67] width 82 height 9
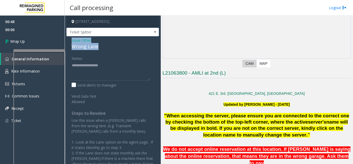
drag, startPoint x: 103, startPoint y: 46, endPoint x: 68, endPoint y: 39, distance: 35.0
click at [68, 39] on div "Issue - Other Wrong Lane Notes: Send alerts to manager Vend Gate Not Allowed St…" at bounding box center [112, 128] width 93 height 184
click at [74, 73] on textarea at bounding box center [111, 70] width 78 height 19
paste textarea "**********"
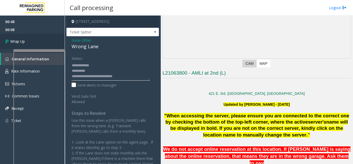
type textarea "**********"
click at [34, 45] on link "Wrap Up" at bounding box center [32, 41] width 65 height 15
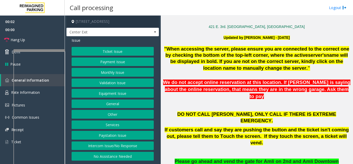
scroll to position [155, 0]
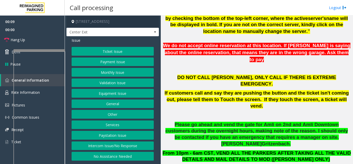
click at [102, 52] on button "Ticket Issue" at bounding box center [113, 51] width 82 height 9
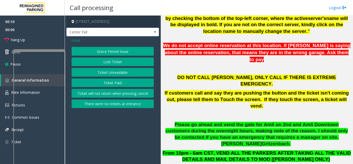
click at [107, 81] on button "Ticket Paid" at bounding box center [113, 82] width 82 height 9
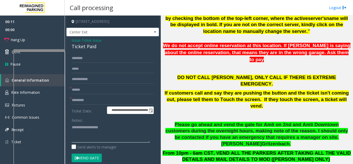
click at [90, 126] on textarea at bounding box center [111, 132] width 78 height 19
click at [85, 132] on textarea at bounding box center [111, 132] width 78 height 19
click at [81, 131] on textarea at bounding box center [111, 132] width 78 height 19
type textarea "**********"
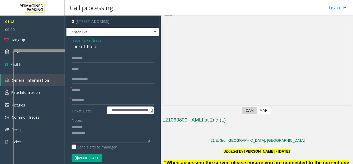
scroll to position [0, 0]
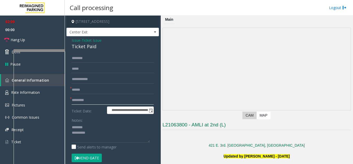
click at [79, 99] on input "text" at bounding box center [113, 100] width 82 height 9
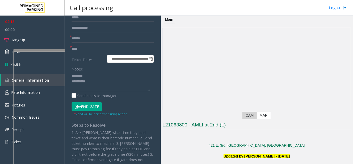
scroll to position [52, 0]
type input "****"
click at [87, 105] on button "Vend Gate" at bounding box center [87, 106] width 30 height 9
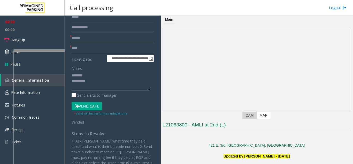
click at [79, 39] on input "text" at bounding box center [113, 38] width 82 height 9
paste input "**********"
type input "*"
click at [43, 40] on link "Hang Up" at bounding box center [32, 40] width 65 height 12
click at [82, 36] on input "text" at bounding box center [113, 38] width 82 height 9
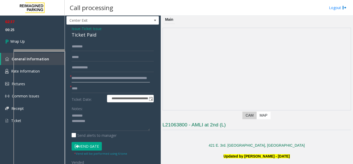
scroll to position [0, 0]
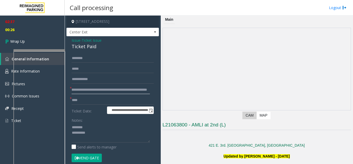
type input "**********"
drag, startPoint x: 95, startPoint y: 46, endPoint x: 68, endPoint y: 38, distance: 27.9
click at [68, 38] on div "**********" at bounding box center [112, 145] width 93 height 218
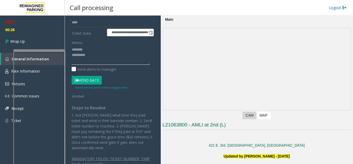
click at [101, 54] on textarea at bounding box center [111, 54] width 78 height 19
paste textarea "**********"
click at [79, 62] on textarea at bounding box center [111, 54] width 78 height 19
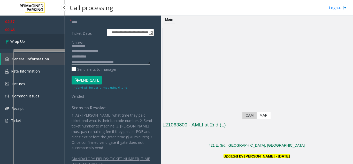
type textarea "**********"
click at [46, 42] on link "Wrap Up" at bounding box center [32, 41] width 65 height 15
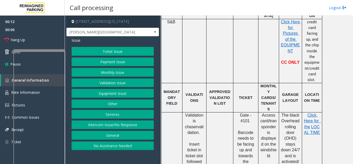
scroll to position [207, 0]
click at [116, 64] on button "Payment Issue" at bounding box center [113, 61] width 82 height 9
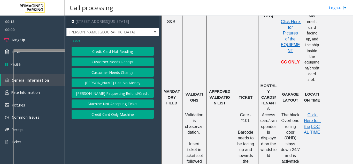
click at [110, 52] on button "Credit Card Not Reading" at bounding box center [113, 51] width 82 height 9
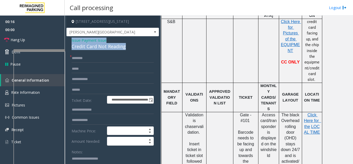
drag, startPoint x: 125, startPoint y: 46, endPoint x: 66, endPoint y: 42, distance: 59.1
click at [66, 42] on app-call-processing-form "**********" at bounding box center [113, 90] width 96 height 148
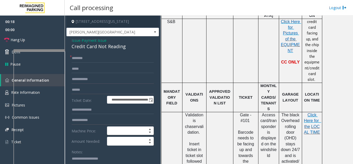
click at [86, 159] on textarea at bounding box center [111, 163] width 78 height 19
paste textarea "**********"
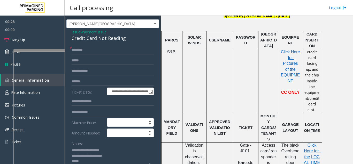
scroll to position [181, 0]
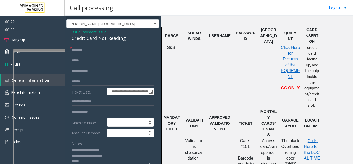
type textarea "**********"
click at [80, 52] on input "text" at bounding box center [113, 49] width 82 height 9
type input "**"
click at [79, 163] on textarea at bounding box center [111, 155] width 78 height 19
type textarea "**********"
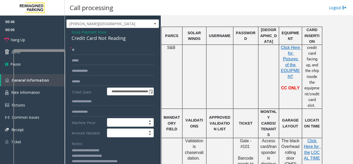
scroll to position [155, 0]
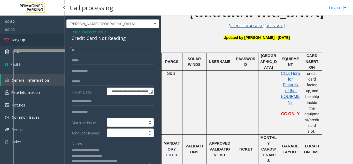
click at [35, 43] on link "Hang Up" at bounding box center [32, 40] width 65 height 12
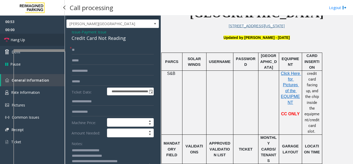
click at [34, 41] on link "Hang Up" at bounding box center [32, 40] width 65 height 12
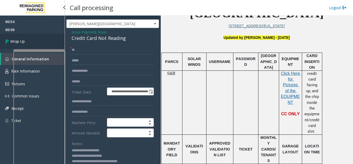
click at [34, 41] on link "Wrap Up" at bounding box center [32, 41] width 65 height 15
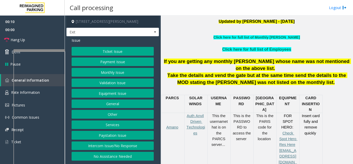
scroll to position [207, 0]
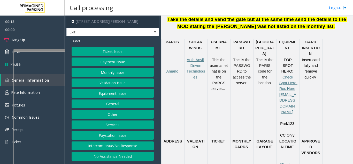
click at [123, 62] on button "Payment Issue" at bounding box center [113, 61] width 82 height 9
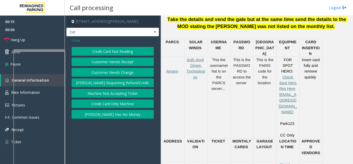
click at [117, 52] on button "Credit Card Not Reading" at bounding box center [113, 51] width 82 height 9
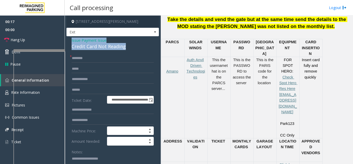
drag, startPoint x: 129, startPoint y: 46, endPoint x: 68, endPoint y: 38, distance: 61.8
click at [68, 38] on div "**********" at bounding box center [112, 167] width 93 height 262
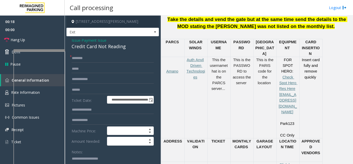
click at [87, 163] on textarea at bounding box center [111, 163] width 78 height 19
paste textarea "**********"
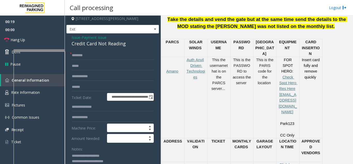
scroll to position [8, 0]
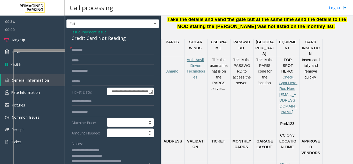
type textarea "**********"
click at [89, 78] on input "text" at bounding box center [113, 81] width 82 height 9
click at [77, 84] on input "*******" at bounding box center [113, 81] width 82 height 9
click at [79, 84] on input "*******" at bounding box center [113, 81] width 82 height 9
type input "*******"
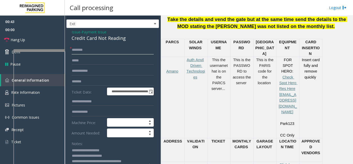
click at [86, 51] on input "text" at bounding box center [113, 49] width 82 height 9
drag, startPoint x: 73, startPoint y: 52, endPoint x: 143, endPoint y: 47, distance: 70.0
click at [143, 47] on input "***" at bounding box center [113, 49] width 82 height 9
type input "***"
click at [99, 83] on input "*******" at bounding box center [113, 81] width 82 height 9
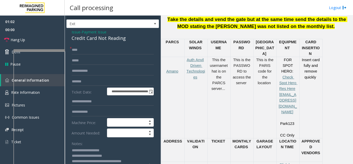
click at [76, 87] on form "**********" at bounding box center [113, 117] width 82 height 145
click at [76, 84] on input "*******" at bounding box center [113, 81] width 82 height 9
click at [78, 83] on input "*******" at bounding box center [113, 81] width 82 height 9
click at [79, 83] on input "******" at bounding box center [113, 81] width 82 height 9
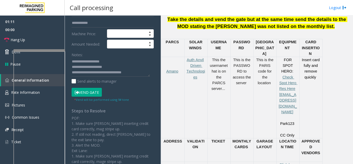
scroll to position [112, 0]
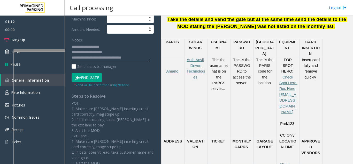
type input "*******"
click at [92, 79] on button "Vend Gate" at bounding box center [87, 77] width 30 height 9
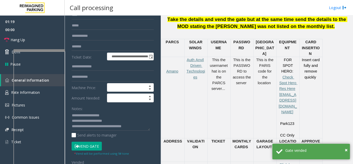
scroll to position [34, 0]
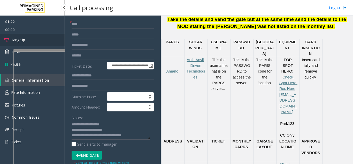
click at [41, 40] on link "Hang Up" at bounding box center [32, 40] width 65 height 12
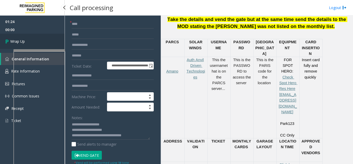
click at [41, 39] on link "Wrap Up" at bounding box center [32, 41] width 65 height 15
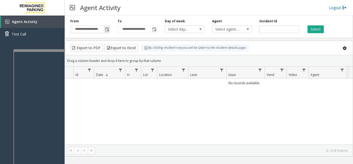
click at [105, 32] on span "Toggle popup" at bounding box center [107, 29] width 6 height 8
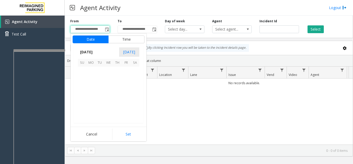
scroll to position [92760, 0]
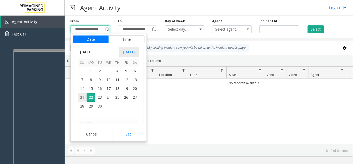
click at [81, 94] on span "21" at bounding box center [82, 97] width 9 height 9
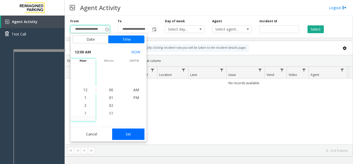
click at [128, 136] on button "Set" at bounding box center [128, 133] width 33 height 11
type input "**********"
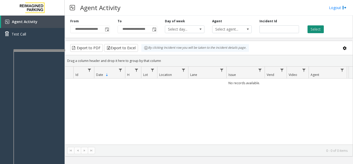
click at [313, 30] on button "Select" at bounding box center [316, 29] width 16 height 8
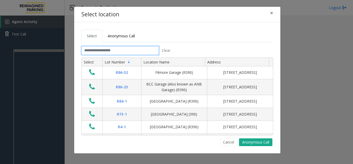
click at [99, 51] on input "text" at bounding box center [120, 50] width 78 height 9
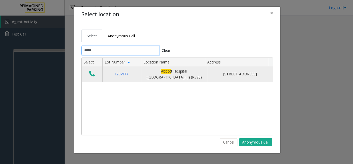
type input "*****"
click at [88, 73] on button "Data table" at bounding box center [92, 74] width 9 height 8
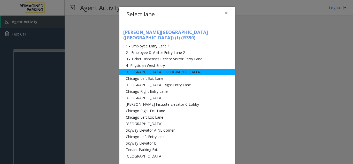
click at [128, 68] on li "[GEOGRAPHIC_DATA] ([GEOGRAPHIC_DATA])" at bounding box center [177, 71] width 116 height 6
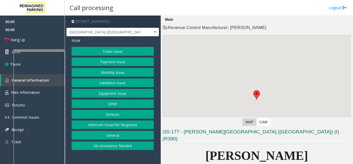
click at [102, 51] on button "Ticket Issue" at bounding box center [113, 51] width 82 height 9
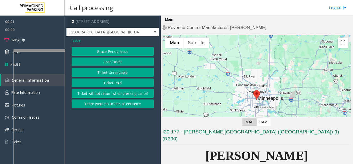
click at [98, 74] on button "Ticket Unreadable" at bounding box center [113, 72] width 82 height 9
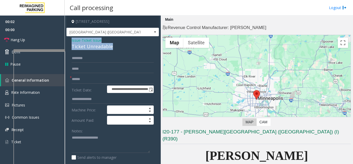
drag, startPoint x: 113, startPoint y: 46, endPoint x: 67, endPoint y: 40, distance: 46.4
click at [67, 40] on div "**********" at bounding box center [112, 162] width 93 height 252
click at [94, 139] on textarea at bounding box center [111, 142] width 78 height 19
paste textarea "**********"
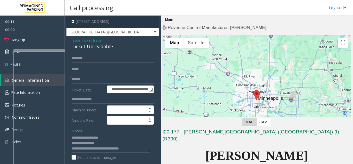
type textarea "**********"
click at [82, 82] on input "text" at bounding box center [113, 79] width 82 height 9
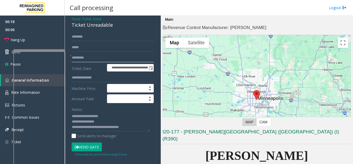
scroll to position [52, 0]
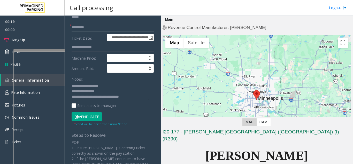
type input "*********"
click at [90, 114] on button "Vend Gate" at bounding box center [87, 116] width 30 height 9
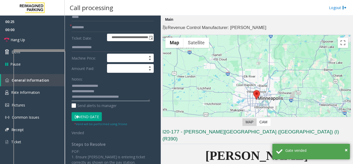
click at [117, 98] on textarea at bounding box center [111, 91] width 78 height 19
click at [118, 98] on textarea at bounding box center [111, 91] width 78 height 19
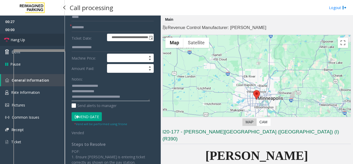
type textarea "**********"
click at [35, 38] on link "Hang Up" at bounding box center [32, 40] width 65 height 12
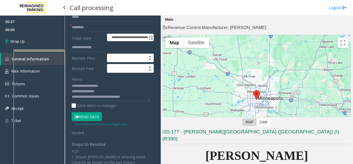
click at [35, 38] on link "Wrap Up" at bounding box center [32, 41] width 65 height 15
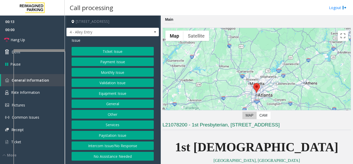
click at [119, 91] on button "Equipment Issue" at bounding box center [113, 93] width 82 height 9
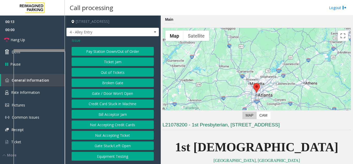
click at [119, 91] on button "Gate / Door Won't Open" at bounding box center [113, 93] width 82 height 9
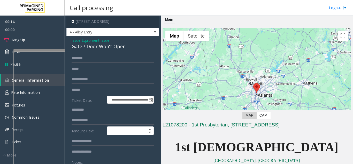
scroll to position [52, 0]
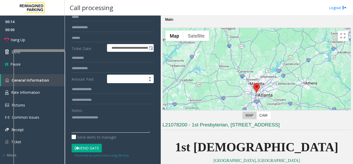
click at [92, 125] on textarea at bounding box center [111, 122] width 78 height 19
click at [86, 130] on textarea at bounding box center [111, 122] width 78 height 19
click at [89, 124] on textarea at bounding box center [111, 122] width 78 height 19
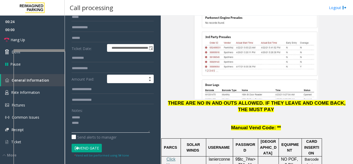
scroll to position [698, 0]
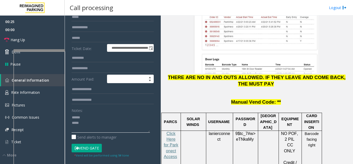
type textarea "****** ****"
drag, startPoint x: 282, startPoint y: 117, endPoint x: 320, endPoint y: 119, distance: 38.3
click at [320, 130] on tr "Click Here for Parkonect Access lanierconnect 9$tc_7#w> eTNkaMy NO POF, 2 PIL C…" at bounding box center [241, 165] width 160 height 70
click at [315, 131] on td "Barcode facing right" at bounding box center [312, 165] width 20 height 70
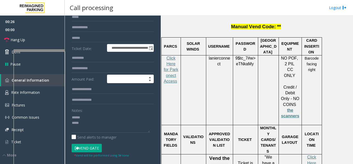
scroll to position [775, 0]
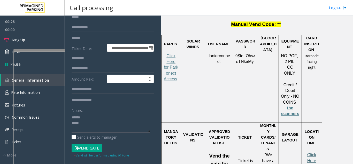
click at [309, 152] on span "Click Here for the local time" at bounding box center [312, 166] width 12 height 28
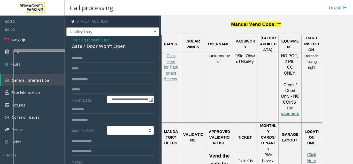
scroll to position [0, 0]
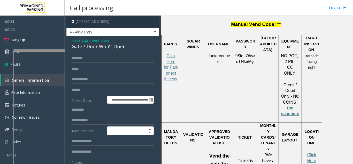
click at [78, 43] on span "Issue" at bounding box center [76, 39] width 9 height 5
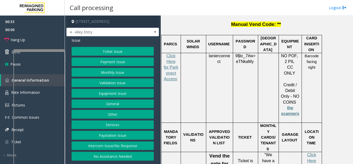
click at [114, 125] on button "Services" at bounding box center [113, 124] width 82 height 9
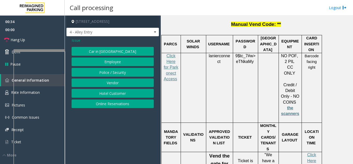
click at [105, 104] on button "Online Reservations" at bounding box center [113, 103] width 82 height 9
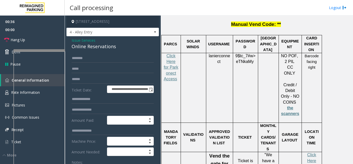
click at [75, 43] on span "Issue" at bounding box center [76, 39] width 9 height 5
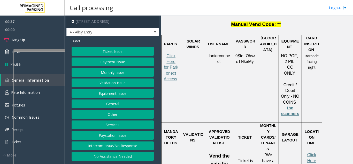
click at [121, 95] on button "Equipment Issue" at bounding box center [113, 93] width 82 height 9
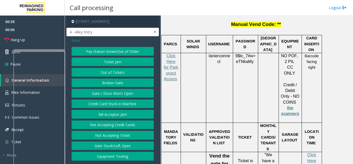
click at [121, 95] on button "Gate / Door Won't Open" at bounding box center [113, 93] width 82 height 9
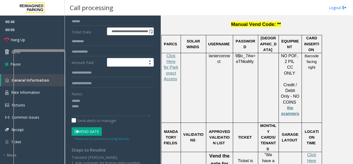
scroll to position [78, 0]
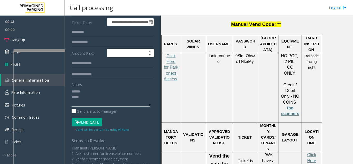
click at [121, 95] on textarea at bounding box center [111, 96] width 78 height 19
click at [112, 101] on textarea at bounding box center [111, 96] width 78 height 19
click at [106, 98] on textarea at bounding box center [111, 96] width 78 height 19
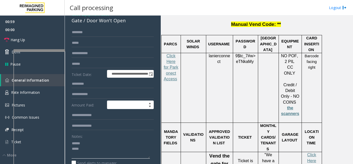
scroll to position [0, 0]
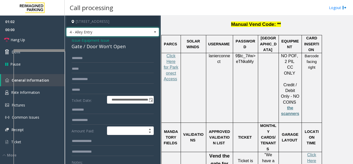
click at [151, 36] on span at bounding box center [154, 32] width 7 height 8
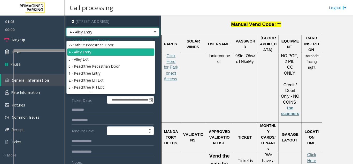
click at [151, 36] on span at bounding box center [154, 32] width 7 height 8
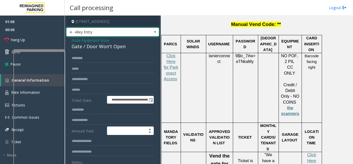
click at [151, 36] on span at bounding box center [154, 32] width 7 height 8
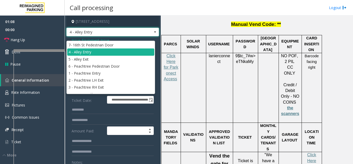
click at [153, 34] on span at bounding box center [155, 32] width 4 height 4
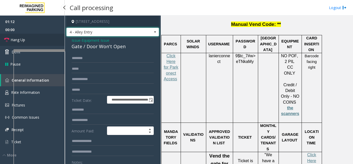
click at [42, 43] on link "Hang Up" at bounding box center [32, 40] width 65 height 12
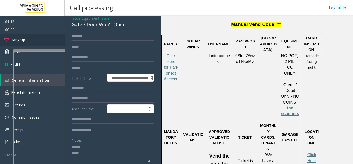
scroll to position [52, 0]
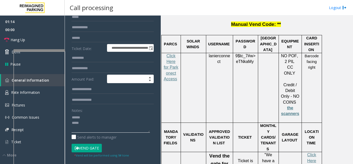
click at [86, 123] on textarea at bounding box center [111, 122] width 78 height 19
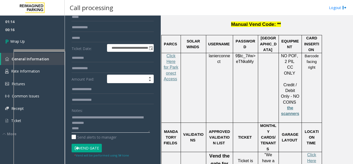
click at [90, 132] on textarea at bounding box center [111, 122] width 78 height 19
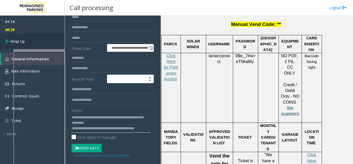
type textarea "**********"
click at [38, 36] on link "Wrap Up" at bounding box center [32, 41] width 65 height 15
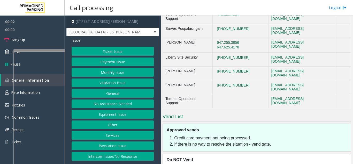
scroll to position [278, 0]
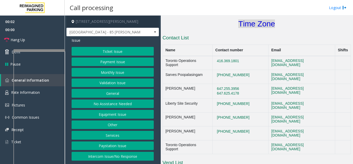
click at [248, 19] on font "Time Zone" at bounding box center [256, 23] width 37 height 9
click at [107, 81] on button "Validation Issue" at bounding box center [113, 82] width 82 height 9
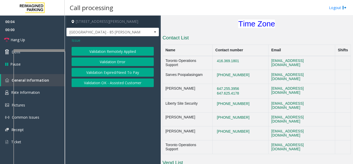
click at [109, 60] on button "Validation Error" at bounding box center [113, 61] width 82 height 9
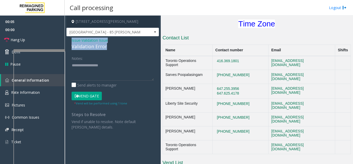
drag, startPoint x: 110, startPoint y: 43, endPoint x: 66, endPoint y: 38, distance: 44.5
click at [66, 38] on app-call-processing-form "85 Hanna Avenue, Toronto, ON Liberty Village - 85 Hanna Issue - Validation Issu…" at bounding box center [113, 90] width 96 height 148
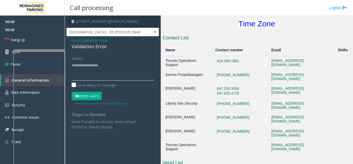
click at [89, 73] on textarea at bounding box center [113, 70] width 82 height 19
paste textarea "**********"
click at [101, 73] on textarea at bounding box center [113, 70] width 82 height 19
click at [95, 82] on div "Notes: Send alerts to manager" at bounding box center [113, 71] width 82 height 34
click at [93, 77] on textarea at bounding box center [113, 70] width 82 height 19
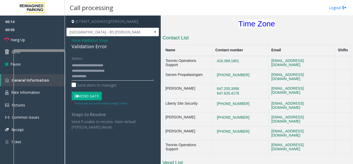
scroll to position [4, 0]
click at [73, 79] on textarea at bounding box center [113, 70] width 82 height 19
click at [100, 77] on textarea at bounding box center [113, 70] width 82 height 19
click at [100, 78] on textarea at bounding box center [113, 70] width 82 height 19
click at [98, 95] on button "Vend Gate" at bounding box center [87, 95] width 30 height 9
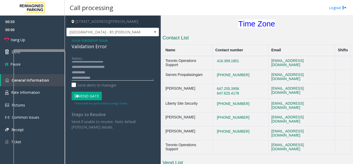
click at [101, 78] on textarea at bounding box center [113, 70] width 82 height 19
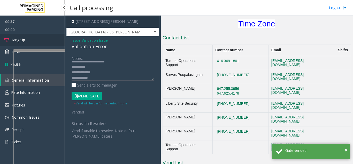
click at [34, 36] on link "Hang Up" at bounding box center [32, 40] width 65 height 12
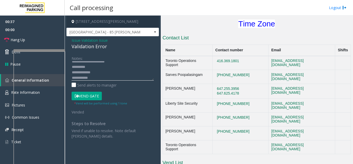
click at [97, 70] on textarea at bounding box center [113, 70] width 82 height 19
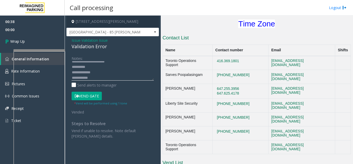
click at [100, 67] on textarea at bounding box center [113, 70] width 82 height 19
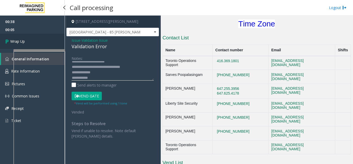
type textarea "**********"
click at [56, 34] on link "Wrap Up" at bounding box center [32, 41] width 65 height 15
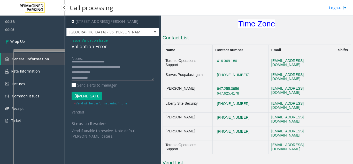
click at [54, 51] on iframe at bounding box center [39, 110] width 52 height 118
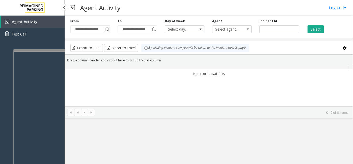
click at [43, 44] on div "Agent Activity Test Call" at bounding box center [32, 30] width 65 height 28
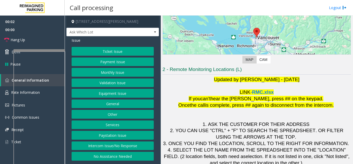
scroll to position [76, 0]
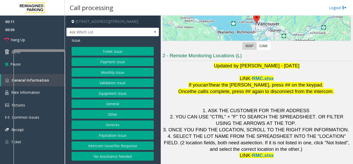
click at [112, 77] on div "Ticket Issue Payment Issue Monthly Issue Validation Issue Equipment Issue Gener…" at bounding box center [113, 103] width 82 height 113
click at [111, 81] on button "Validation Issue" at bounding box center [113, 82] width 82 height 9
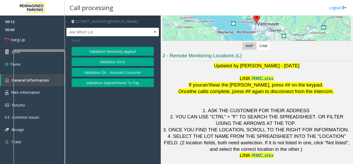
click at [100, 62] on button "Validation Error" at bounding box center [113, 61] width 82 height 9
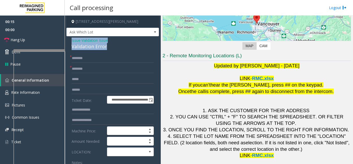
drag, startPoint x: 110, startPoint y: 47, endPoint x: 66, endPoint y: 41, distance: 44.6
click at [66, 41] on app-call-processing-form "**********" at bounding box center [113, 90] width 96 height 148
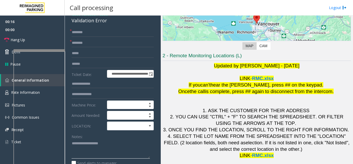
click at [88, 151] on textarea at bounding box center [111, 148] width 78 height 19
paste textarea "**********"
type textarea "**********"
click at [82, 39] on input "text" at bounding box center [113, 43] width 82 height 9
type input "********"
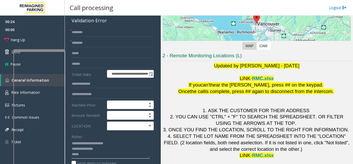
click at [81, 151] on textarea at bounding box center [111, 148] width 78 height 19
click at [124, 130] on form "**********" at bounding box center [113, 108] width 82 height 161
click at [124, 127] on span at bounding box center [125, 125] width 37 height 8
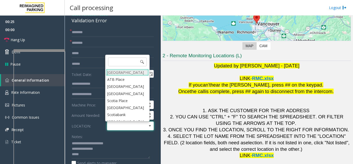
click at [126, 74] on Village "[GEOGRAPHIC_DATA]" at bounding box center [127, 72] width 43 height 7
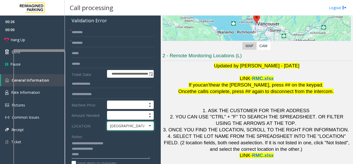
click at [92, 155] on textarea at bounding box center [111, 148] width 78 height 19
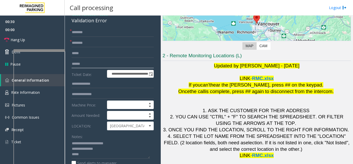
click at [86, 62] on input "text" at bounding box center [113, 63] width 82 height 9
click at [85, 153] on textarea at bounding box center [111, 148] width 78 height 19
type textarea "**********"
click at [73, 65] on input "text" at bounding box center [113, 63] width 82 height 9
type input "*******"
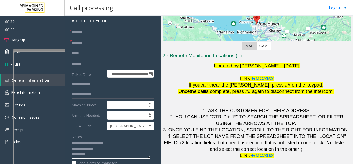
click at [105, 158] on textarea at bounding box center [111, 148] width 78 height 19
click at [101, 153] on textarea at bounding box center [111, 148] width 78 height 19
type textarea "**********"
click at [80, 33] on input "text" at bounding box center [113, 32] width 82 height 9
drag, startPoint x: 77, startPoint y: 34, endPoint x: 81, endPoint y: 32, distance: 4.9
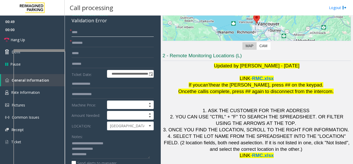
click at [81, 32] on input "****" at bounding box center [113, 32] width 82 height 9
type input "****"
click at [99, 157] on textarea at bounding box center [111, 148] width 78 height 19
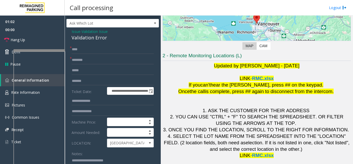
scroll to position [0, 0]
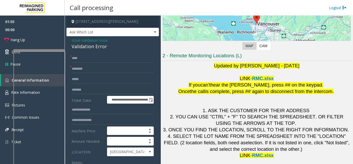
type textarea "**********"
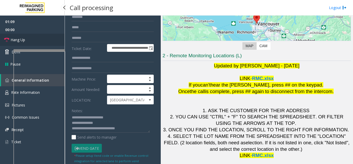
click at [49, 42] on link "Hang Up" at bounding box center [32, 40] width 65 height 12
click at [48, 39] on link "Hang Up" at bounding box center [32, 40] width 65 height 12
click at [47, 35] on link "Hang Up" at bounding box center [32, 40] width 65 height 12
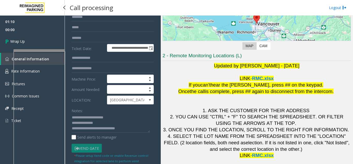
click at [42, 24] on span "01:10" at bounding box center [32, 22] width 65 height 8
click at [33, 38] on link "Wrap Up" at bounding box center [32, 41] width 65 height 15
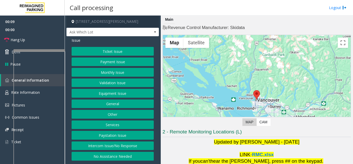
click at [116, 144] on button "Intercom Issue/No Response" at bounding box center [113, 145] width 82 height 9
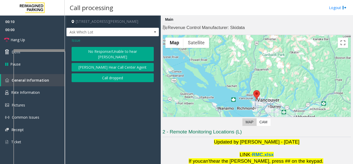
click at [103, 49] on button "No Response/Unable to hear [PERSON_NAME]" at bounding box center [113, 54] width 82 height 14
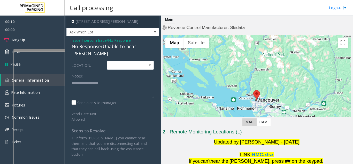
click at [101, 47] on div "No Response/Unable to hear [PERSON_NAME]" at bounding box center [113, 50] width 82 height 14
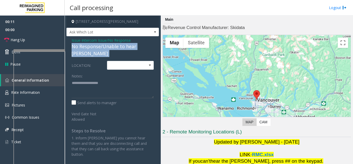
click at [101, 47] on div "No Response/Unable to hear [PERSON_NAME]" at bounding box center [113, 50] width 82 height 14
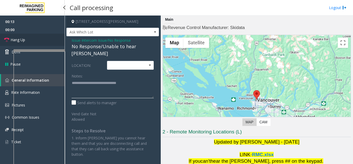
type textarea "**********"
click at [24, 40] on span "Hang Up" at bounding box center [18, 39] width 14 height 5
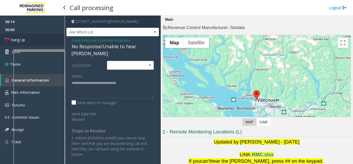
click at [24, 40] on span "Hang Up" at bounding box center [18, 39] width 14 height 5
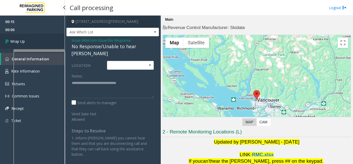
click at [24, 40] on span "Wrap Up" at bounding box center [17, 41] width 14 height 5
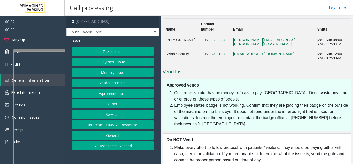
scroll to position [601, 0]
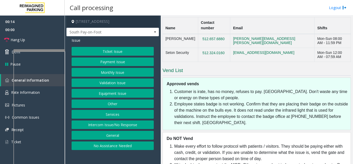
click at [124, 62] on button "Payment Issue" at bounding box center [113, 61] width 82 height 9
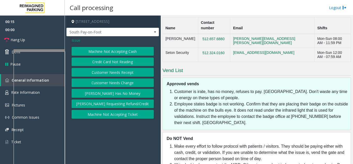
click at [114, 93] on button "[PERSON_NAME] Has No Money" at bounding box center [113, 93] width 82 height 9
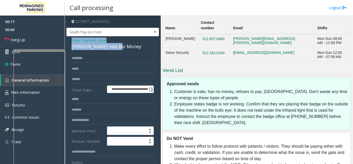
drag, startPoint x: 128, startPoint y: 47, endPoint x: 68, endPoint y: 41, distance: 59.8
click at [68, 41] on div "**********" at bounding box center [112, 152] width 93 height 233
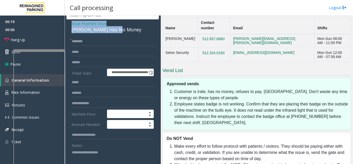
scroll to position [26, 0]
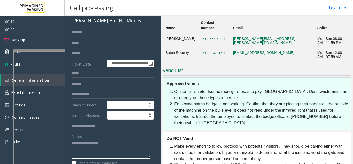
click at [97, 152] on textarea at bounding box center [111, 148] width 78 height 19
paste textarea "**********"
type textarea "**********"
click at [86, 34] on input "text" at bounding box center [113, 32] width 82 height 9
type input "**"
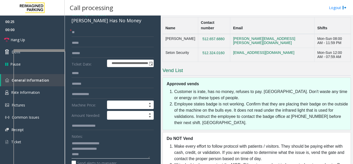
click at [86, 153] on textarea at bounding box center [111, 148] width 78 height 19
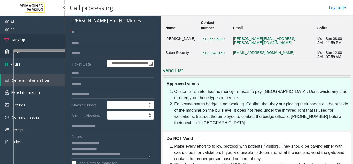
drag, startPoint x: 28, startPoint y: 40, endPoint x: 37, endPoint y: 49, distance: 12.6
click at [28, 40] on link "Hang Up" at bounding box center [32, 40] width 65 height 12
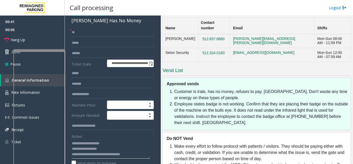
click at [142, 154] on textarea at bounding box center [111, 148] width 78 height 19
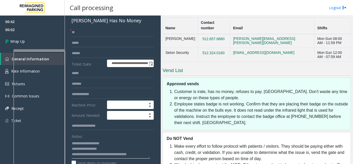
click at [130, 149] on textarea at bounding box center [111, 148] width 78 height 19
type textarea "**********"
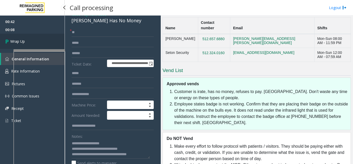
click at [18, 47] on link "Wrap Up" at bounding box center [32, 41] width 65 height 15
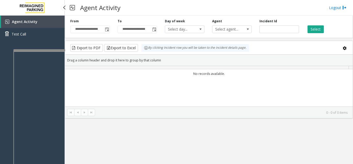
click at [18, 47] on div "Agent Activity Test Call" at bounding box center [32, 98] width 65 height 164
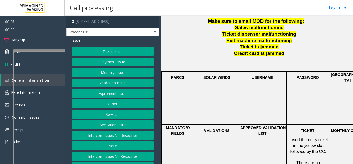
scroll to position [233, 0]
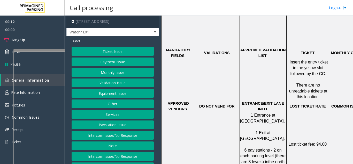
click at [104, 48] on button "Ticket Issue" at bounding box center [113, 51] width 82 height 9
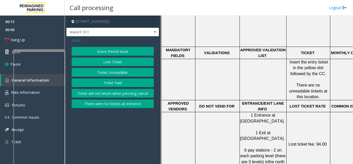
click at [109, 63] on button "Lost Ticket" at bounding box center [113, 61] width 82 height 9
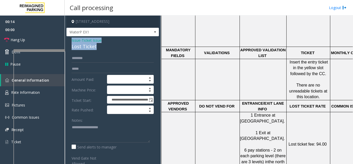
drag, startPoint x: 107, startPoint y: 47, endPoint x: 68, endPoint y: 39, distance: 40.1
click at [68, 39] on div "**********" at bounding box center [112, 126] width 93 height 181
click at [74, 128] on textarea at bounding box center [111, 132] width 78 height 19
paste textarea "**********"
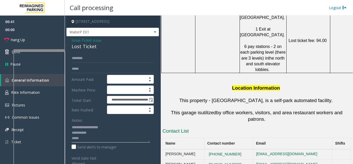
scroll to position [414, 0]
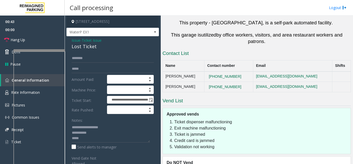
drag, startPoint x: 241, startPoint y: 48, endPoint x: 206, endPoint y: 46, distance: 35.4
click at [206, 71] on tr "Jega Vairavan 416-457-2870 jnathan@impark.com" at bounding box center [257, 76] width 188 height 10
drag, startPoint x: 242, startPoint y: 59, endPoint x: 209, endPoint y: 59, distance: 32.3
click at [209, 82] on td "[PHONE_NUMBER]" at bounding box center [228, 87] width 49 height 10
click at [88, 140] on textarea at bounding box center [111, 132] width 78 height 19
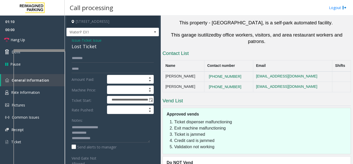
drag, startPoint x: 197, startPoint y: 46, endPoint x: 165, endPoint y: 47, distance: 31.5
click at [165, 71] on td "[PERSON_NAME]" at bounding box center [184, 76] width 42 height 10
click at [102, 137] on textarea at bounding box center [111, 132] width 78 height 19
paste textarea "**********"
click at [117, 140] on textarea at bounding box center [111, 132] width 78 height 19
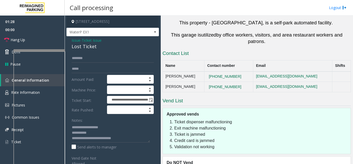
scroll to position [414, 0]
drag, startPoint x: 246, startPoint y: 59, endPoint x: 204, endPoint y: 58, distance: 41.9
click at [204, 81] on tr "Tofiq Mohiuddin 647-501-9741 tmohiuddin@impark.com" at bounding box center [257, 86] width 188 height 10
click at [132, 140] on textarea at bounding box center [111, 132] width 78 height 19
drag, startPoint x: 195, startPoint y: 57, endPoint x: 163, endPoint y: 58, distance: 32.1
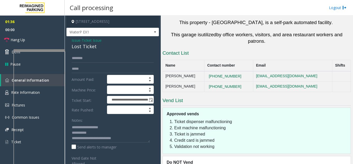
click at [163, 81] on td "[PERSON_NAME]" at bounding box center [184, 86] width 42 height 10
click at [124, 141] on textarea at bounding box center [111, 132] width 78 height 19
paste textarea "**********"
click at [147, 139] on textarea at bounding box center [111, 132] width 78 height 19
click at [149, 138] on textarea at bounding box center [111, 132] width 78 height 19
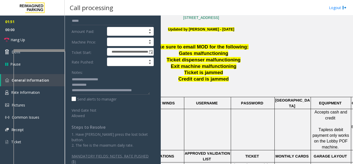
scroll to position [129, 0]
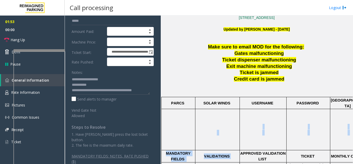
drag, startPoint x: 228, startPoint y: 119, endPoint x: 244, endPoint y: 143, distance: 28.3
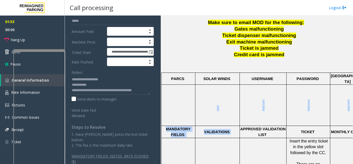
scroll to position [207, 0]
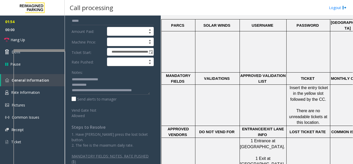
click at [261, 108] on td at bounding box center [263, 104] width 47 height 41
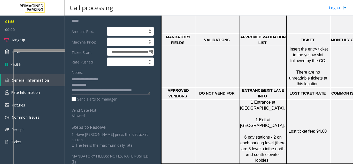
scroll to position [285, 0]
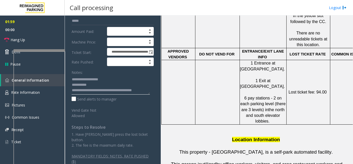
click at [118, 92] on textarea at bounding box center [111, 84] width 78 height 19
click at [120, 91] on textarea at bounding box center [111, 84] width 78 height 19
drag, startPoint x: 117, startPoint y: 91, endPoint x: 114, endPoint y: 94, distance: 4.8
click at [114, 94] on textarea at bounding box center [111, 84] width 78 height 19
click at [148, 91] on textarea at bounding box center [111, 84] width 78 height 19
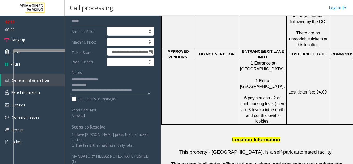
click at [131, 91] on textarea at bounding box center [111, 84] width 78 height 19
click at [133, 91] on textarea at bounding box center [111, 84] width 78 height 19
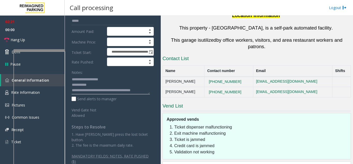
scroll to position [414, 0]
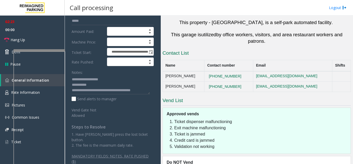
drag, startPoint x: 194, startPoint y: 57, endPoint x: 173, endPoint y: 59, distance: 21.1
click at [173, 81] on td "[PERSON_NAME]" at bounding box center [184, 86] width 42 height 10
click at [138, 93] on textarea at bounding box center [111, 84] width 78 height 19
click at [135, 91] on textarea at bounding box center [111, 84] width 78 height 19
paste textarea "**********"
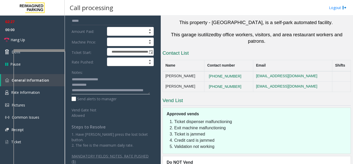
scroll to position [4, 0]
drag, startPoint x: 122, startPoint y: 86, endPoint x: 117, endPoint y: 68, distance: 17.9
click at [117, 68] on div "Notes:" at bounding box center [113, 81] width 82 height 26
click at [132, 85] on textarea at bounding box center [111, 84] width 78 height 19
click at [103, 93] on textarea at bounding box center [111, 84] width 78 height 19
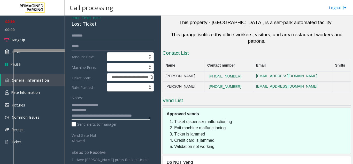
scroll to position [0, 0]
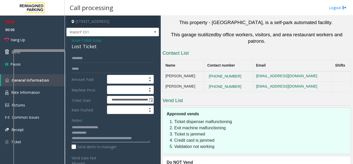
type textarea "**********"
click at [85, 59] on input "text" at bounding box center [113, 58] width 82 height 9
click at [84, 61] on input "***" at bounding box center [113, 58] width 82 height 9
type input "***"
click at [88, 71] on input "text" at bounding box center [113, 68] width 82 height 9
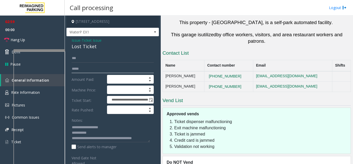
click at [84, 70] on input "text" at bounding box center [113, 68] width 82 height 9
type input "**********"
click at [134, 140] on textarea at bounding box center [111, 132] width 78 height 19
click at [103, 139] on textarea at bounding box center [111, 132] width 78 height 19
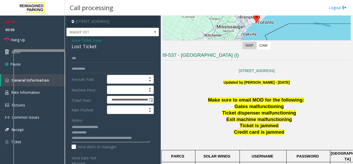
scroll to position [78, 0]
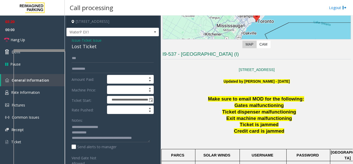
click at [72, 41] on span "Issue" at bounding box center [76, 39] width 9 height 5
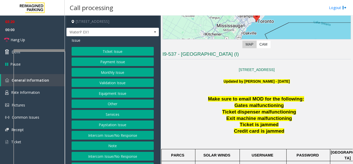
click at [86, 53] on button "Ticket Issue" at bounding box center [113, 51] width 82 height 9
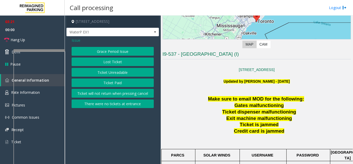
click at [97, 84] on button "Ticket Paid" at bounding box center [113, 82] width 82 height 9
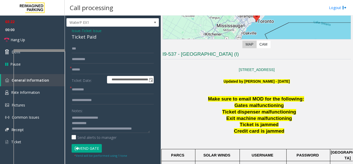
scroll to position [26, 0]
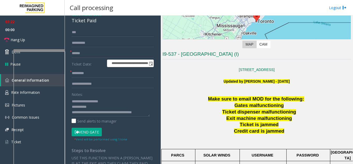
click at [92, 133] on button "Vend Gate" at bounding box center [87, 131] width 30 height 9
click at [91, 132] on button "Vend Gate" at bounding box center [87, 131] width 30 height 9
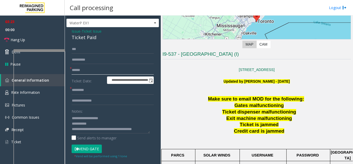
scroll to position [0, 0]
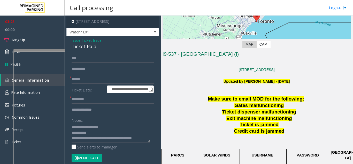
click at [73, 40] on span "Issue" at bounding box center [76, 39] width 9 height 5
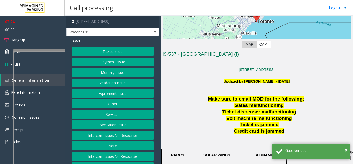
click at [91, 52] on button "Ticket Issue" at bounding box center [113, 51] width 82 height 9
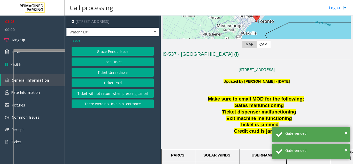
click at [101, 63] on button "Lost Ticket" at bounding box center [113, 61] width 82 height 9
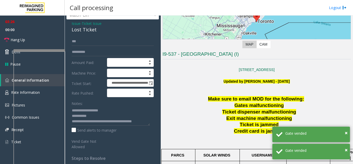
scroll to position [26, 0]
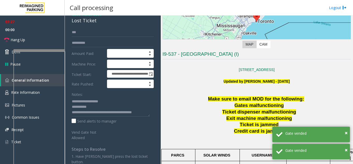
click at [147, 113] on textarea at bounding box center [111, 106] width 78 height 19
click at [148, 113] on textarea at bounding box center [111, 106] width 78 height 19
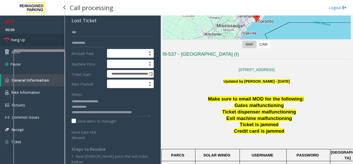
click at [47, 42] on link "Hang Up" at bounding box center [32, 40] width 65 height 12
click at [147, 112] on textarea at bounding box center [111, 106] width 78 height 19
click at [147, 111] on textarea at bounding box center [111, 106] width 78 height 19
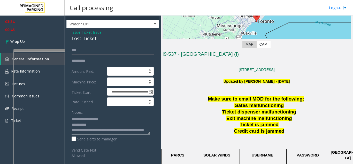
scroll to position [0, 0]
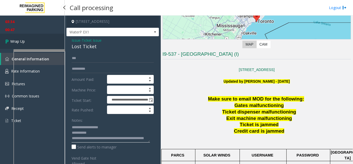
type textarea "**********"
click at [33, 44] on link "Wrap Up" at bounding box center [32, 41] width 65 height 15
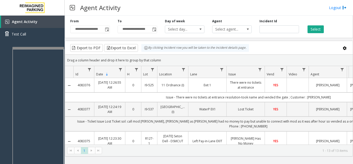
click at [40, 47] on div at bounding box center [38, 48] width 52 height 2
click at [96, 13] on h3 "Agent Activity" at bounding box center [100, 7] width 45 height 13
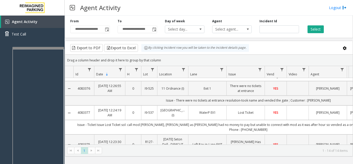
click at [284, 47] on div "Export to PDF Export to Excel By clicking Incident row you will be taken to the…" at bounding box center [209, 48] width 279 height 8
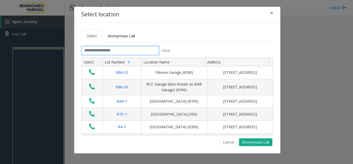
click at [92, 48] on input "text" at bounding box center [120, 50] width 78 height 9
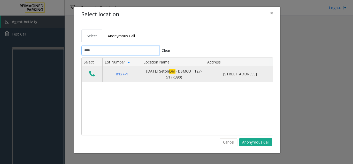
type input "****"
click at [92, 76] on icon "Data table" at bounding box center [92, 73] width 6 height 7
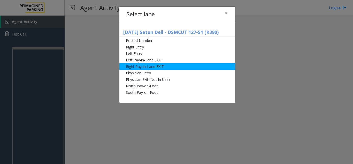
click at [144, 66] on li "Right Pay-in-Lane EXIT" at bounding box center [177, 66] width 116 height 6
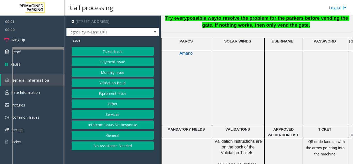
scroll to position [258, 0]
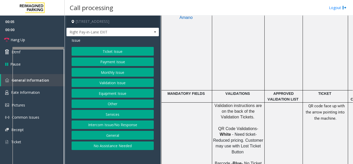
click at [108, 62] on button "Payment Issue" at bounding box center [113, 61] width 82 height 9
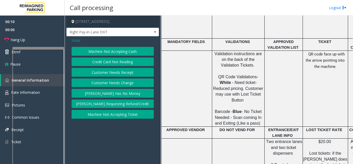
scroll to position [336, 0]
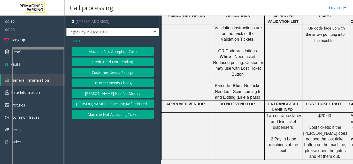
click at [71, 40] on div "Issue Machine Not Accepting Cash Credit Card Not Reading Customer Needs Receipt…" at bounding box center [112, 78] width 93 height 85
click at [72, 40] on span "Issue" at bounding box center [76, 39] width 9 height 5
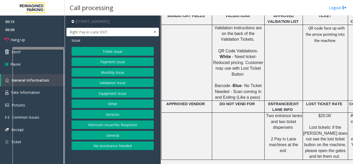
click at [94, 49] on button "Ticket Issue" at bounding box center [113, 51] width 82 height 9
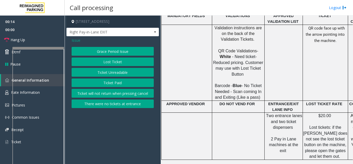
click at [103, 60] on button "Lost Ticket" at bounding box center [113, 61] width 82 height 9
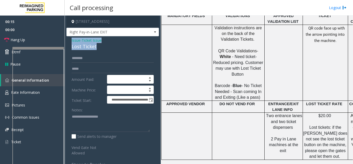
drag, startPoint x: 97, startPoint y: 47, endPoint x: 66, endPoint y: 40, distance: 32.0
click at [66, 40] on app-call-processing-form "**********" at bounding box center [113, 90] width 96 height 148
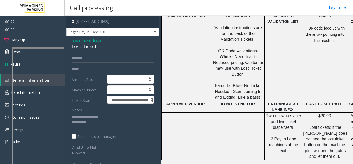
click at [96, 122] on textarea at bounding box center [111, 121] width 78 height 19
click at [88, 128] on textarea at bounding box center [111, 121] width 78 height 19
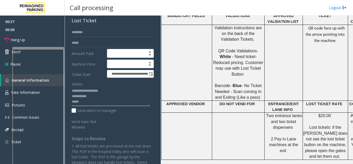
scroll to position [0, 0]
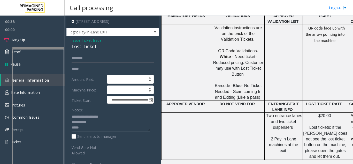
type textarea "**********"
click at [84, 52] on div "**********" at bounding box center [112, 132] width 93 height 192
click at [83, 54] on input "text" at bounding box center [113, 58] width 82 height 9
click at [82, 58] on input "text" at bounding box center [113, 58] width 82 height 9
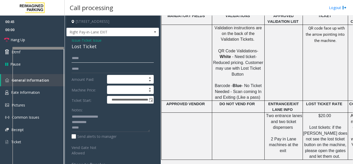
click at [74, 59] on input "*****" at bounding box center [113, 58] width 82 height 9
type input "*****"
click at [75, 39] on span "Issue" at bounding box center [76, 39] width 9 height 5
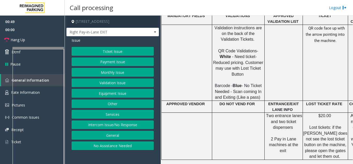
click at [87, 50] on button "Ticket Issue" at bounding box center [113, 51] width 82 height 9
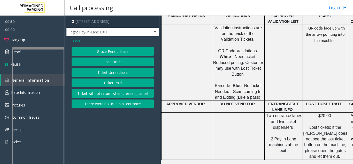
click at [107, 81] on button "Ticket Paid" at bounding box center [113, 82] width 82 height 9
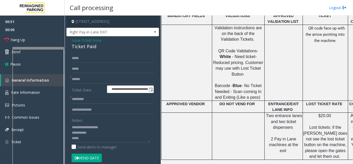
click at [90, 156] on button "Vend Gate" at bounding box center [87, 157] width 30 height 9
click at [75, 40] on span "Issue" at bounding box center [76, 39] width 9 height 5
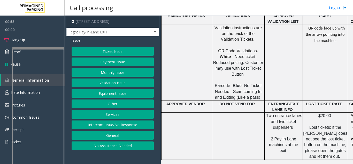
click at [100, 52] on button "Ticket Issue" at bounding box center [113, 51] width 82 height 9
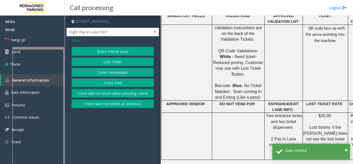
click at [99, 64] on button "Lost Ticket" at bounding box center [113, 61] width 82 height 9
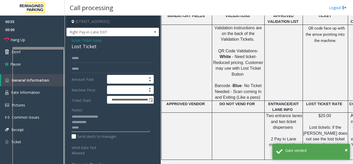
click at [89, 130] on textarea at bounding box center [111, 121] width 78 height 19
click at [98, 123] on textarea at bounding box center [111, 121] width 78 height 19
click at [36, 37] on link "Hang Up" at bounding box center [32, 40] width 65 height 12
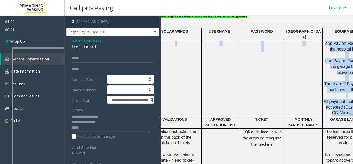
scroll to position [233, 128]
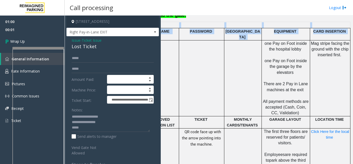
drag, startPoint x: 261, startPoint y: 105, endPoint x: 353, endPoint y: 92, distance: 93.2
click at [353, 92] on app-call-processing "**********" at bounding box center [209, 90] width 288 height 148
click at [247, 80] on td at bounding box center [242, 78] width 37 height 76
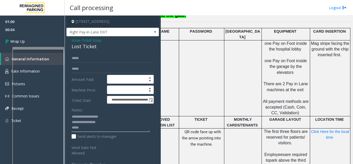
click at [114, 124] on textarea at bounding box center [111, 121] width 78 height 19
click at [113, 124] on textarea at bounding box center [111, 121] width 78 height 19
click at [113, 127] on textarea at bounding box center [111, 121] width 78 height 19
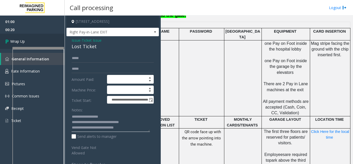
type textarea "**********"
click at [42, 36] on link "Wrap Up" at bounding box center [32, 41] width 65 height 15
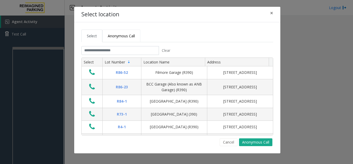
click at [108, 35] on span "Anonymous Call" at bounding box center [121, 35] width 27 height 5
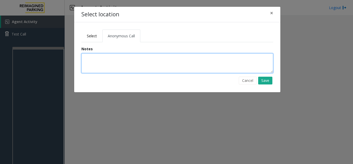
click at [111, 56] on textarea at bounding box center [177, 63] width 192 height 20
type textarea "**********"
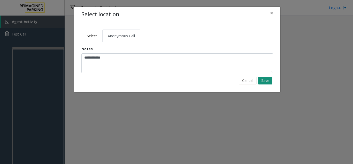
click at [270, 83] on button "Save" at bounding box center [265, 81] width 14 height 8
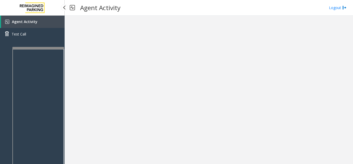
click at [30, 20] on span "Agent Activity" at bounding box center [25, 21] width 26 height 5
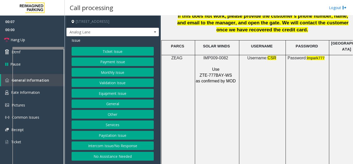
scroll to position [724, 0]
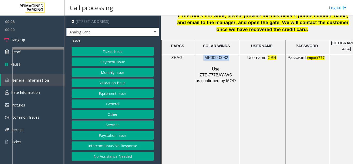
drag, startPoint x: 230, startPoint y: 52, endPoint x: 200, endPoint y: 51, distance: 29.8
click at [200, 55] on p "IMP009-0082" at bounding box center [217, 58] width 42 height 6
click at [97, 56] on div "Ticket Issue Payment Issue Monthly Issue Validation Issue Equipment Issue Gener…" at bounding box center [113, 103] width 82 height 113
click at [95, 55] on button "Ticket Issue" at bounding box center [113, 51] width 82 height 9
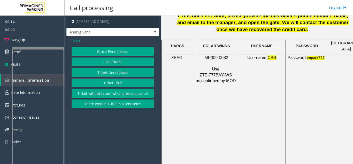
click at [111, 81] on button "Ticket Paid" at bounding box center [113, 82] width 82 height 9
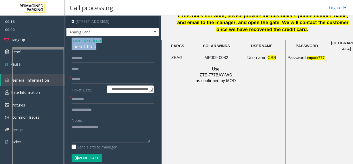
drag, startPoint x: 87, startPoint y: 43, endPoint x: 69, endPoint y: 40, distance: 18.6
click at [69, 40] on div "**********" at bounding box center [112, 159] width 93 height 247
click at [99, 124] on textarea at bounding box center [111, 132] width 78 height 19
paste textarea "**********"
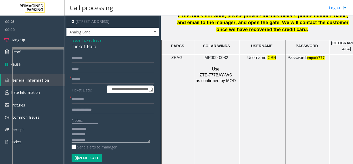
scroll to position [9, 0]
click at [101, 128] on textarea at bounding box center [111, 132] width 78 height 19
click at [91, 140] on textarea at bounding box center [111, 132] width 78 height 19
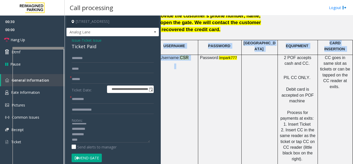
drag, startPoint x: 330, startPoint y: 109, endPoint x: 353, endPoint y: 99, distance: 25.1
click at [353, 99] on app-call-processing "**********" at bounding box center [209, 90] width 288 height 148
click at [318, 88] on td "CC goes in same slot as tickets or can be tapped on the CC reader at exits." at bounding box center [335, 127] width 35 height 145
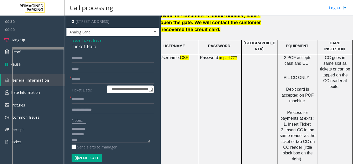
scroll to position [801, 91]
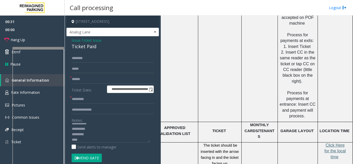
click at [331, 143] on span "Click Here for the local time" at bounding box center [334, 151] width 21 height 16
click at [82, 140] on textarea at bounding box center [111, 132] width 78 height 19
click at [97, 131] on textarea at bounding box center [111, 132] width 78 height 19
type textarea "**********"
click at [84, 79] on input "text" at bounding box center [113, 79] width 82 height 9
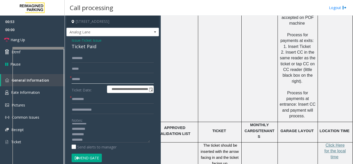
click at [90, 79] on input "text" at bounding box center [113, 79] width 82 height 9
type input "********"
click at [96, 132] on textarea at bounding box center [111, 132] width 78 height 19
click at [97, 130] on textarea at bounding box center [111, 132] width 78 height 19
type textarea "**********"
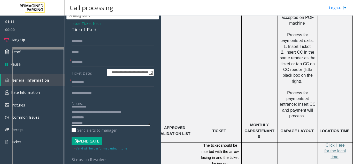
scroll to position [26, 0]
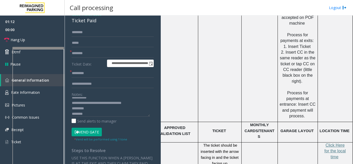
click at [87, 78] on form "**********" at bounding box center [113, 84] width 82 height 113
click at [87, 75] on input "text" at bounding box center [113, 73] width 82 height 9
click at [87, 72] on input "text" at bounding box center [113, 73] width 82 height 9
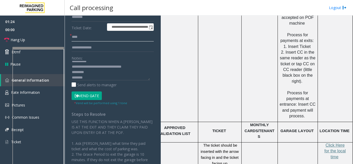
scroll to position [42, 0]
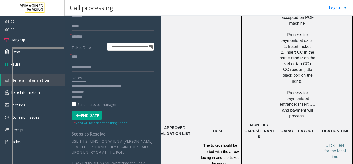
type input "****"
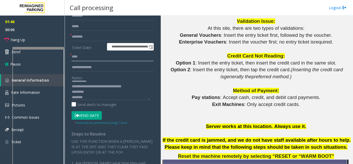
scroll to position [491, 0]
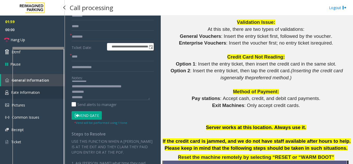
click at [5, 93] on link "Rate Information" at bounding box center [32, 92] width 65 height 13
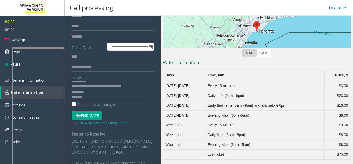
scroll to position [69, 0]
click at [90, 113] on button "Vend Gate" at bounding box center [87, 115] width 30 height 9
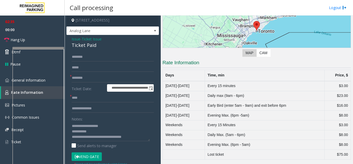
scroll to position [0, 0]
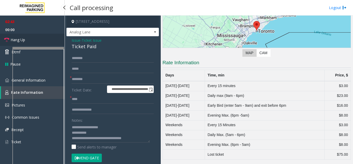
click at [42, 35] on link "Hang Up" at bounding box center [32, 40] width 65 height 12
click at [26, 36] on link "Hang Up" at bounding box center [32, 40] width 65 height 12
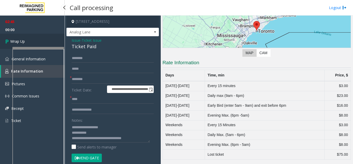
click at [27, 37] on link "Wrap Up" at bounding box center [32, 41] width 65 height 15
